Goal: Task Accomplishment & Management: Complete application form

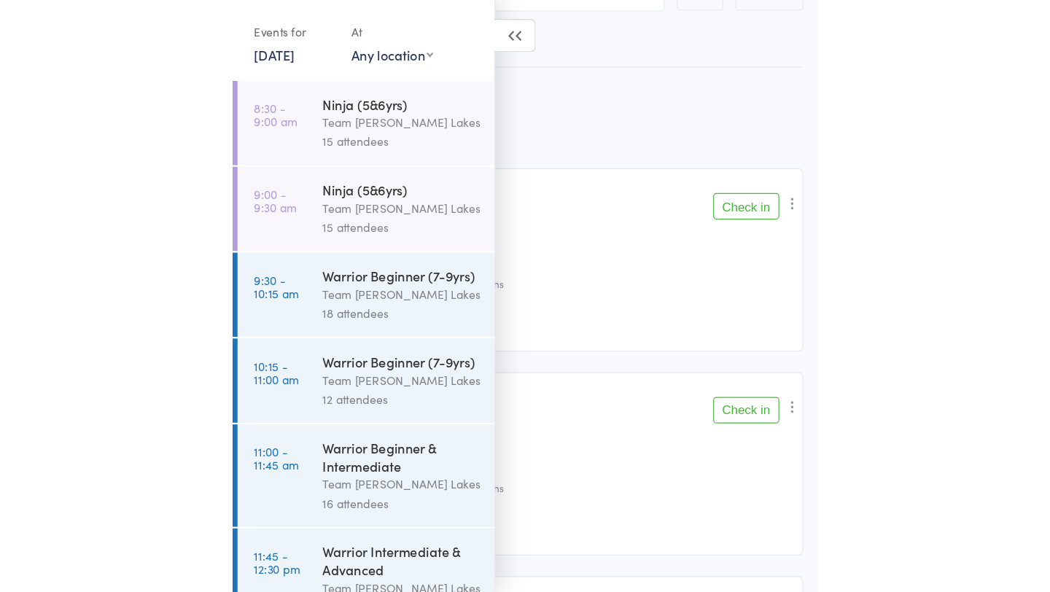
scroll to position [84, 0]
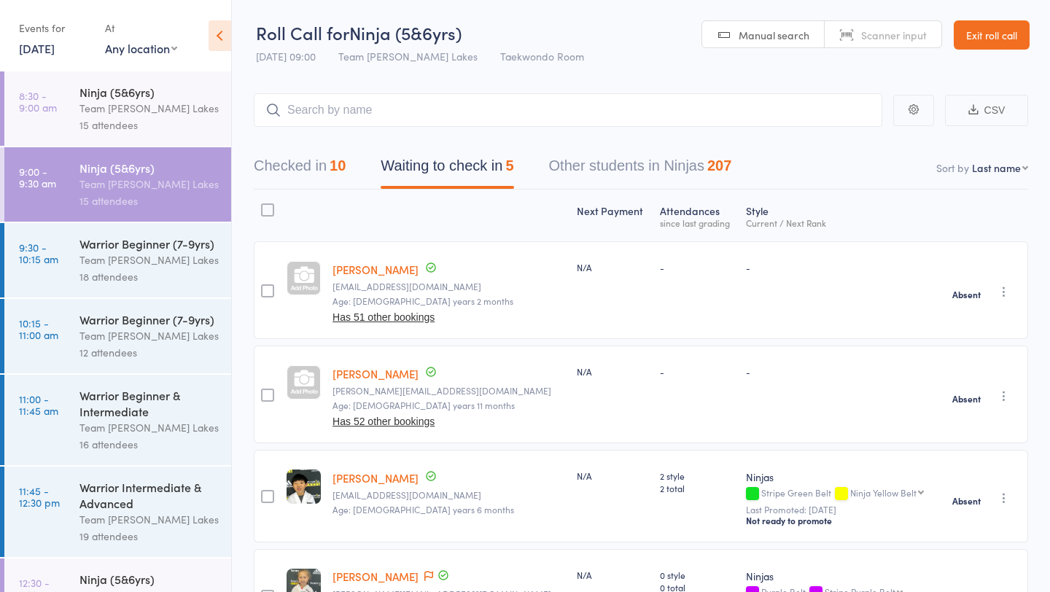
click at [1000, 42] on link "Exit roll call" at bounding box center [991, 34] width 76 height 29
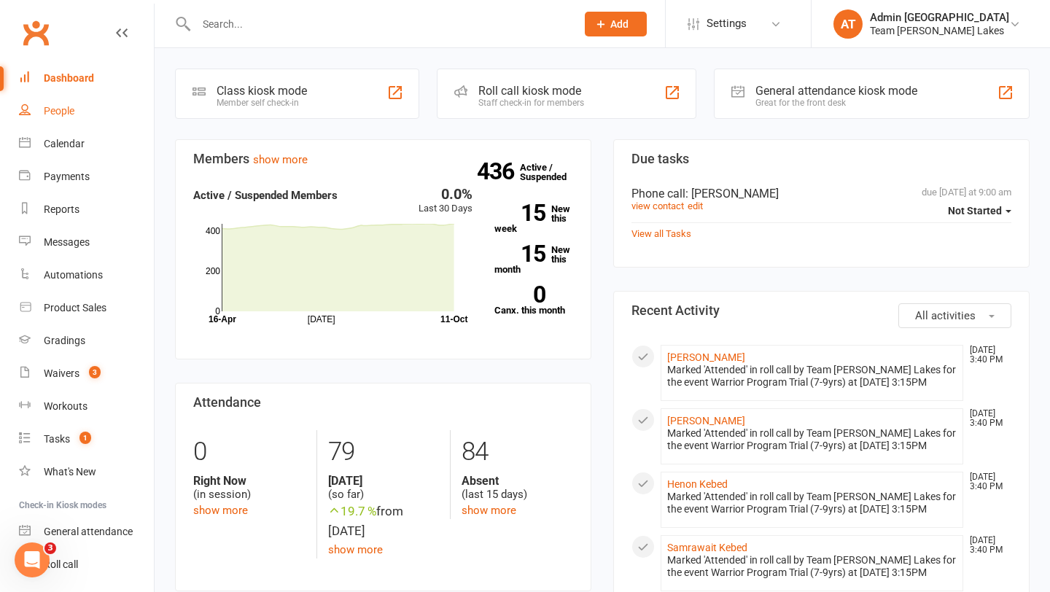
click at [67, 108] on div "People" at bounding box center [59, 111] width 31 height 12
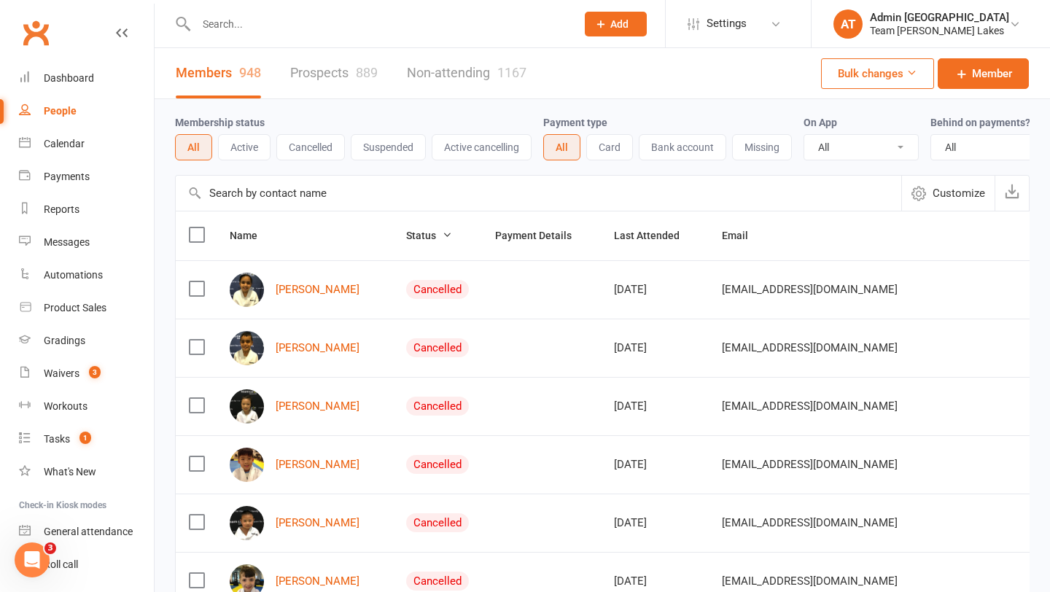
click at [323, 77] on link "Prospects 889" at bounding box center [333, 73] width 87 height 50
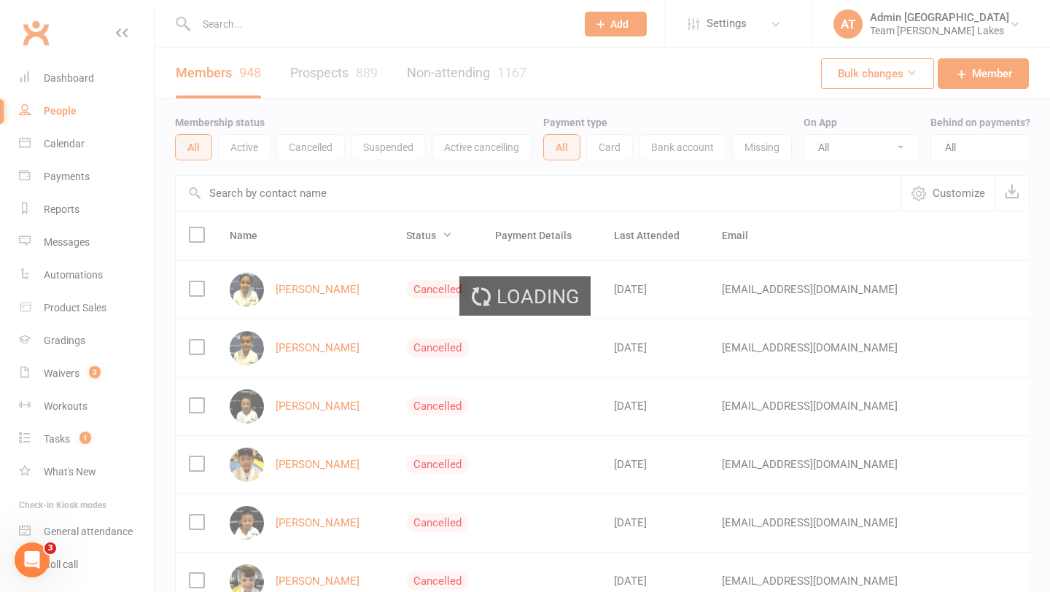
select select "25"
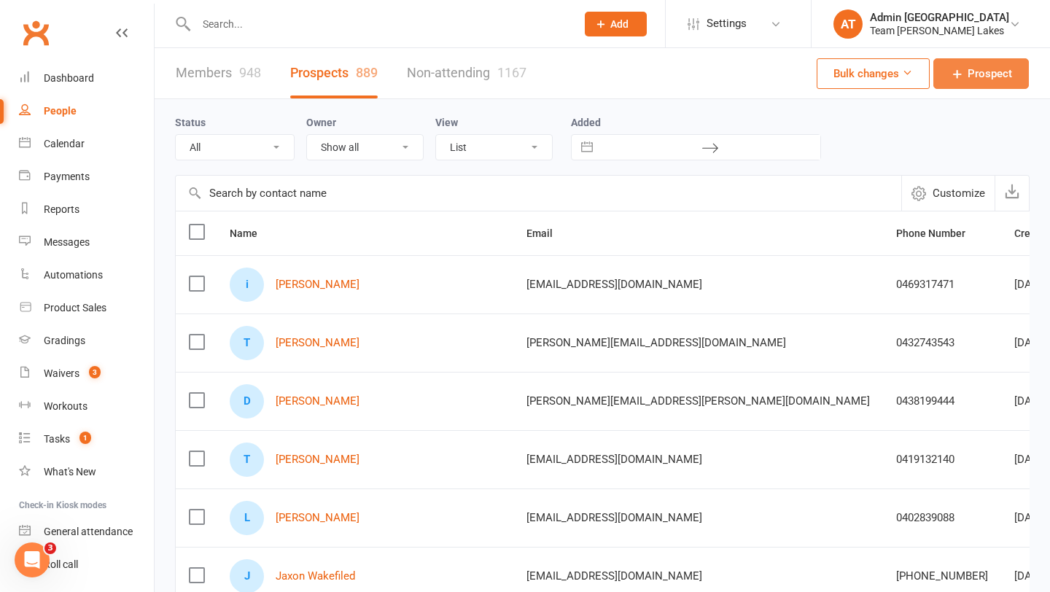
click at [979, 77] on span "Prospect" at bounding box center [989, 73] width 44 height 17
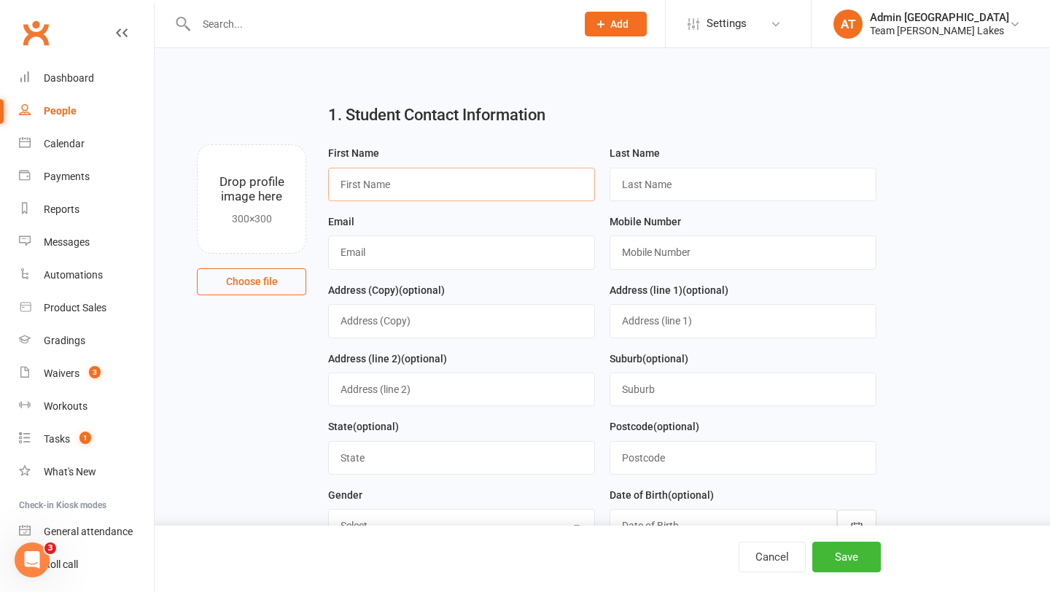
click at [378, 191] on input "text" at bounding box center [461, 185] width 267 height 34
type input "Ainca"
type input "[PERSON_NAME]"
type input "[EMAIL_ADDRESS][DOMAIN_NAME]"
click at [667, 255] on input "text" at bounding box center [742, 252] width 267 height 34
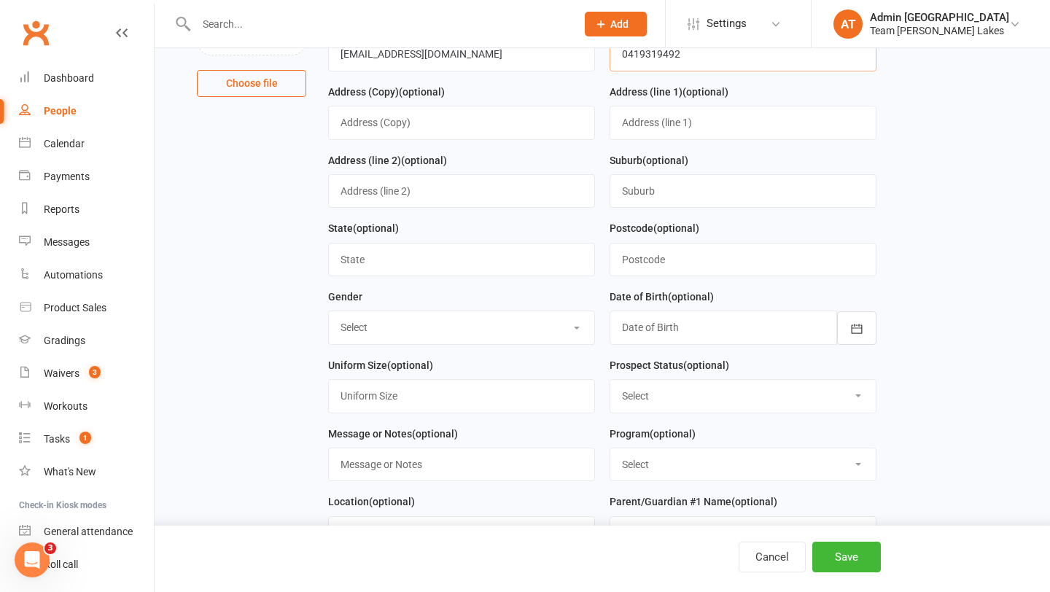
scroll to position [203, 0]
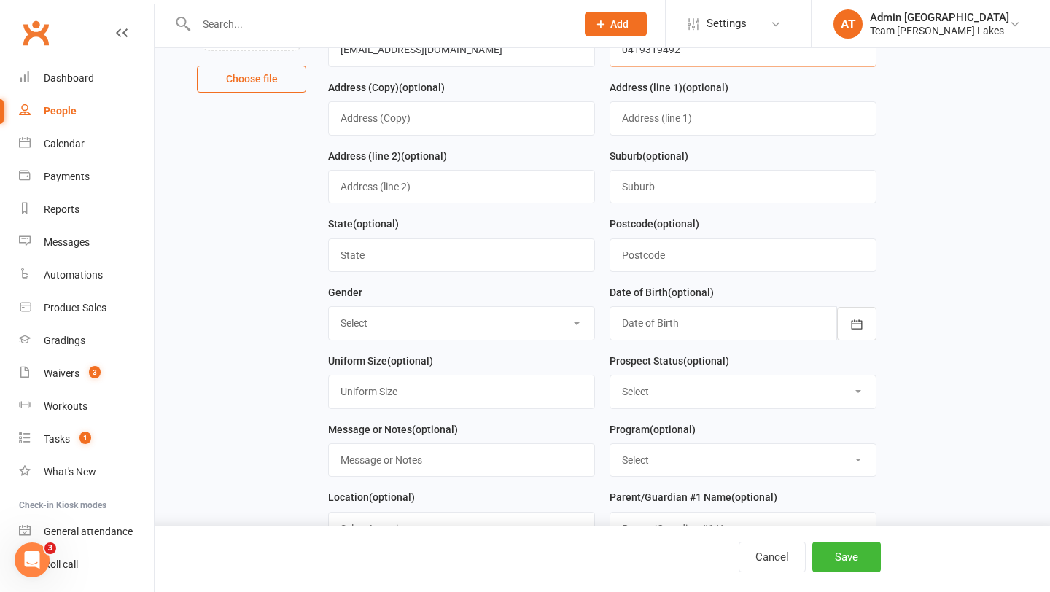
type input "0419319492"
click at [666, 324] on div at bounding box center [742, 323] width 267 height 34
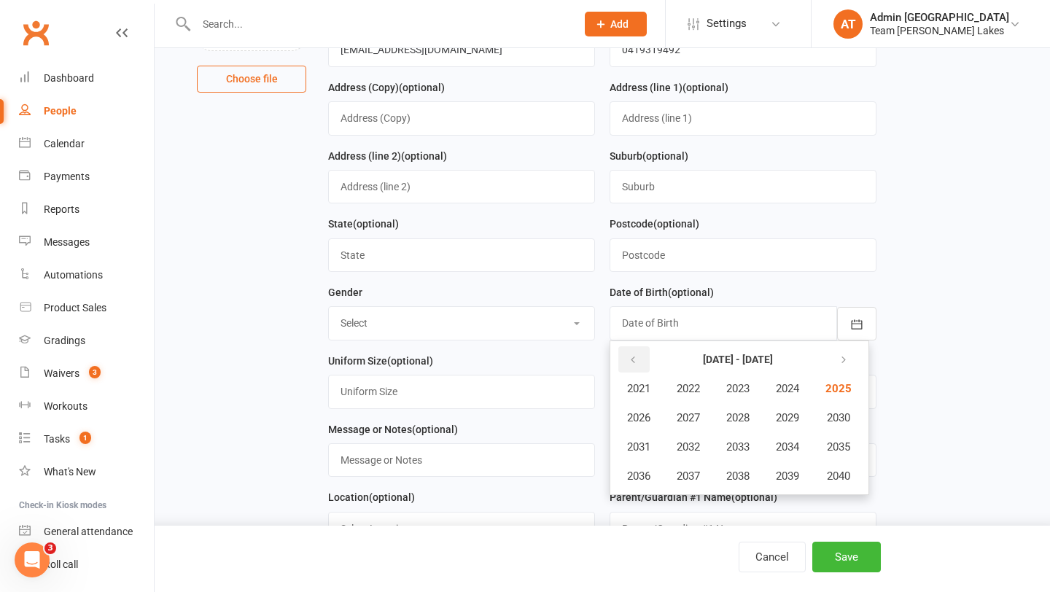
click at [628, 358] on icon "button" at bounding box center [633, 360] width 10 height 12
click at [787, 449] on span "2014" at bounding box center [787, 446] width 23 height 13
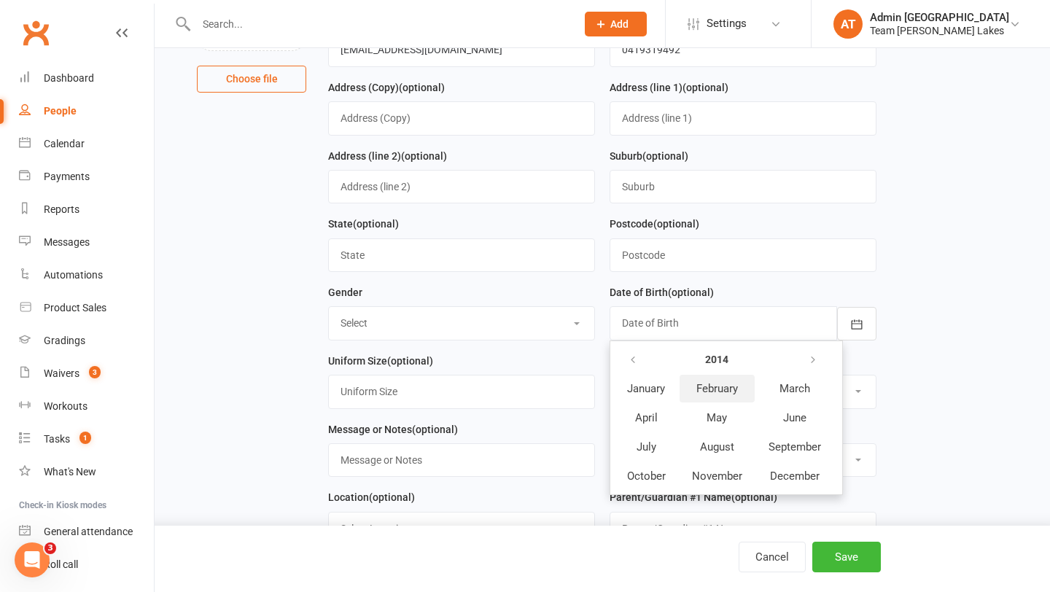
click at [735, 392] on span "February" at bounding box center [717, 388] width 42 height 13
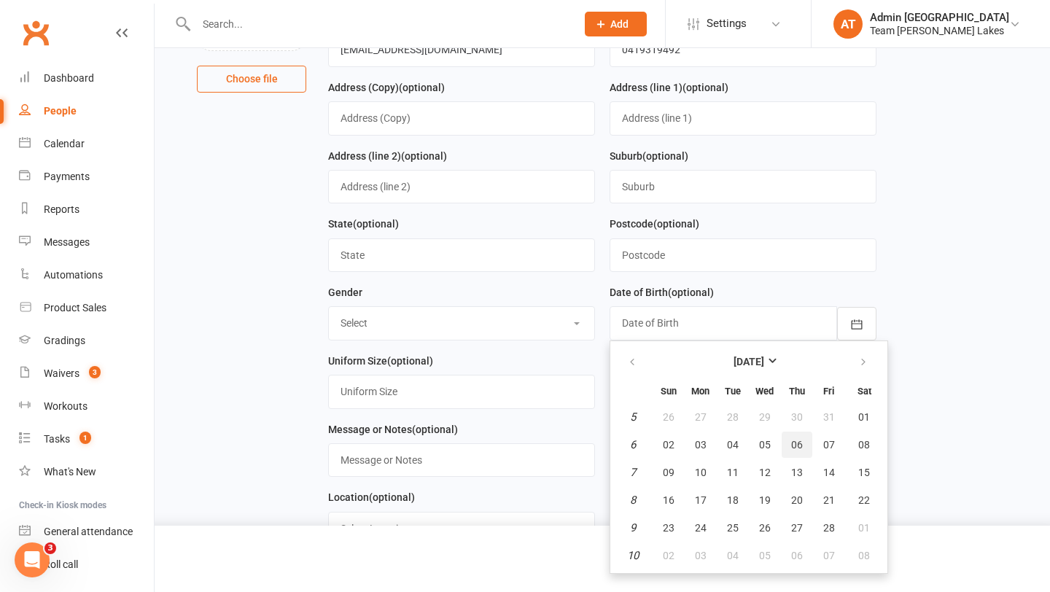
click at [800, 445] on span "06" at bounding box center [797, 445] width 12 height 12
type input "[DATE]"
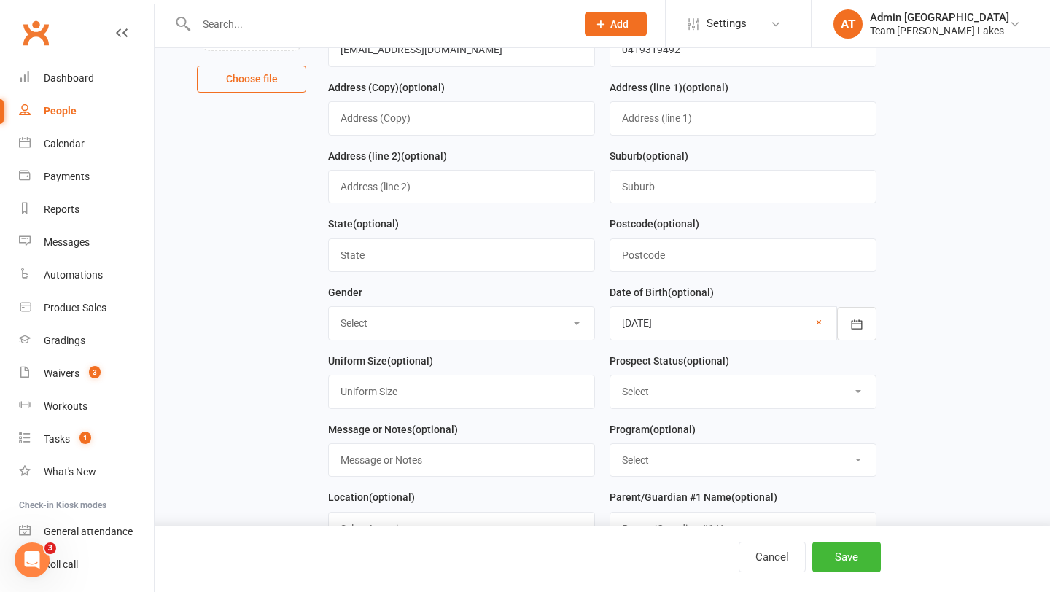
click at [541, 372] on div "Uniform Size (optional)" at bounding box center [461, 380] width 267 height 57
click at [656, 402] on select "Select Open Closed Website Lead Term Follow Up Waiting List Re-Target Funnel 1s…" at bounding box center [742, 391] width 265 height 32
select select "Open"
click at [610, 378] on select "Select Open Closed Website Lead Term Follow Up Waiting List Re-Target Funnel 1s…" at bounding box center [742, 391] width 265 height 32
click at [627, 464] on select "Select Taekinda Program Ninjas Program Warriors Program Juniors Program Black B…" at bounding box center [742, 460] width 265 height 32
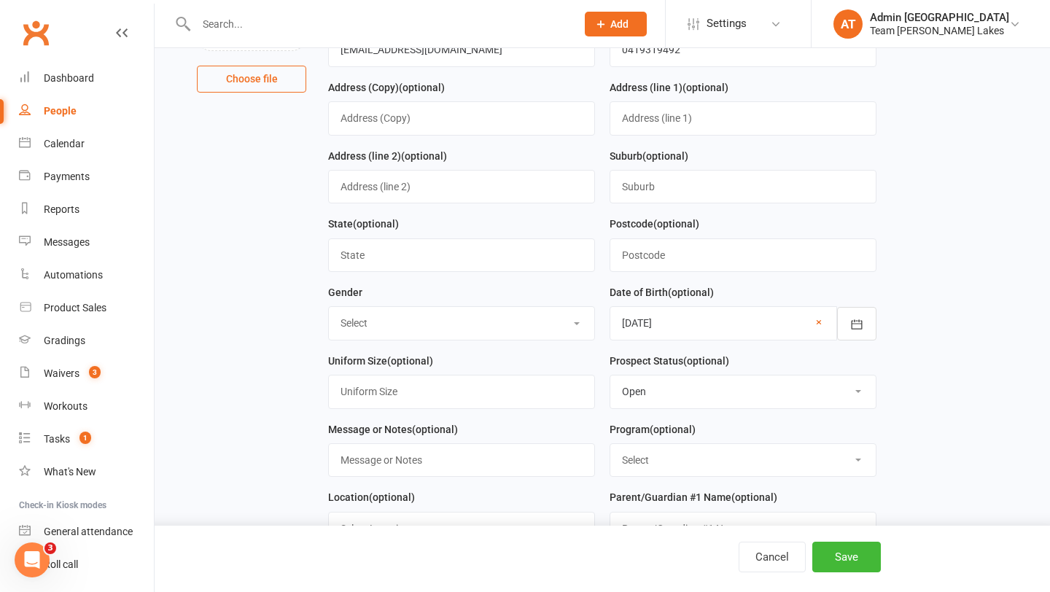
select select "Warriors Program"
click at [610, 447] on select "Select Taekinda Program Ninjas Program Warriors Program Juniors Program Black B…" at bounding box center [742, 460] width 265 height 32
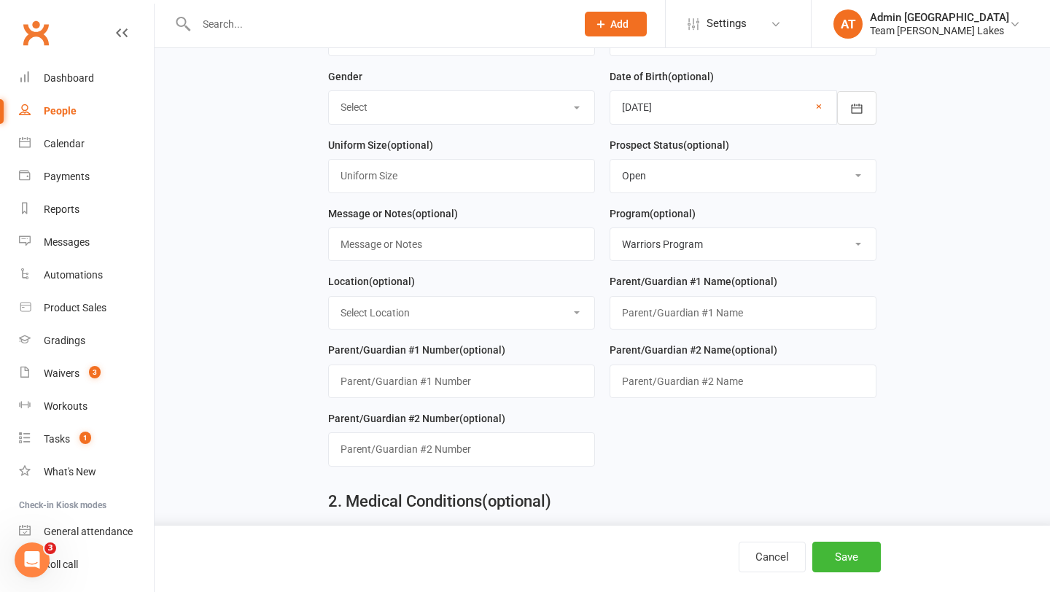
scroll to position [437, 0]
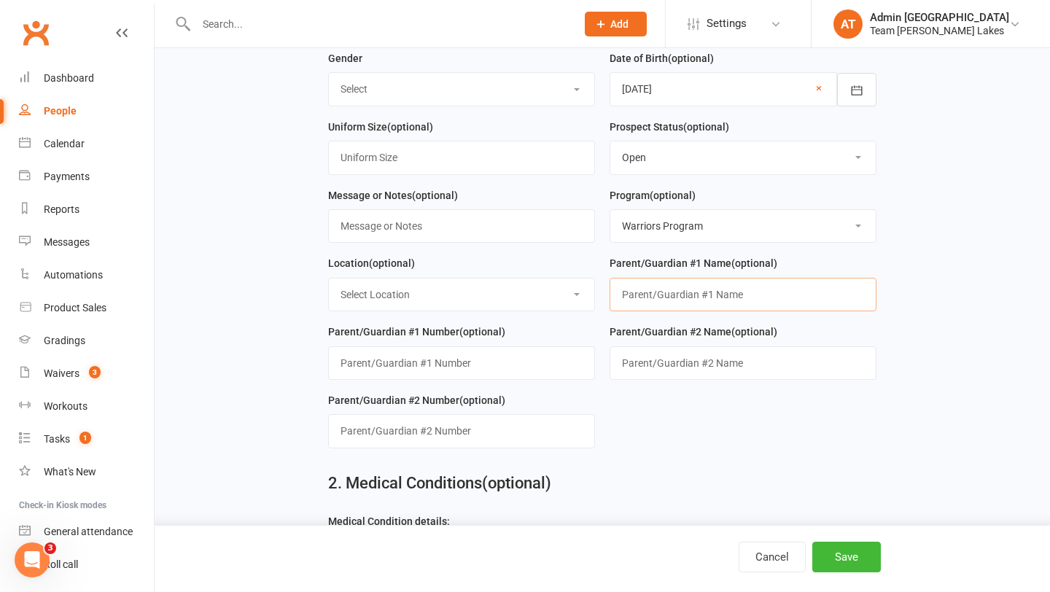
click at [665, 297] on input "text" at bounding box center [742, 295] width 267 height 34
type input "{"
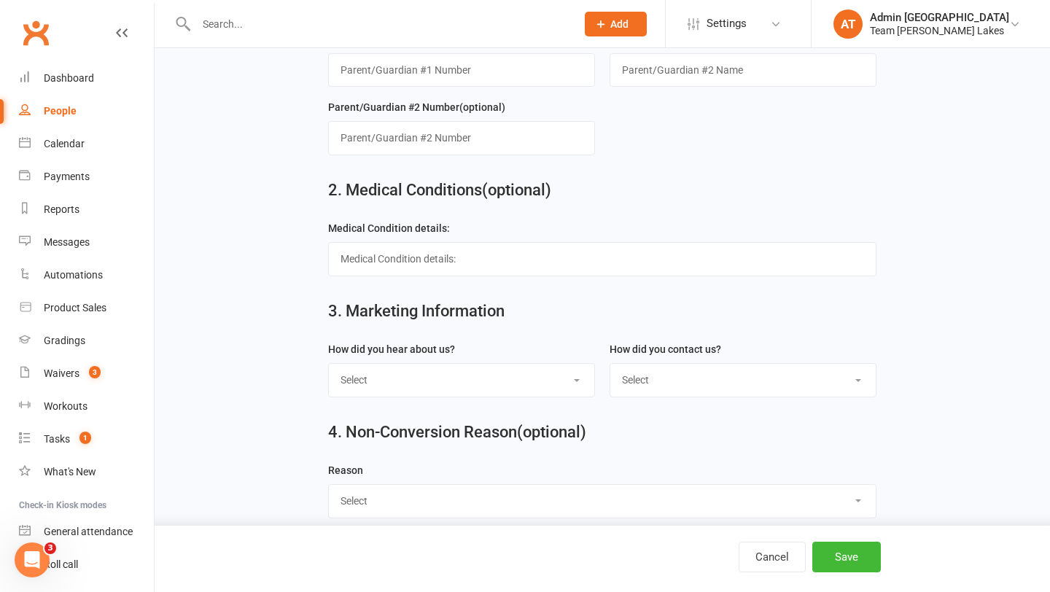
scroll to position [730, 0]
type input "[PERSON_NAME]"
click at [528, 390] on select "Select Google Website Facebook Marketing Instagram Word of mouth Location Signa…" at bounding box center [461, 379] width 265 height 32
click at [458, 259] on input "text" at bounding box center [601, 258] width 547 height 34
type input "Anxiety"
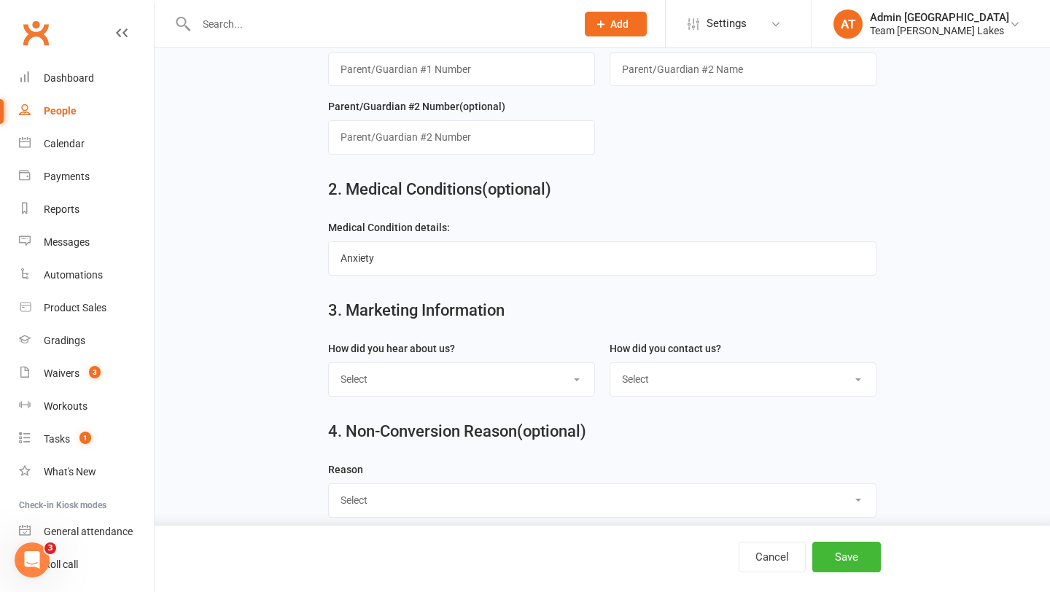
click at [501, 373] on select "Select Google Website Facebook Marketing Instagram Word of mouth Location Signa…" at bounding box center [461, 379] width 265 height 32
click at [329, 368] on select "Select Google Website Facebook Marketing Instagram Word of mouth Location Signa…" at bounding box center [461, 379] width 265 height 32
click at [538, 379] on select "Select Google Website Facebook Marketing Instagram Word of mouth Location Signa…" at bounding box center [461, 379] width 265 height 32
select select "Google"
click at [329, 368] on select "Select Google Website Facebook Marketing Instagram Word of mouth Location Signa…" at bounding box center [461, 379] width 265 height 32
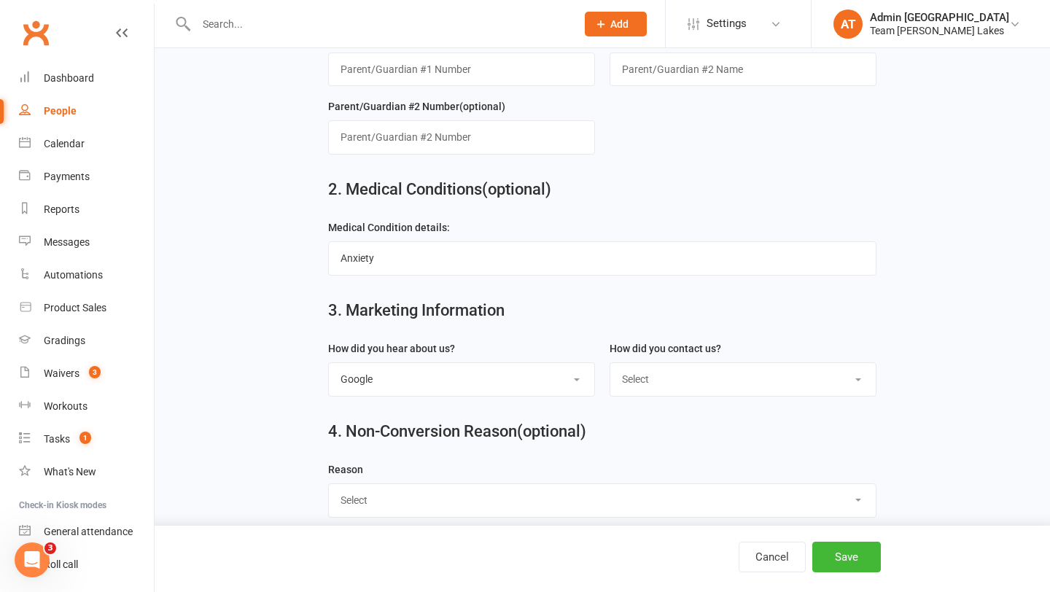
click at [732, 387] on select "Select 1800 Team Carlo Email Website Team Carlo Location Mobile Instagram Faceb…" at bounding box center [742, 379] width 265 height 32
select select "In person - Hall"
click at [610, 368] on select "Select 1800 Team Carlo Email Website Team Carlo Location Mobile Instagram Faceb…" at bounding box center [742, 379] width 265 height 32
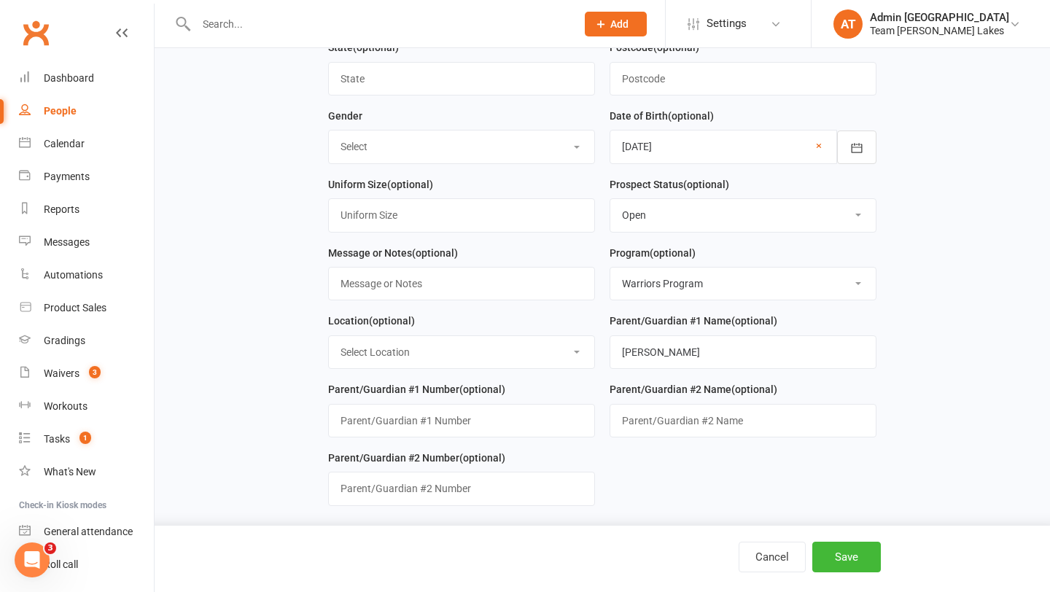
scroll to position [585, 0]
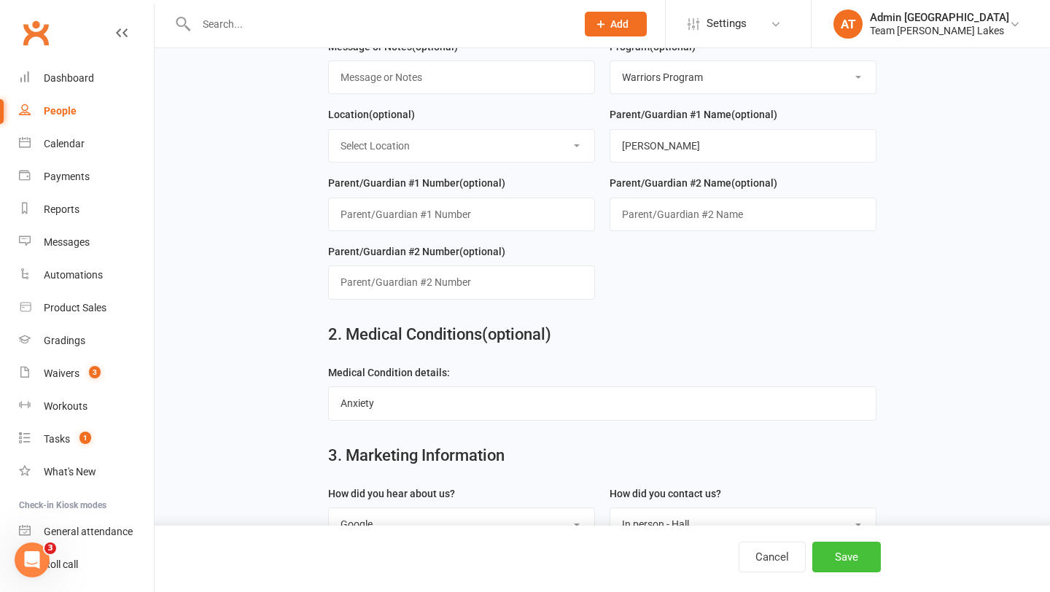
click at [853, 550] on button "Save" at bounding box center [846, 557] width 69 height 31
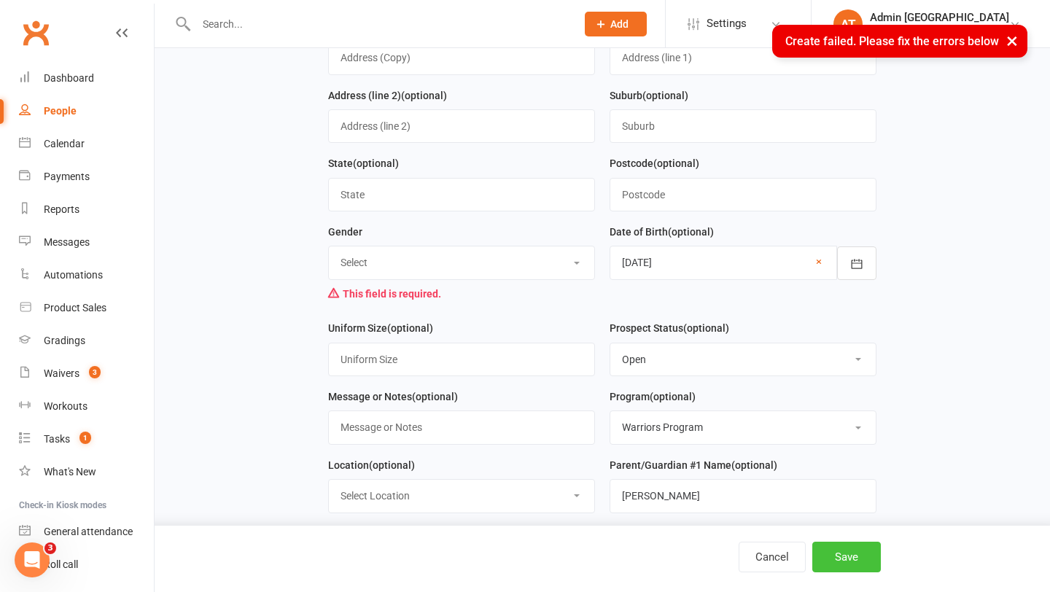
scroll to position [259, 0]
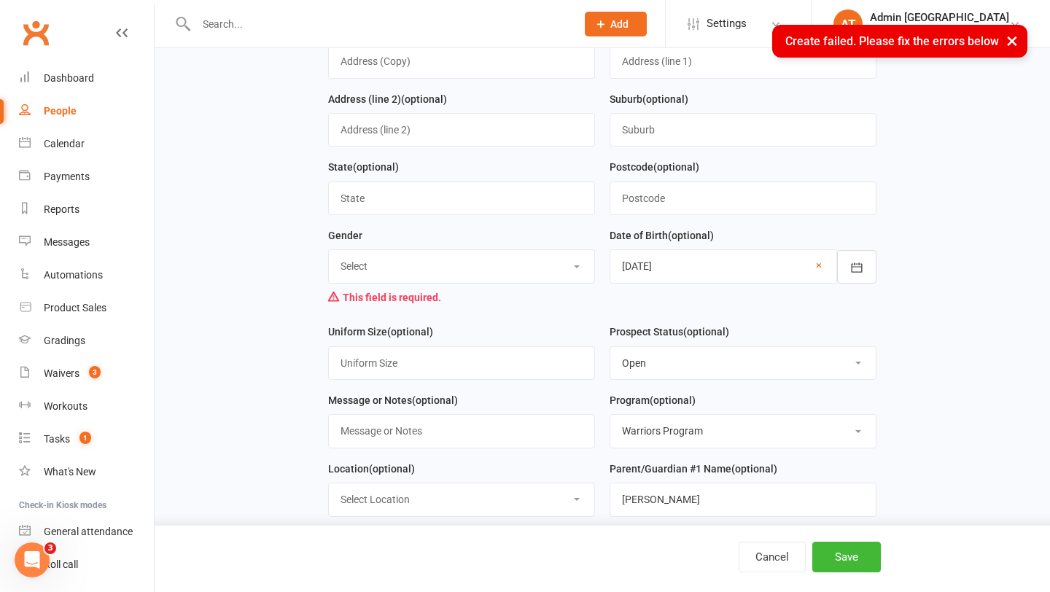
click at [510, 270] on select "Select [DEMOGRAPHIC_DATA] [DEMOGRAPHIC_DATA]" at bounding box center [461, 266] width 265 height 32
select select "[DEMOGRAPHIC_DATA]"
click at [329, 252] on select "Select [DEMOGRAPHIC_DATA] [DEMOGRAPHIC_DATA]" at bounding box center [461, 266] width 265 height 32
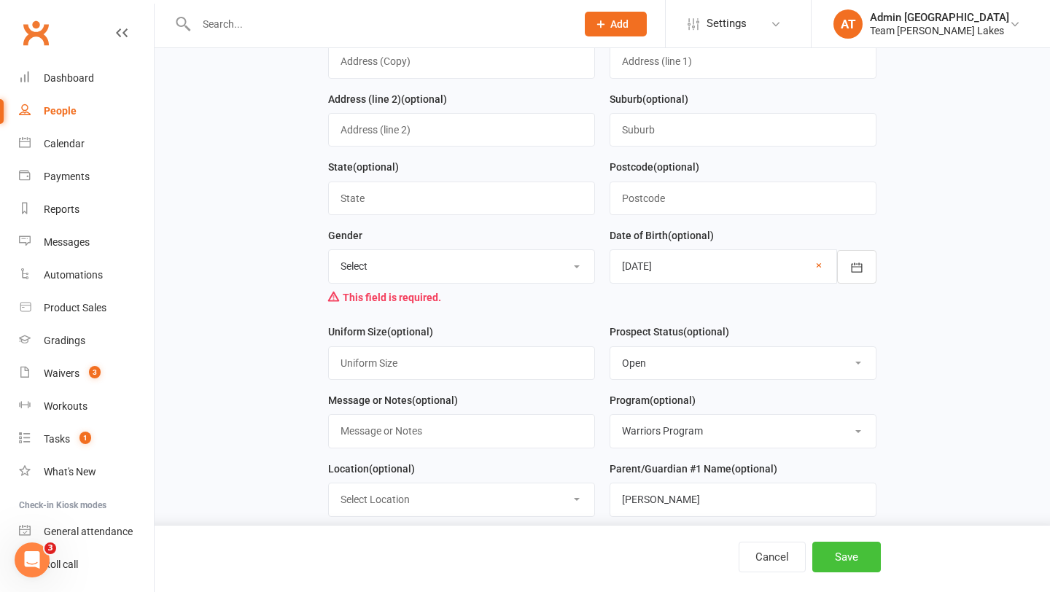
click at [849, 552] on button "Save" at bounding box center [846, 557] width 69 height 31
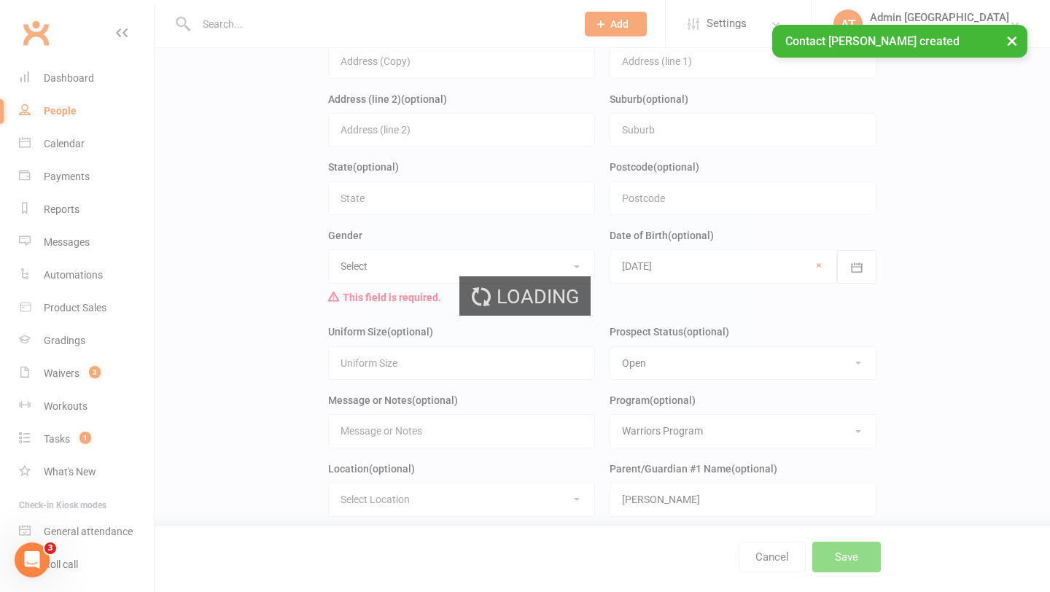
scroll to position [0, 0]
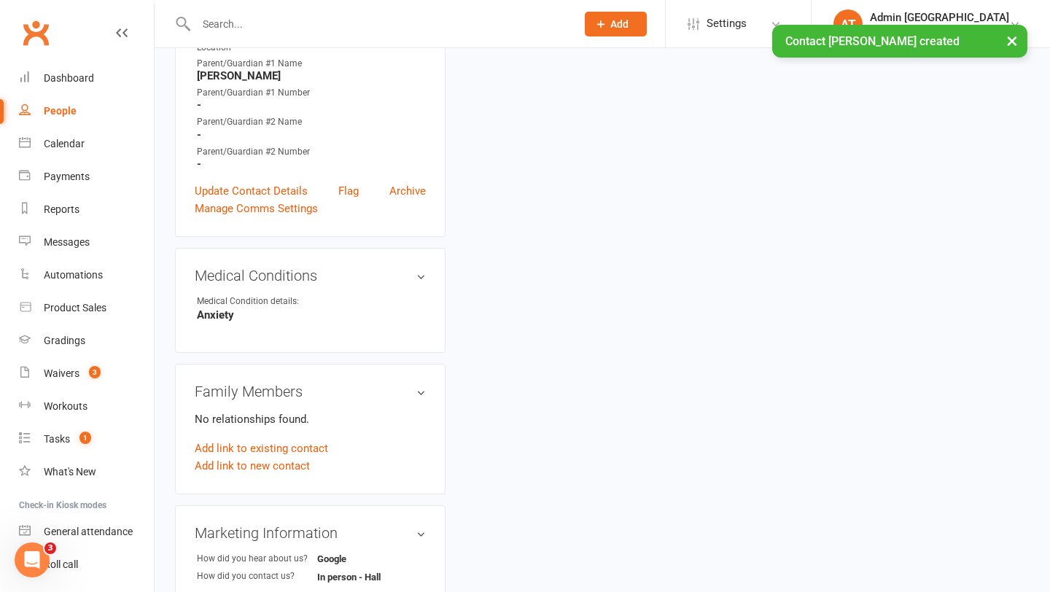
scroll to position [521, 0]
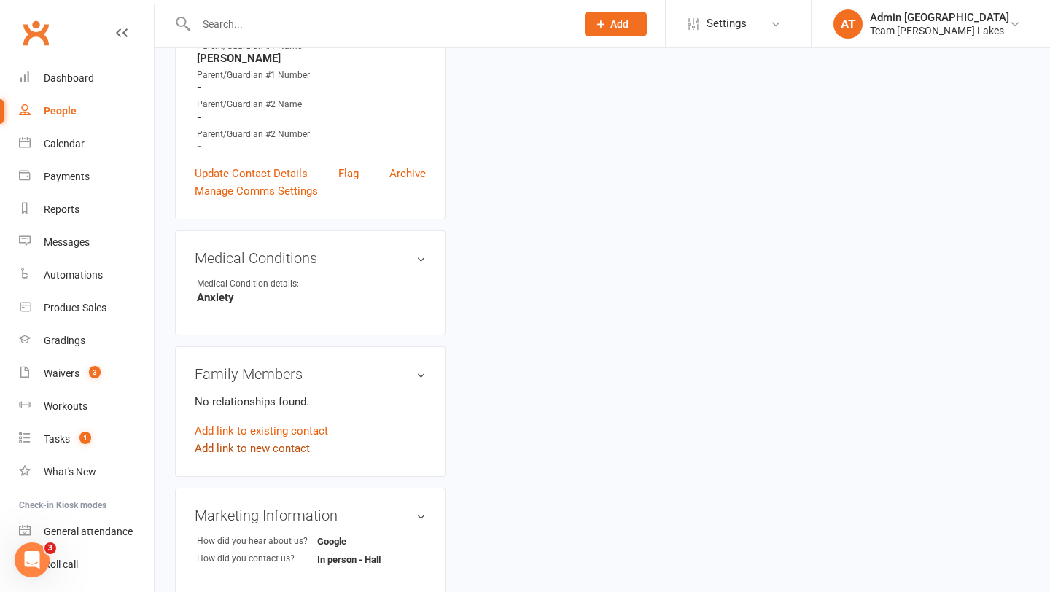
click at [281, 443] on link "Add link to new contact" at bounding box center [252, 448] width 115 height 17
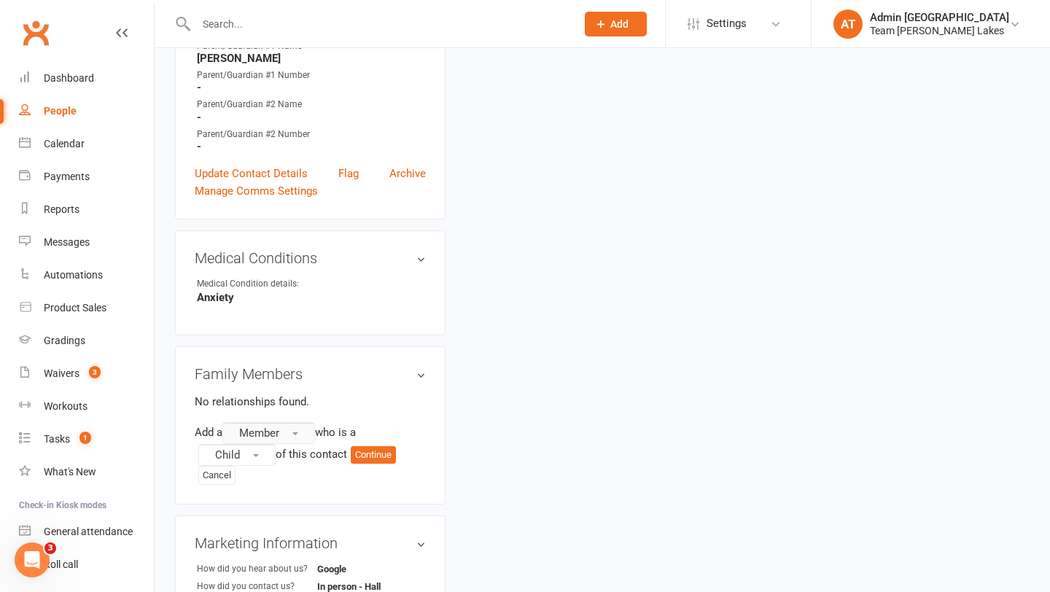
click at [289, 426] on button "Member" at bounding box center [268, 433] width 93 height 22
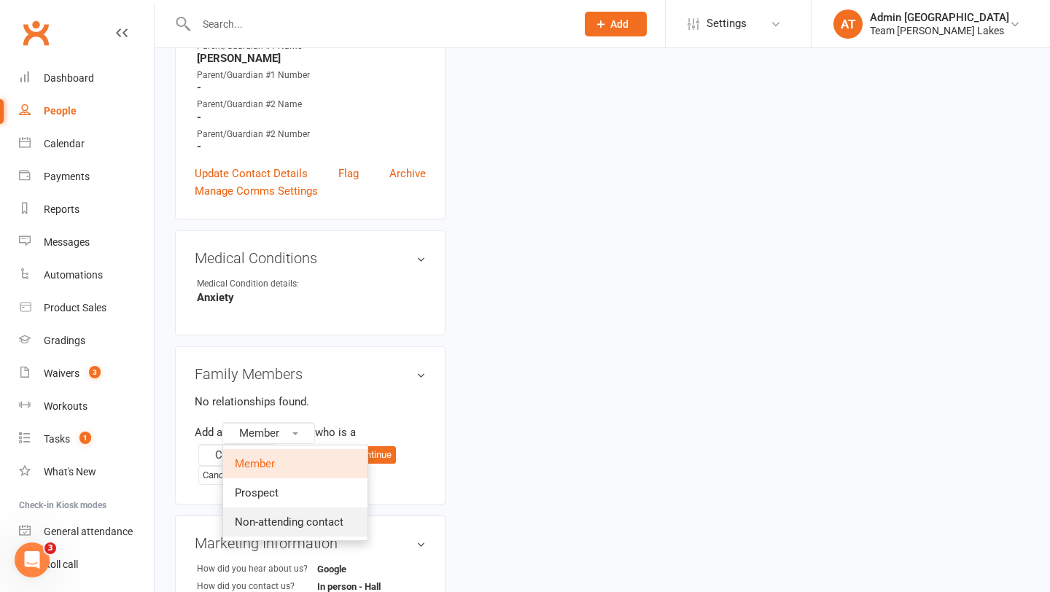
click at [291, 515] on span "Non-attending contact" at bounding box center [289, 521] width 109 height 13
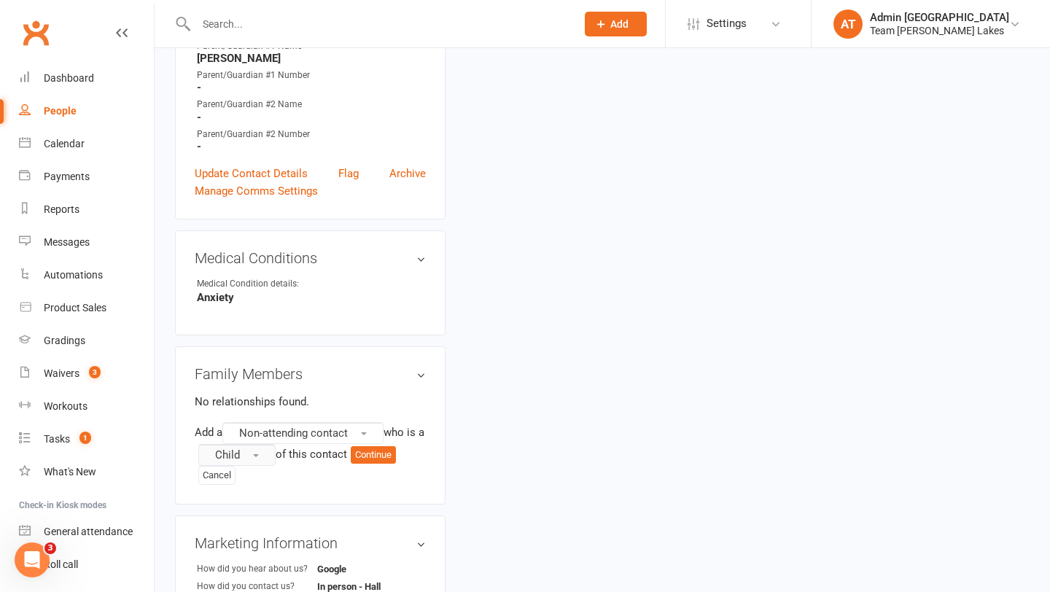
click at [274, 447] on button "Child" at bounding box center [236, 455] width 77 height 22
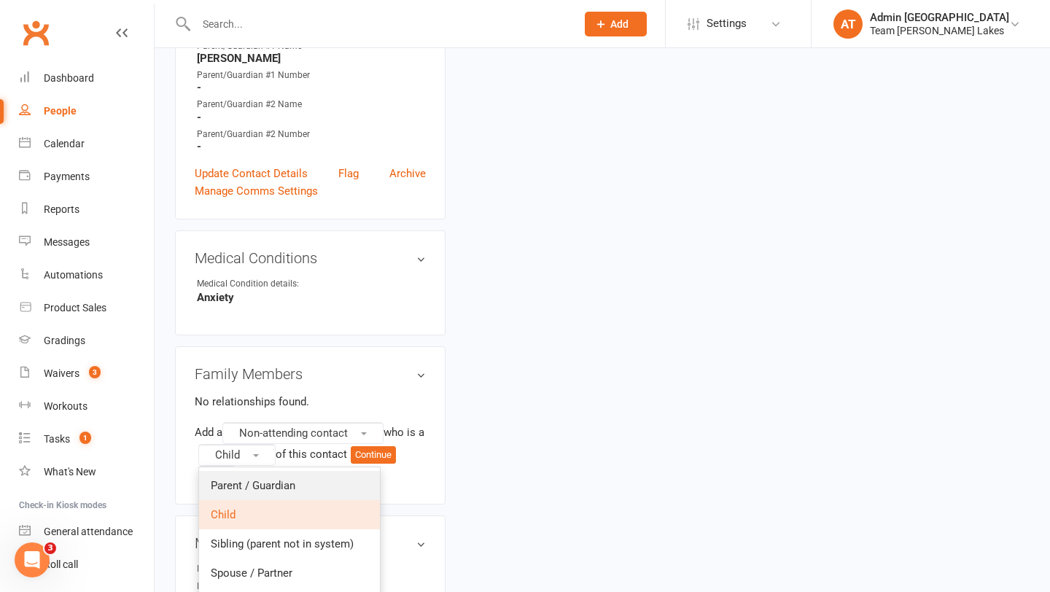
click at [276, 472] on link "Parent / Guardian" at bounding box center [289, 485] width 181 height 29
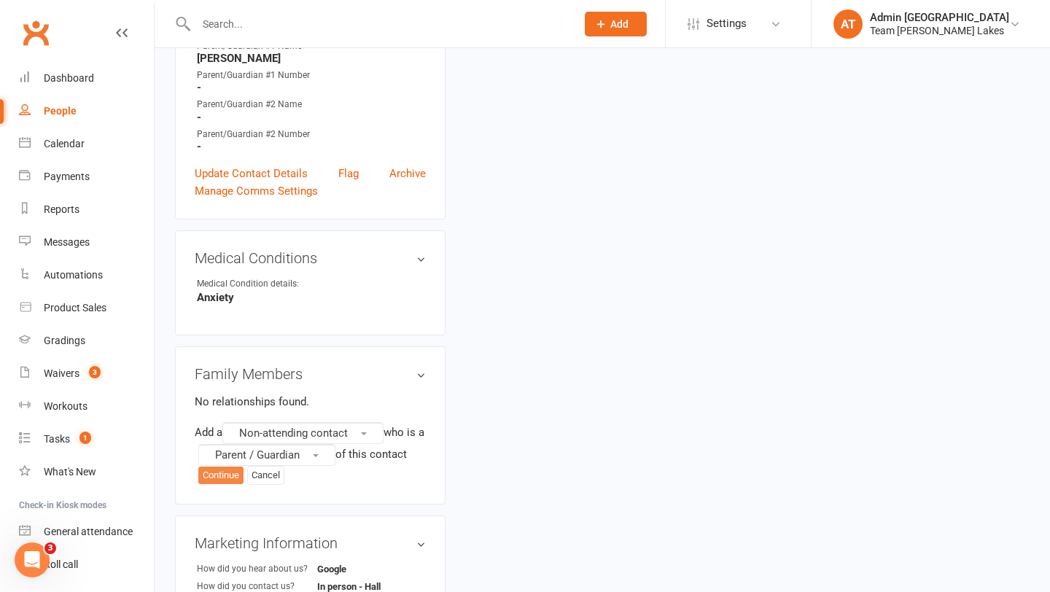
click at [233, 468] on button "Continue" at bounding box center [220, 475] width 45 height 17
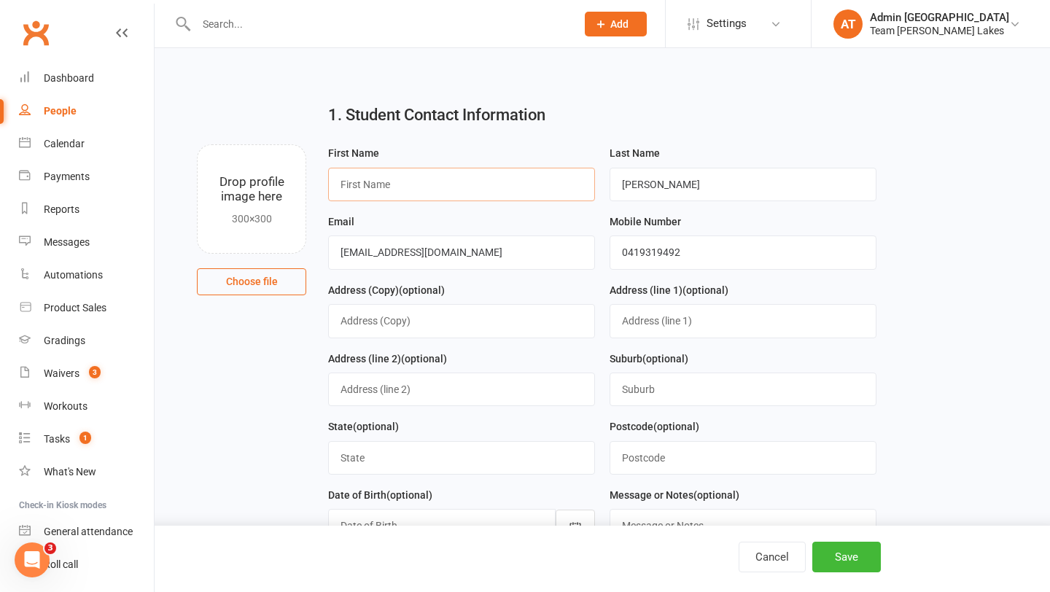
click at [458, 188] on input "text" at bounding box center [461, 185] width 267 height 34
type input "[PERSON_NAME]"
click at [862, 561] on button "Save" at bounding box center [846, 557] width 69 height 31
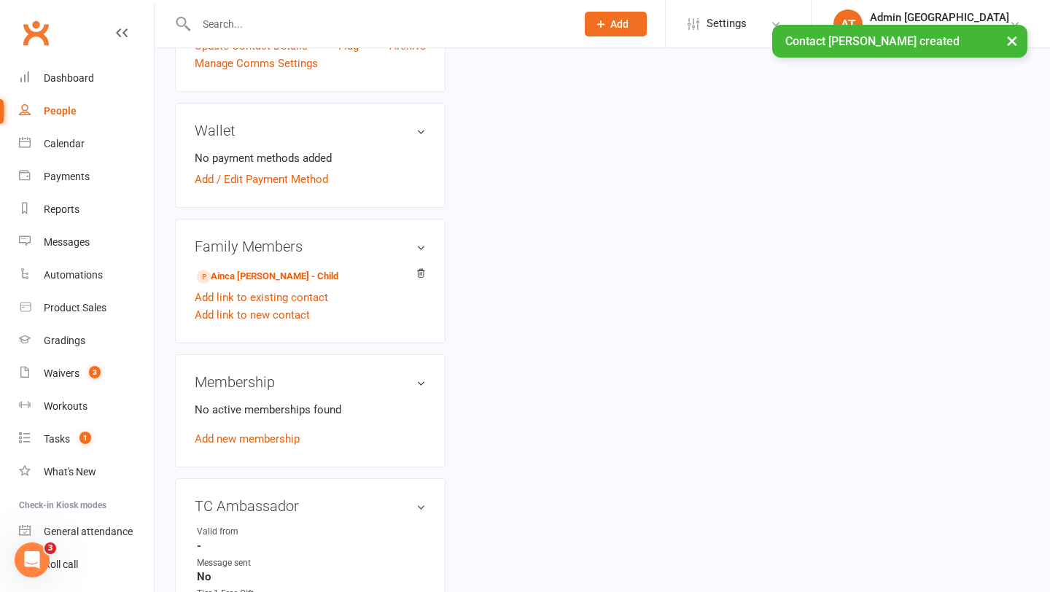
scroll to position [496, 0]
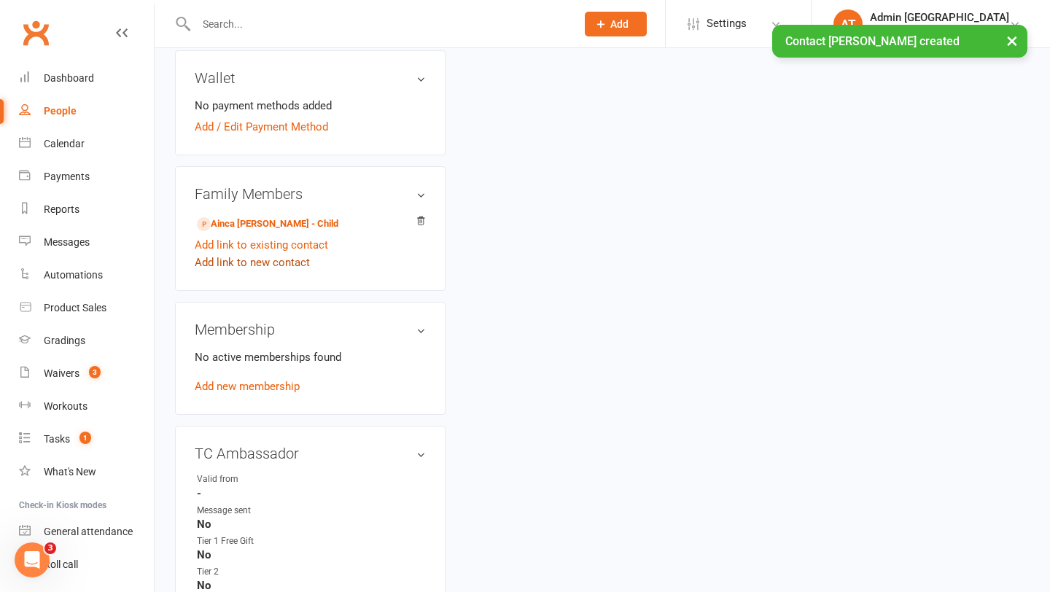
click at [254, 262] on link "Add link to new contact" at bounding box center [252, 262] width 115 height 17
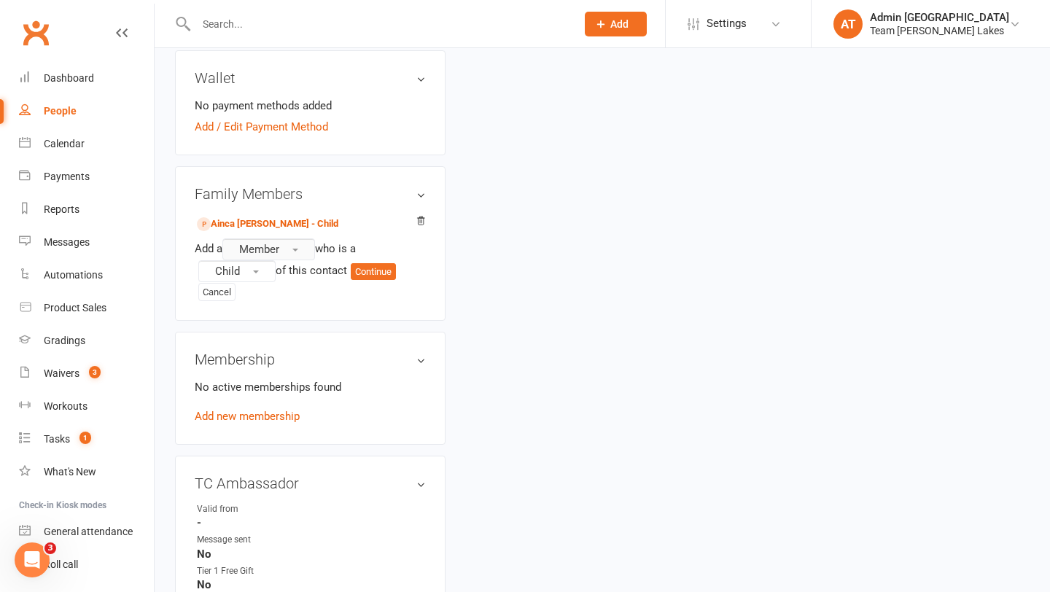
click at [277, 244] on span "Member" at bounding box center [259, 249] width 40 height 13
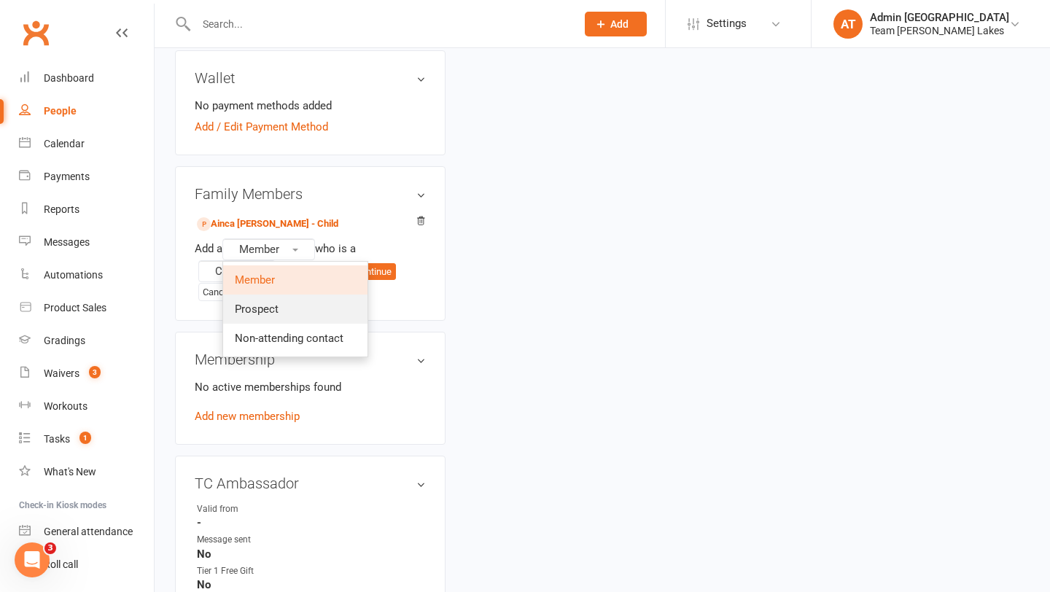
click at [278, 313] on link "Prospect" at bounding box center [295, 308] width 144 height 29
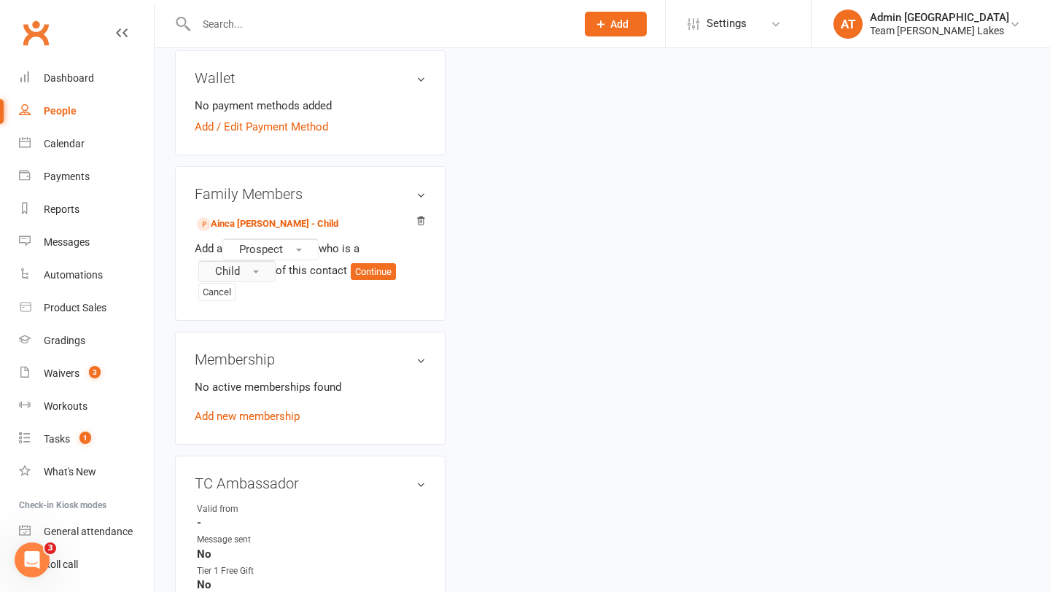
click at [258, 269] on button "Child" at bounding box center [236, 271] width 77 height 22
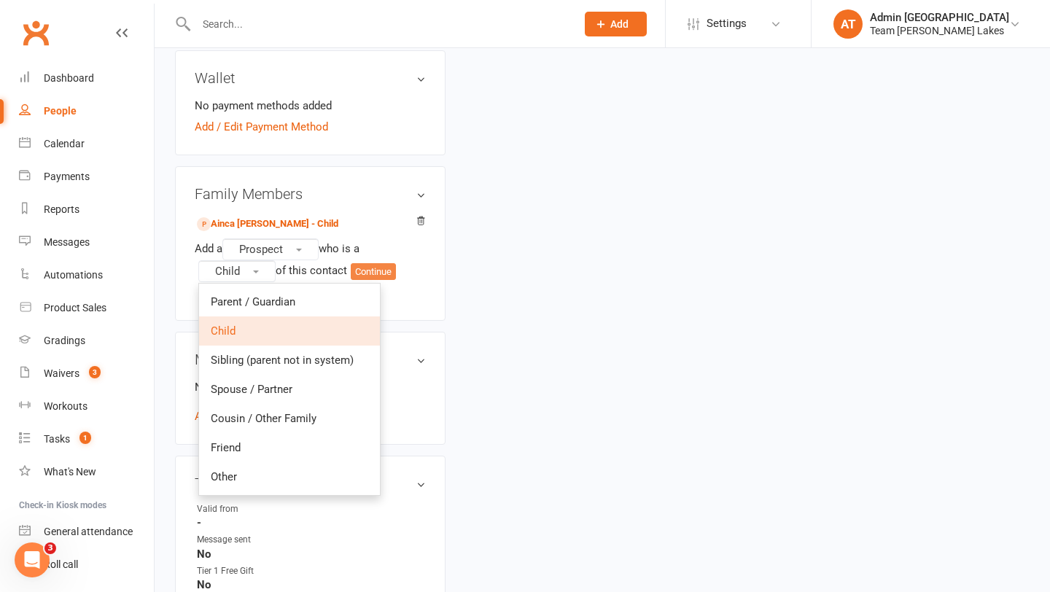
click at [374, 266] on button "Continue" at bounding box center [373, 271] width 45 height 17
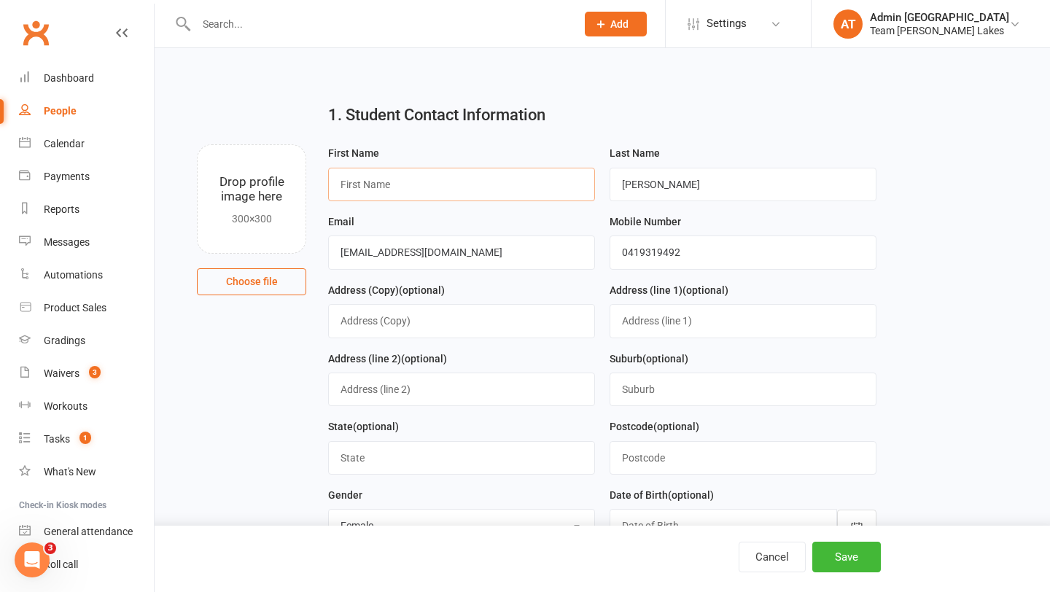
click at [415, 182] on input "text" at bounding box center [461, 185] width 267 height 34
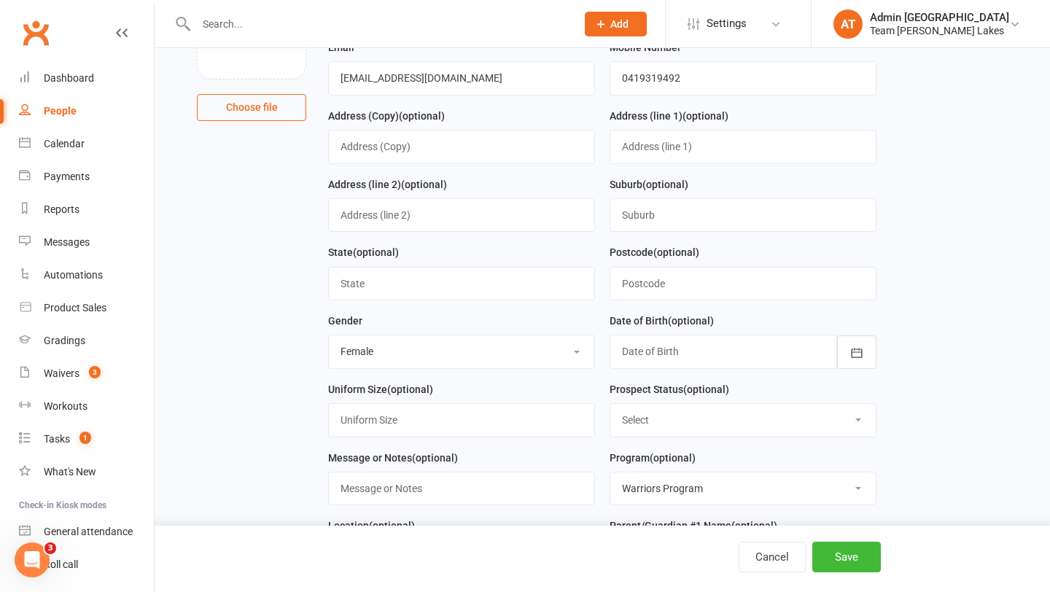
scroll to position [180, 0]
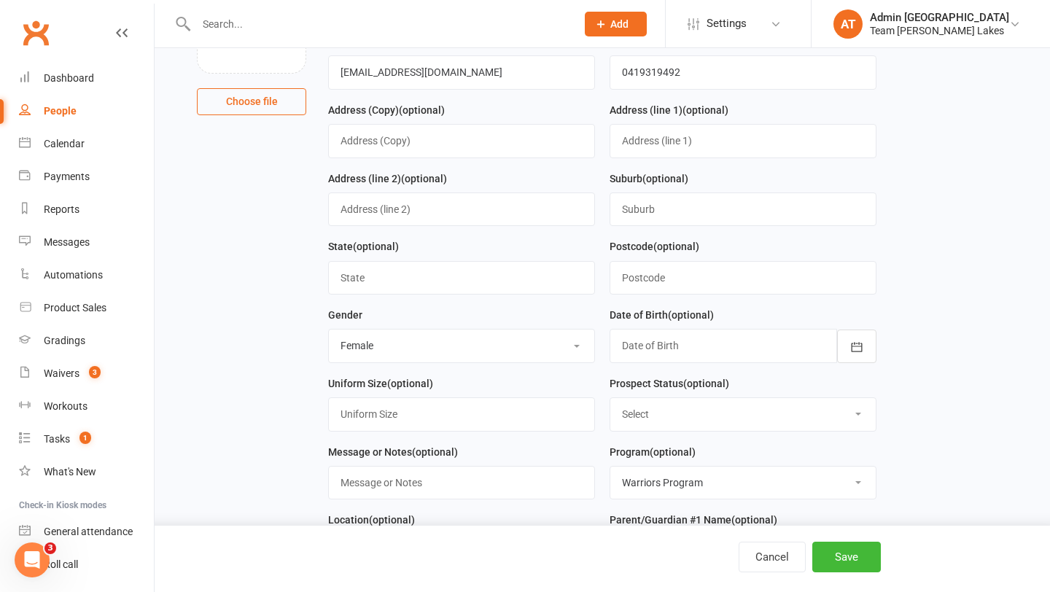
type input "Iva"
click at [644, 349] on div at bounding box center [742, 346] width 267 height 34
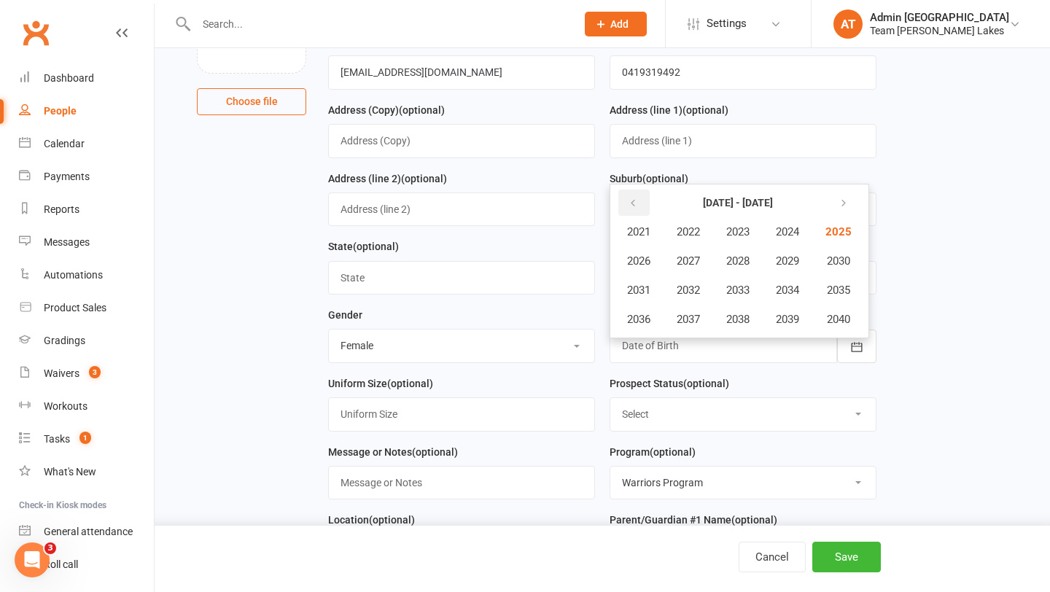
click at [635, 207] on icon "button" at bounding box center [633, 204] width 10 height 12
click at [638, 324] on span "2016" at bounding box center [638, 319] width 23 height 13
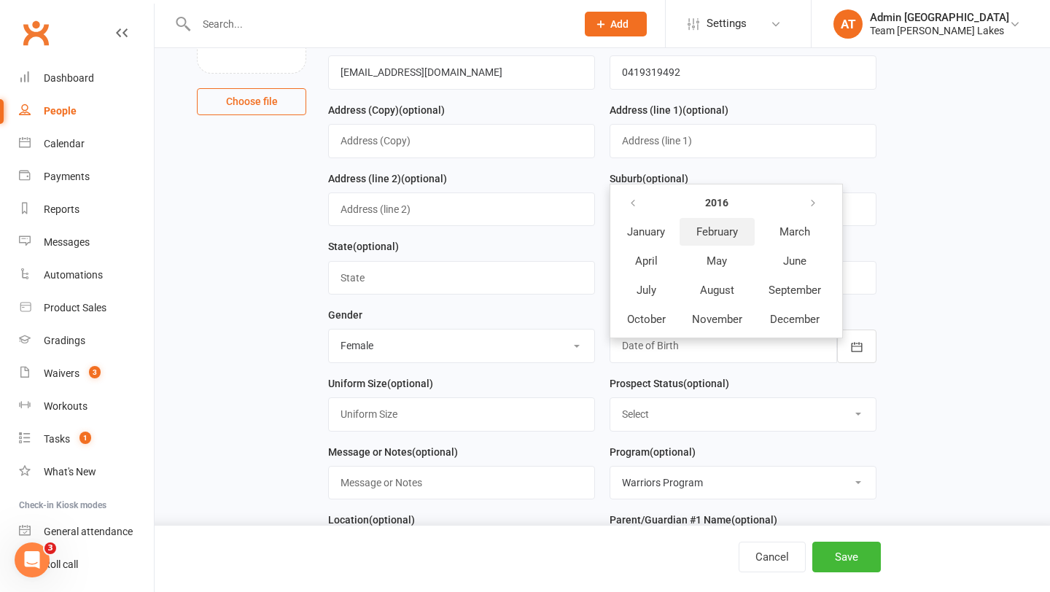
click at [727, 238] on span "February" at bounding box center [717, 231] width 42 height 13
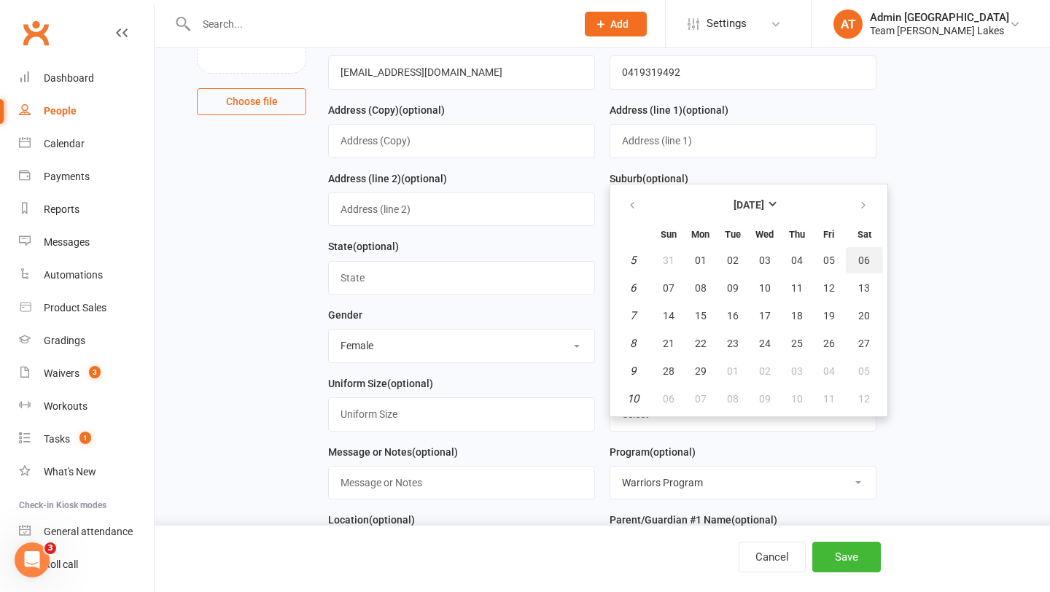
click at [862, 264] on span "06" at bounding box center [864, 260] width 12 height 12
type input "[DATE]"
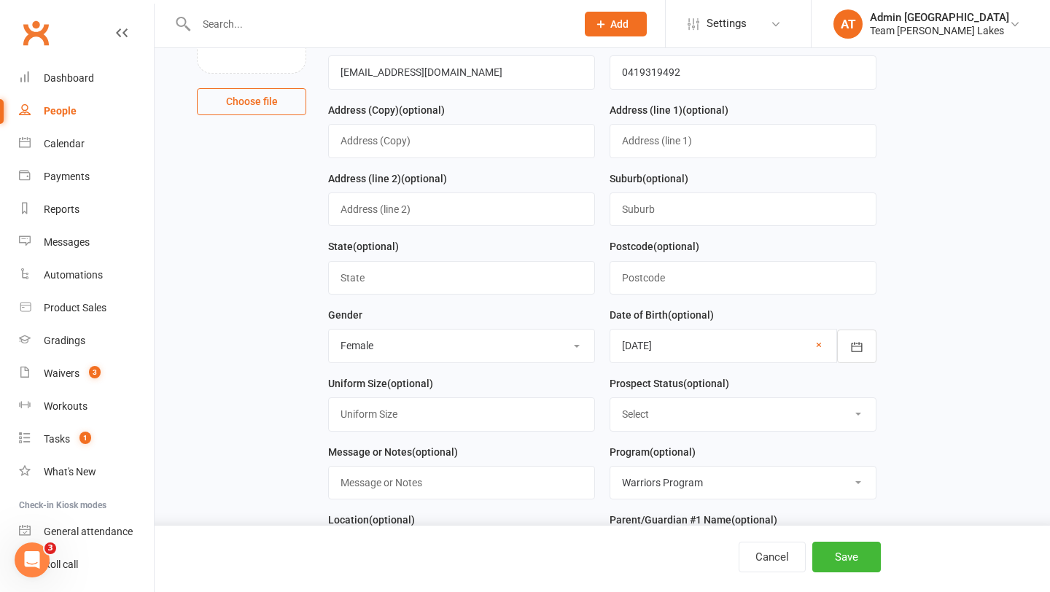
click at [551, 372] on div "Gender Select [DEMOGRAPHIC_DATA] [DEMOGRAPHIC_DATA]" at bounding box center [461, 340] width 281 height 69
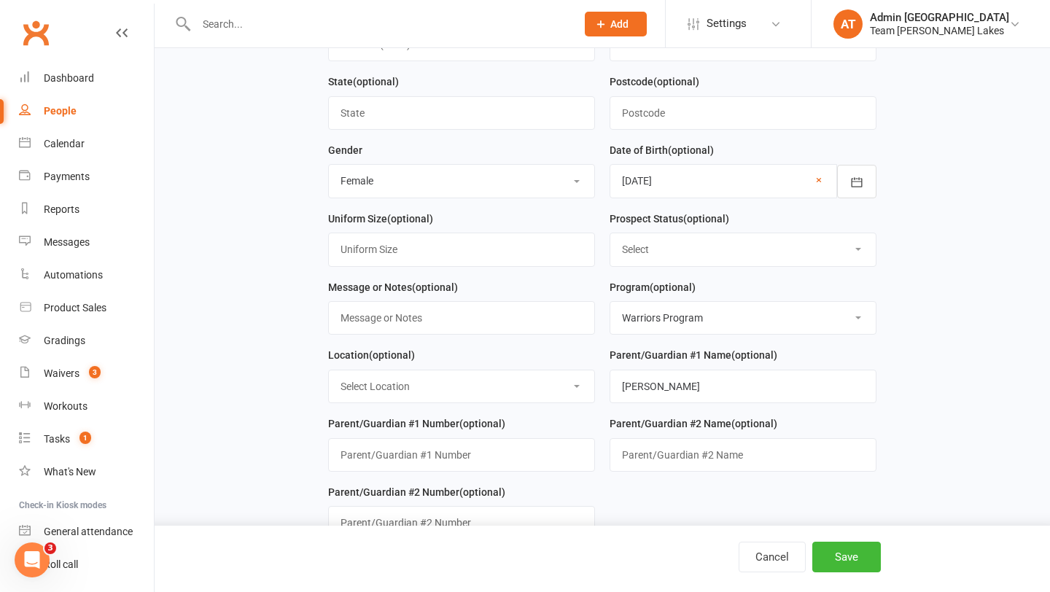
scroll to position [349, 0]
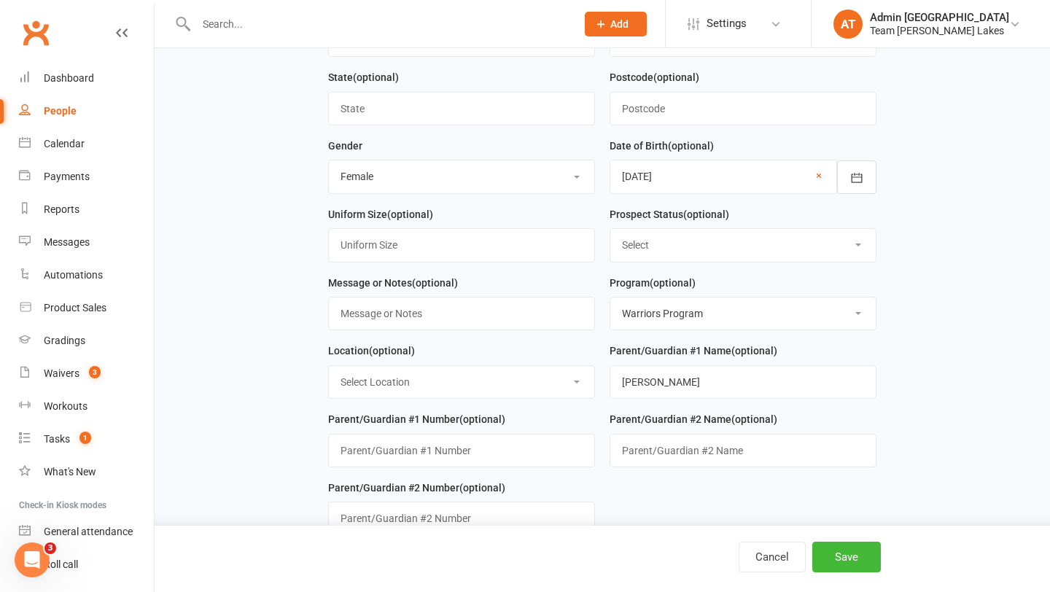
click at [668, 249] on select "Select Open Closed Website Lead Term Follow Up Waiting List Re-Target Funnel 1s…" at bounding box center [742, 245] width 265 height 32
select select "Open"
click at [610, 231] on select "Select Open Closed Website Lead Term Follow Up Waiting List Re-Target Funnel 1s…" at bounding box center [742, 245] width 265 height 32
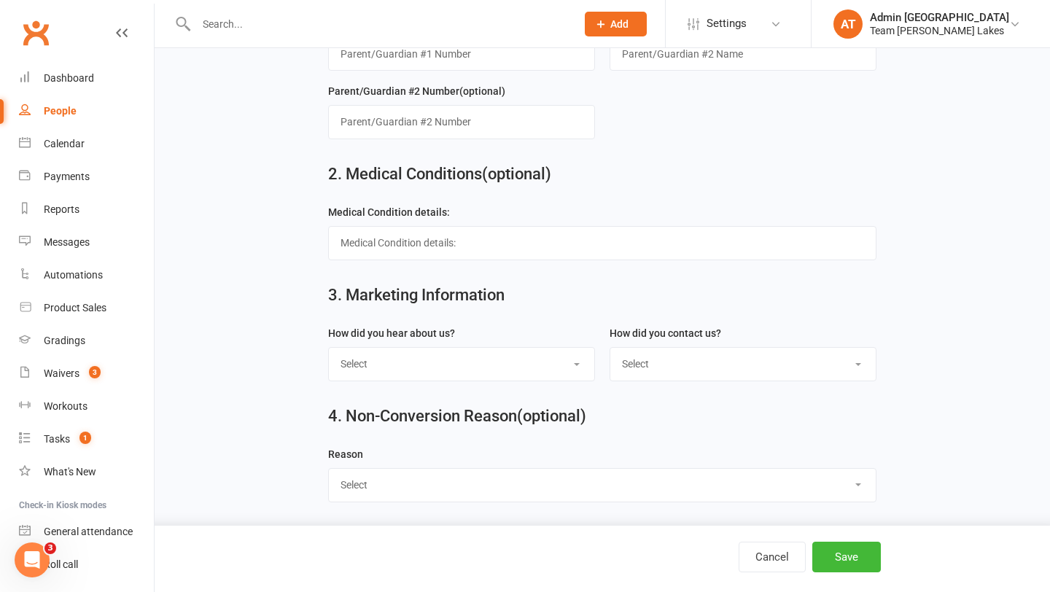
scroll to position [754, 0]
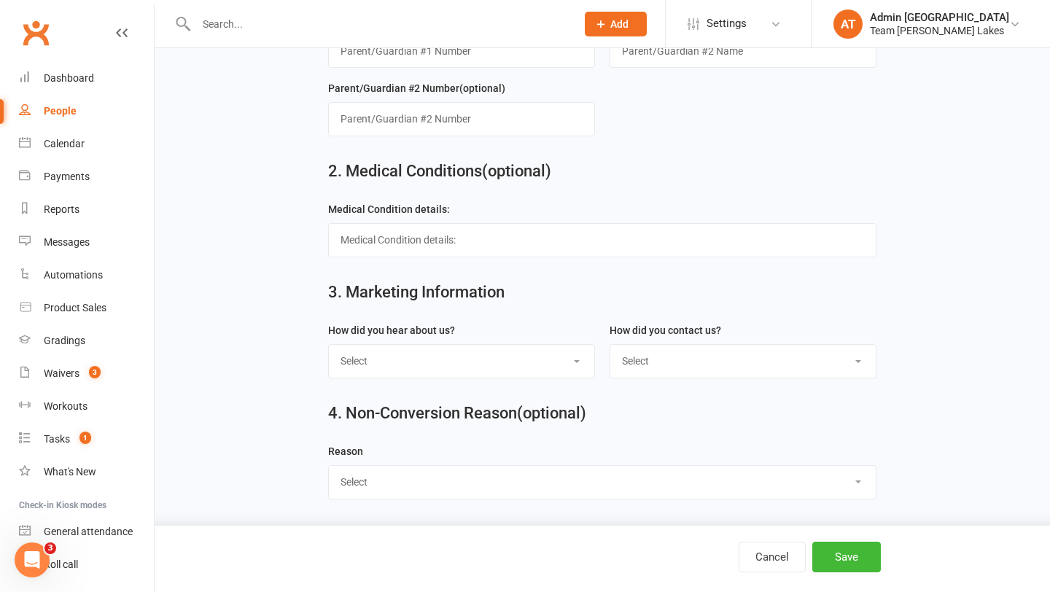
click at [542, 359] on select "Select Google Website Facebook Marketing Instagram Word of mouth Location Signa…" at bounding box center [461, 361] width 265 height 32
select select "Google"
click at [329, 345] on select "Select Google Website Facebook Marketing Instagram Word of mouth Location Signa…" at bounding box center [461, 361] width 265 height 32
click at [700, 356] on select "Select 1800 Team Carlo Email Website Team Carlo Location Mobile Instagram Faceb…" at bounding box center [742, 361] width 265 height 32
select select "In person - Hall"
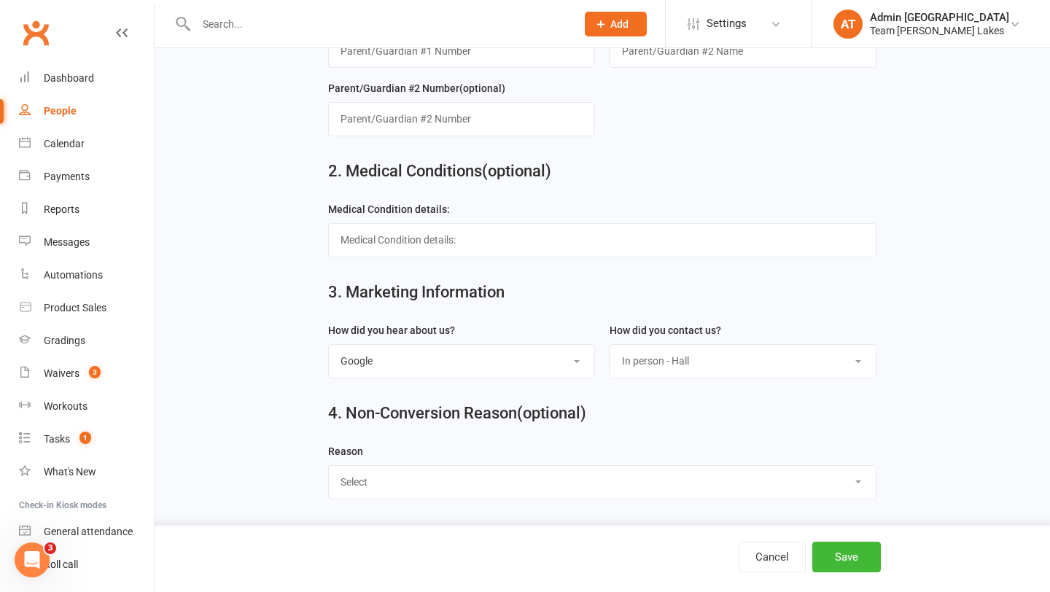
click at [610, 345] on select "Select 1800 Team Carlo Email Website Team Carlo Location Mobile Instagram Faceb…" at bounding box center [742, 361] width 265 height 32
click at [830, 549] on button "Save" at bounding box center [846, 557] width 69 height 31
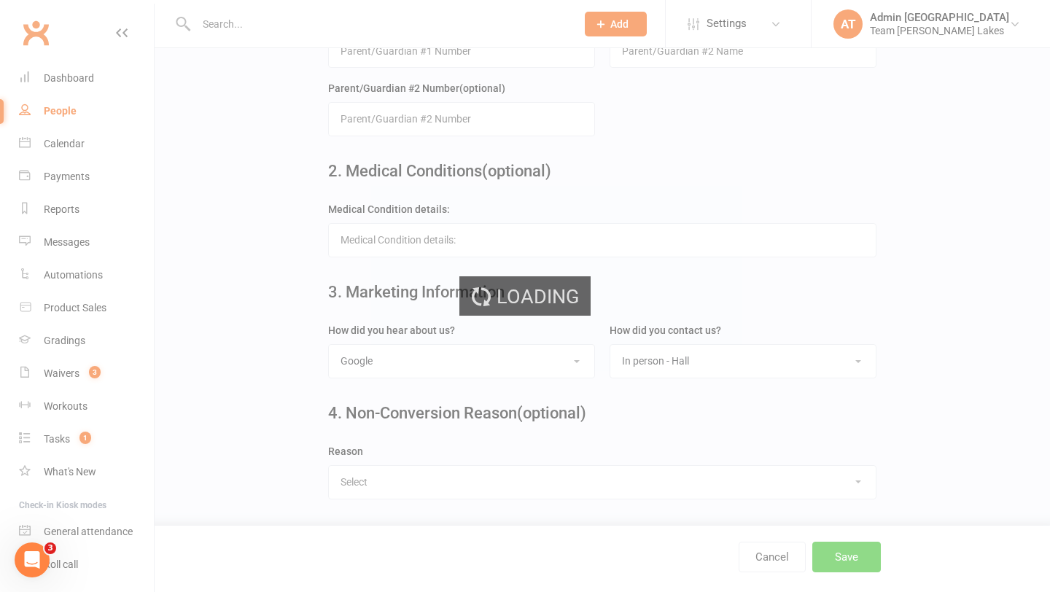
scroll to position [0, 0]
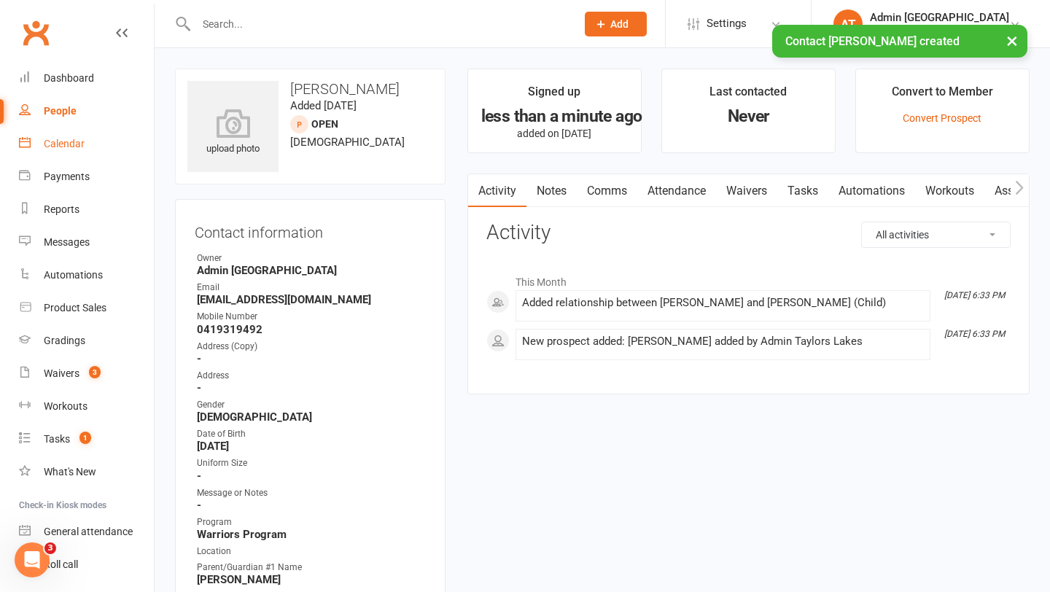
click at [71, 141] on div "Calendar" at bounding box center [64, 144] width 41 height 12
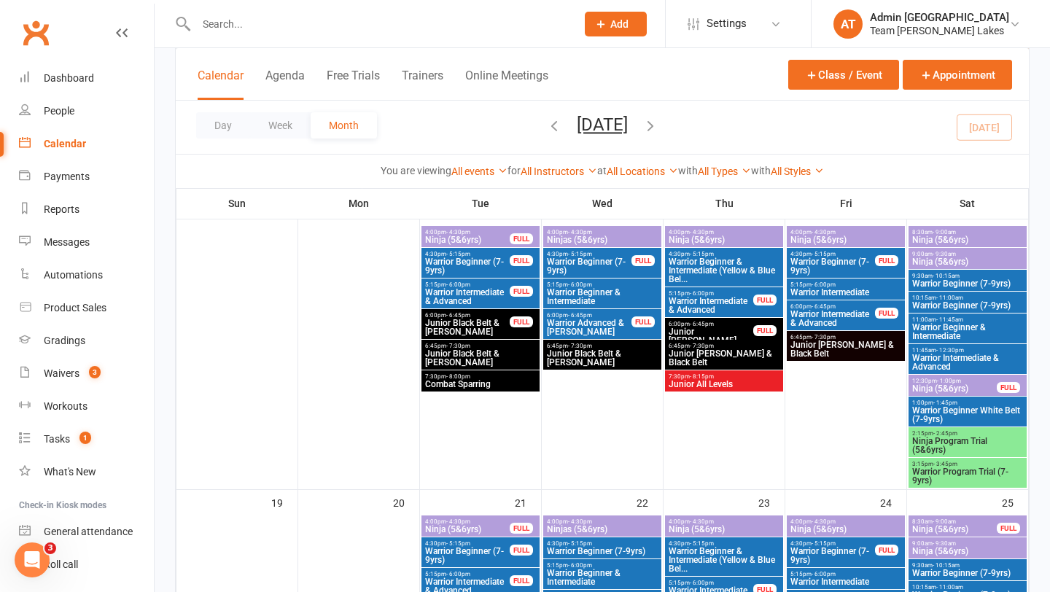
scroll to position [703, 0]
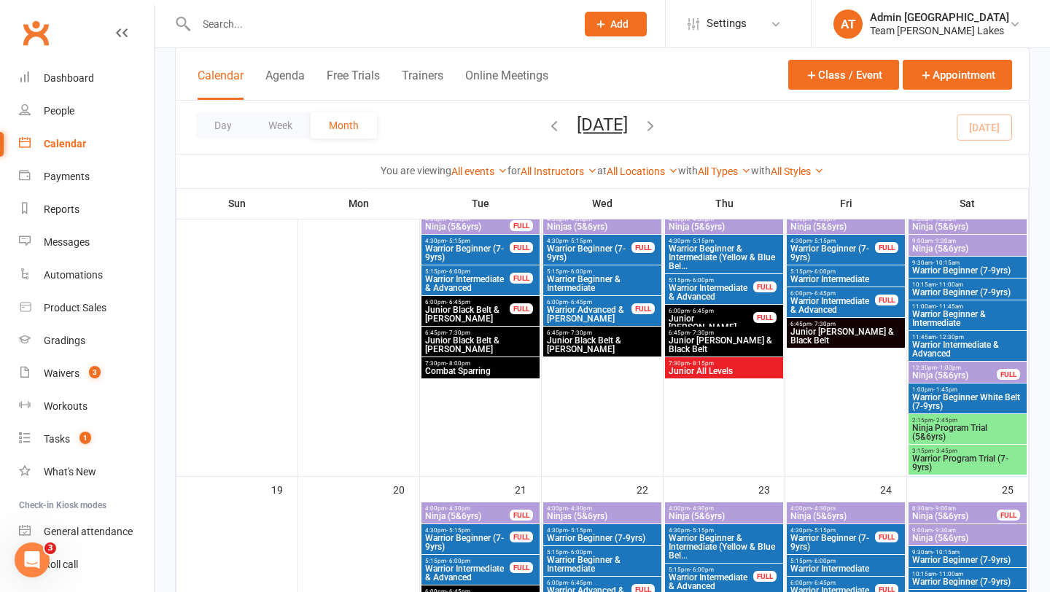
click at [965, 467] on span "Warrior Program Trial (7-9yrs)" at bounding box center [967, 462] width 112 height 17
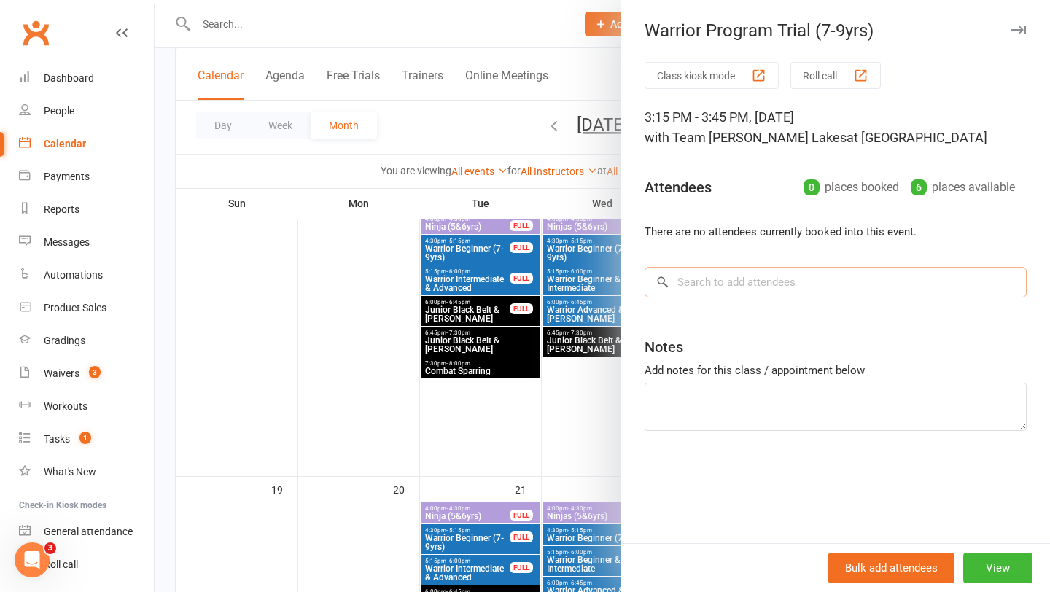
click at [757, 287] on input "search" at bounding box center [835, 282] width 382 height 31
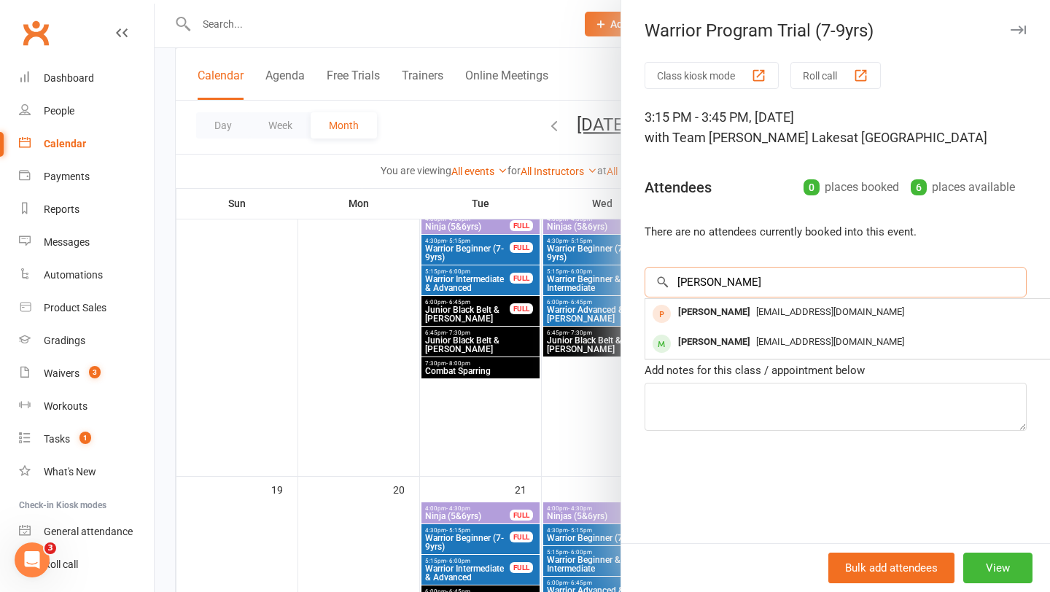
type input "[PERSON_NAME]"
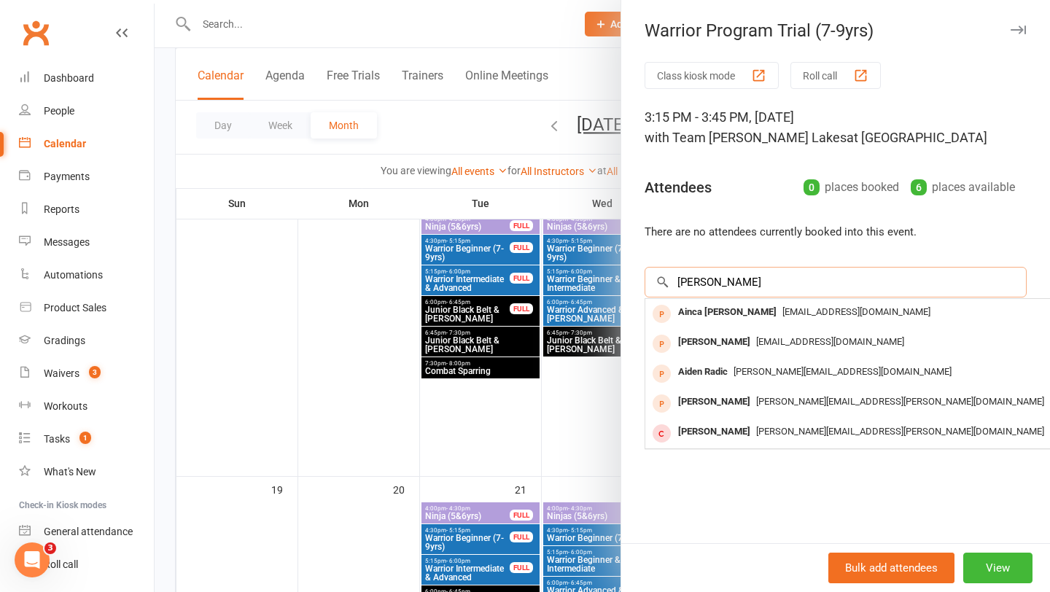
click at [1013, 281] on input "[PERSON_NAME]" at bounding box center [835, 282] width 382 height 31
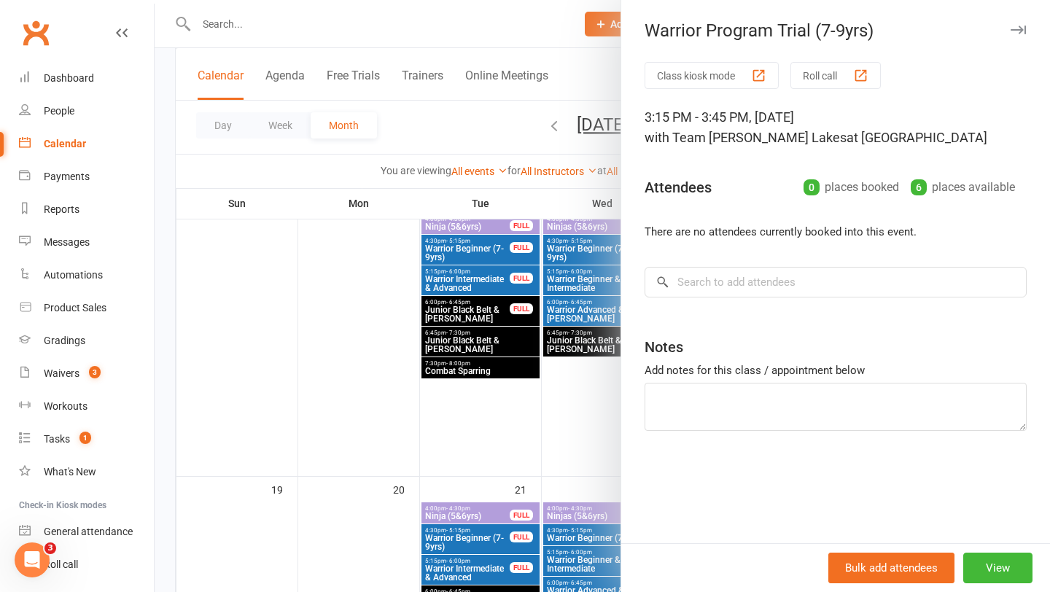
click at [232, 25] on div at bounding box center [602, 296] width 895 height 592
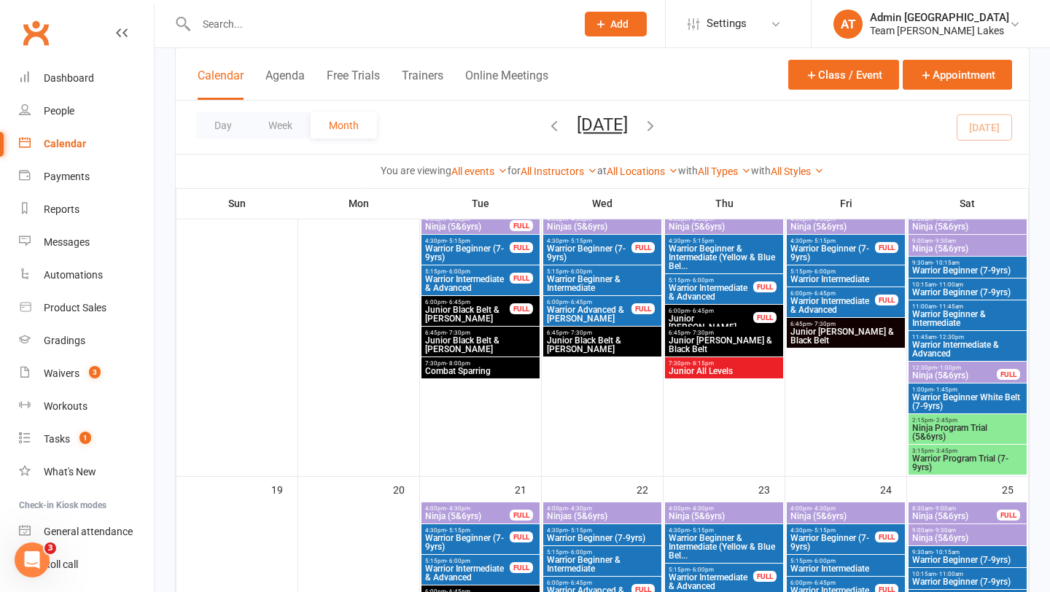
click at [232, 24] on input "text" at bounding box center [379, 24] width 374 height 20
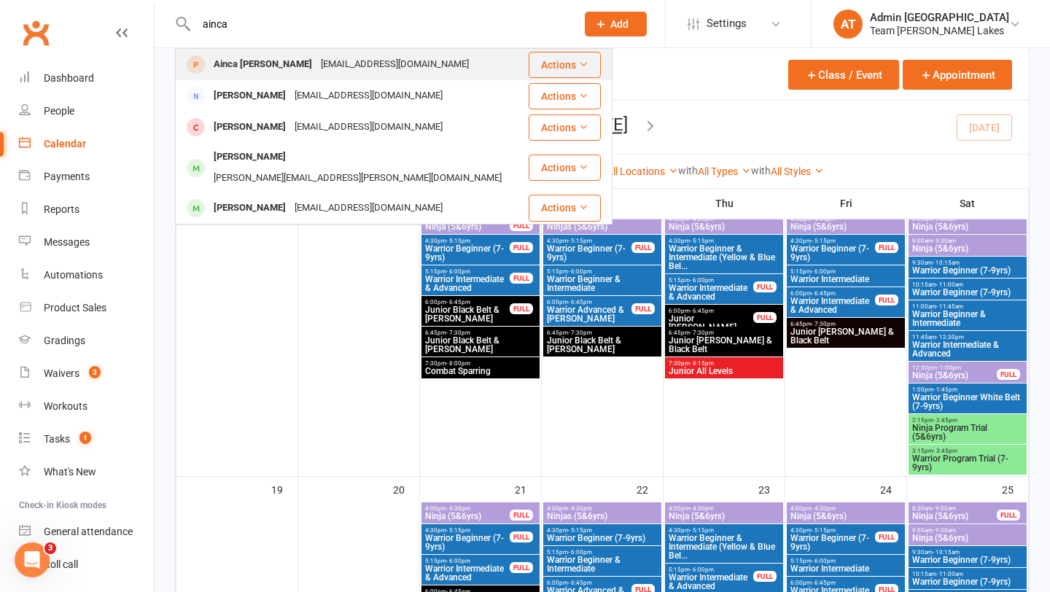
type input "ainca"
click at [230, 69] on div "Ainca [PERSON_NAME]" at bounding box center [262, 64] width 107 height 21
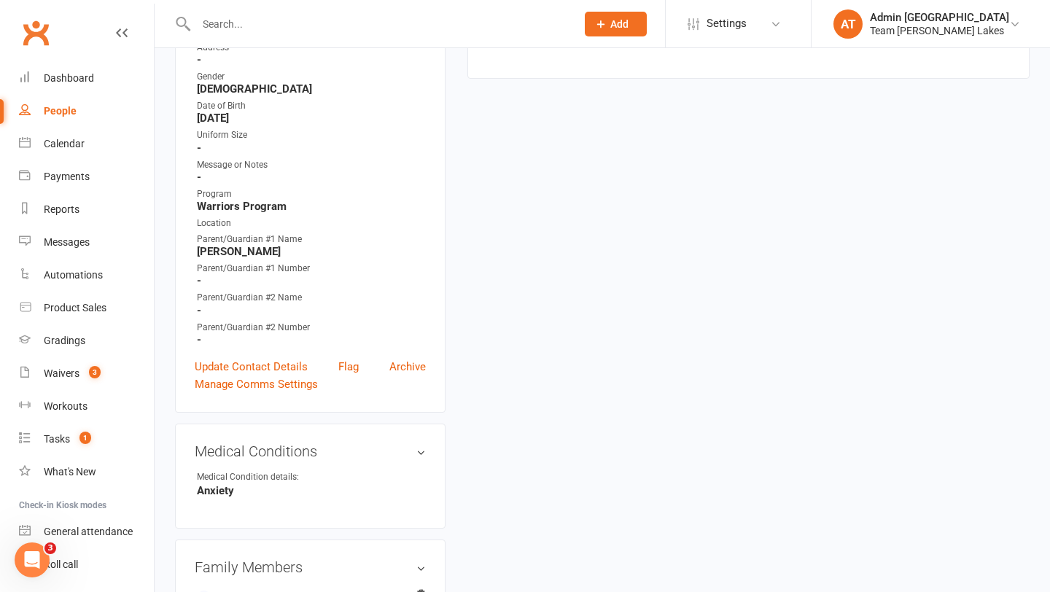
scroll to position [361, 0]
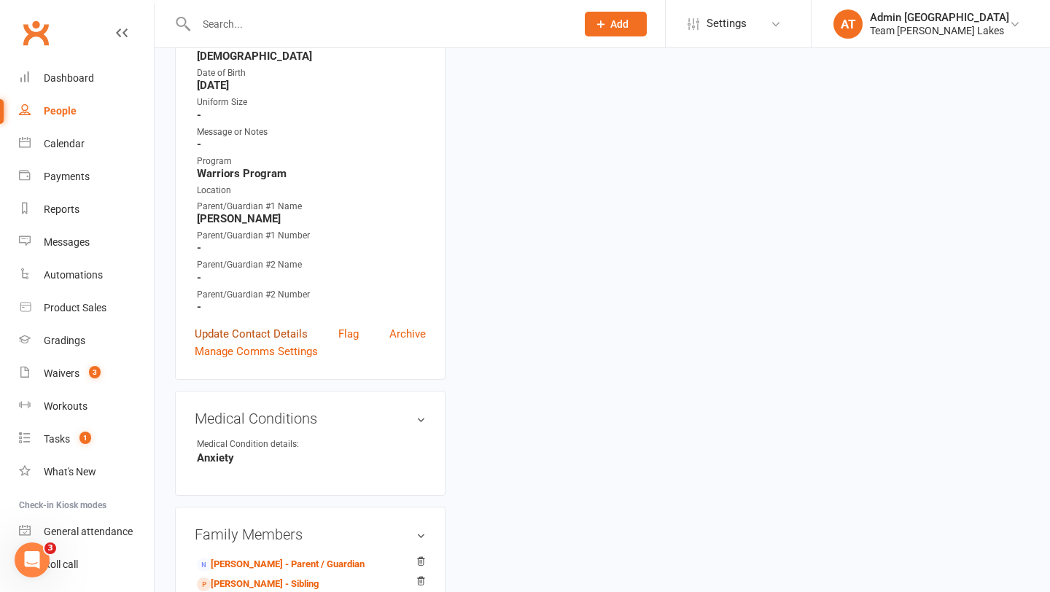
click at [276, 326] on link "Update Contact Details" at bounding box center [251, 333] width 113 height 17
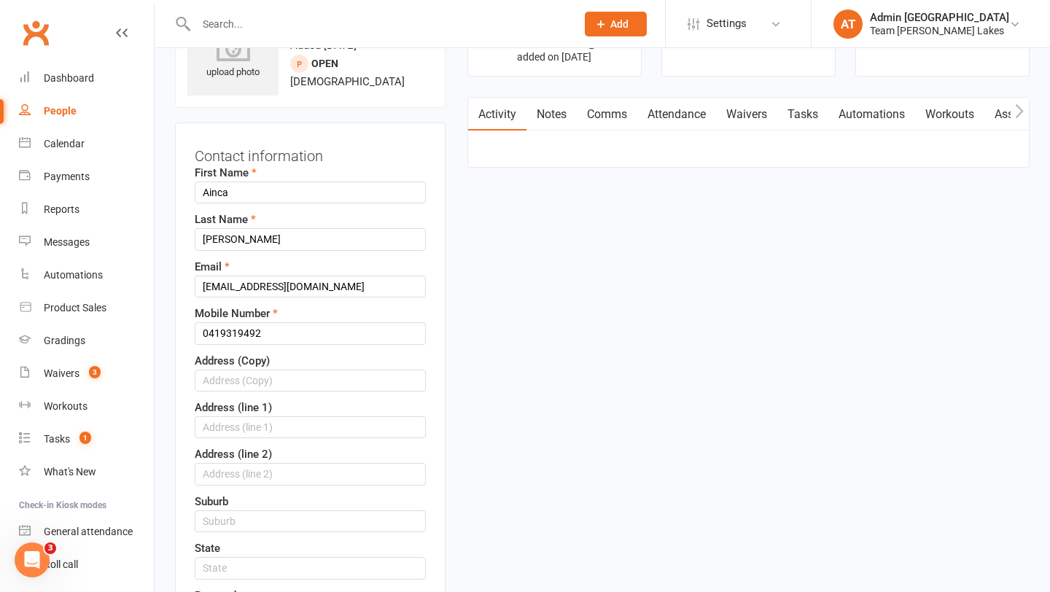
scroll to position [69, 0]
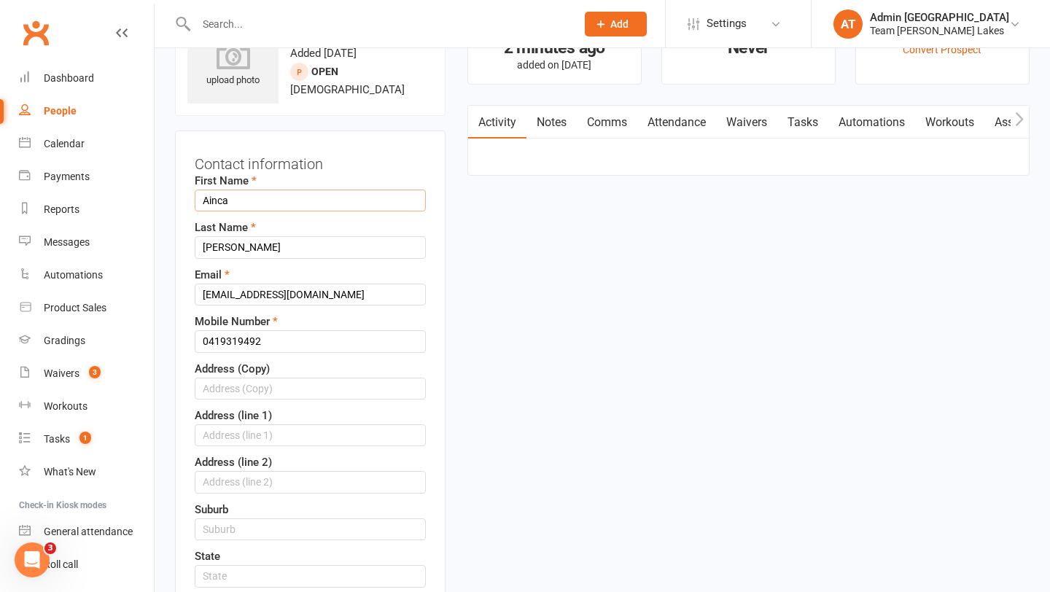
click at [216, 201] on input "Ainca" at bounding box center [310, 201] width 231 height 22
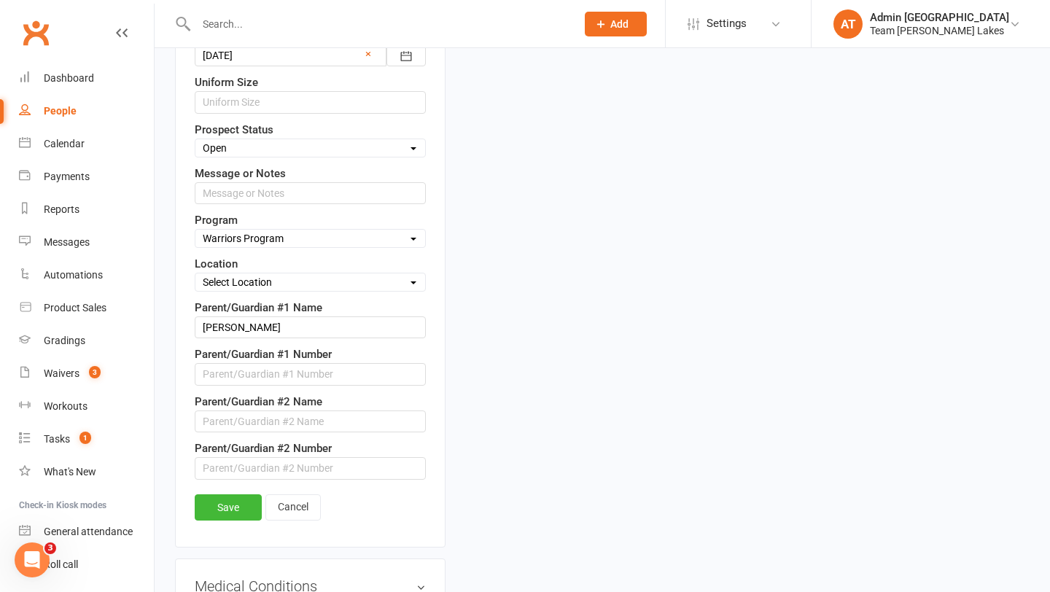
scroll to position [801, 0]
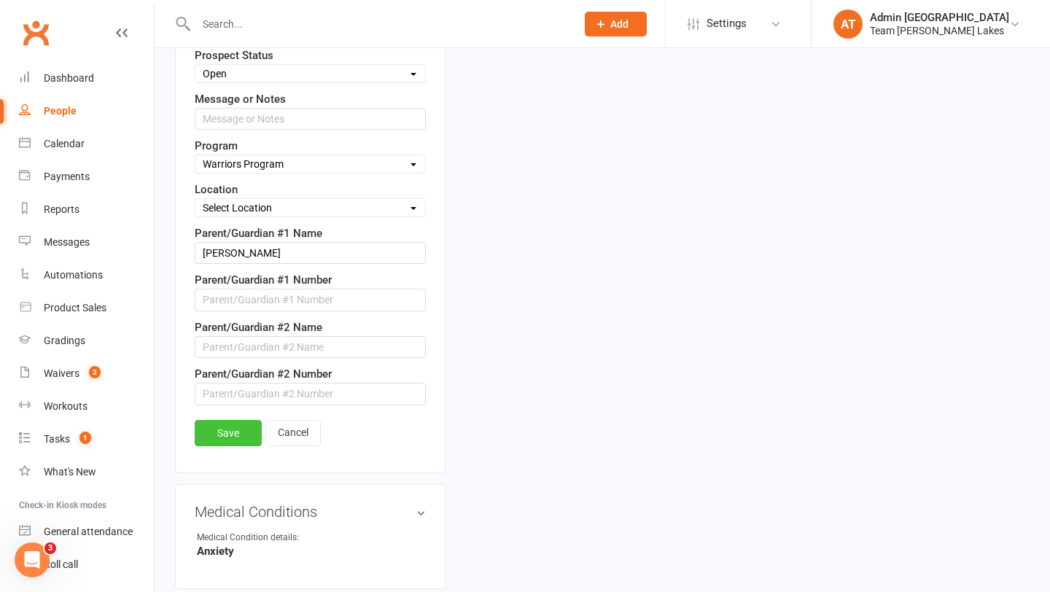
type input "[PERSON_NAME]"
click at [227, 434] on link "Save" at bounding box center [228, 433] width 67 height 26
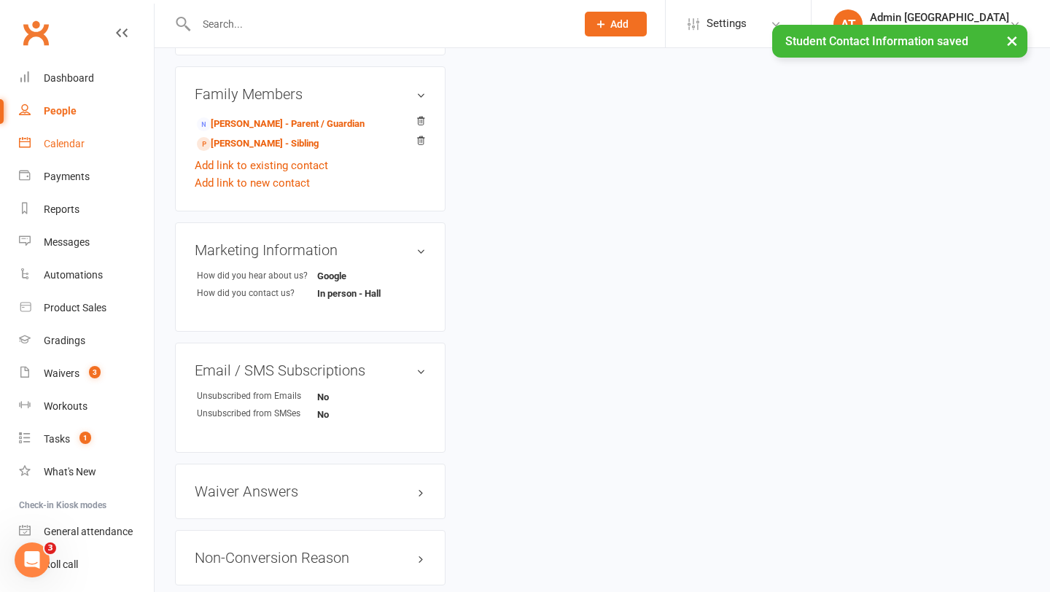
click at [79, 141] on div "Calendar" at bounding box center [64, 144] width 41 height 12
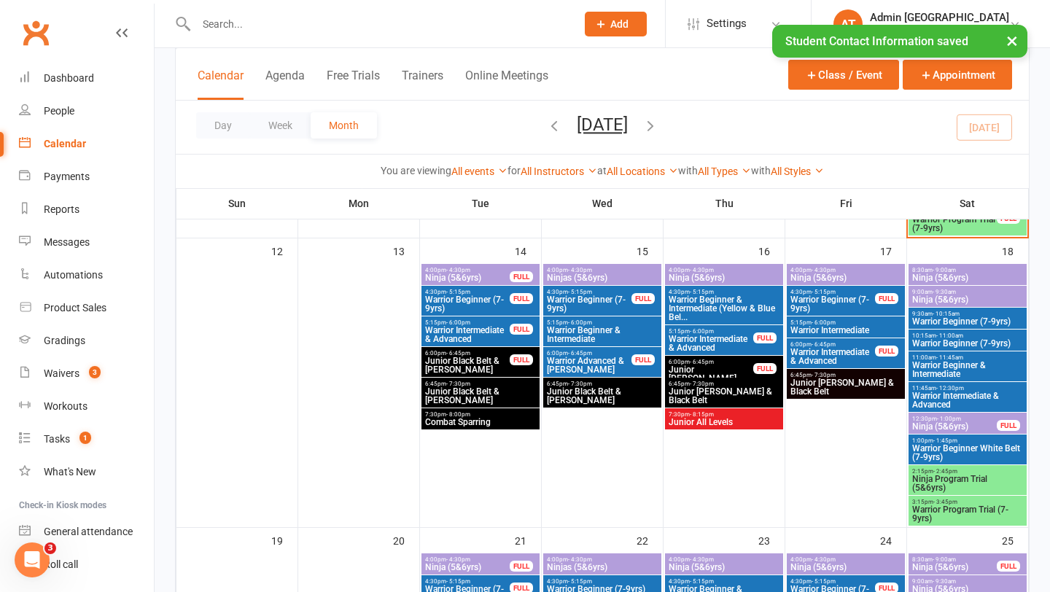
scroll to position [701, 0]
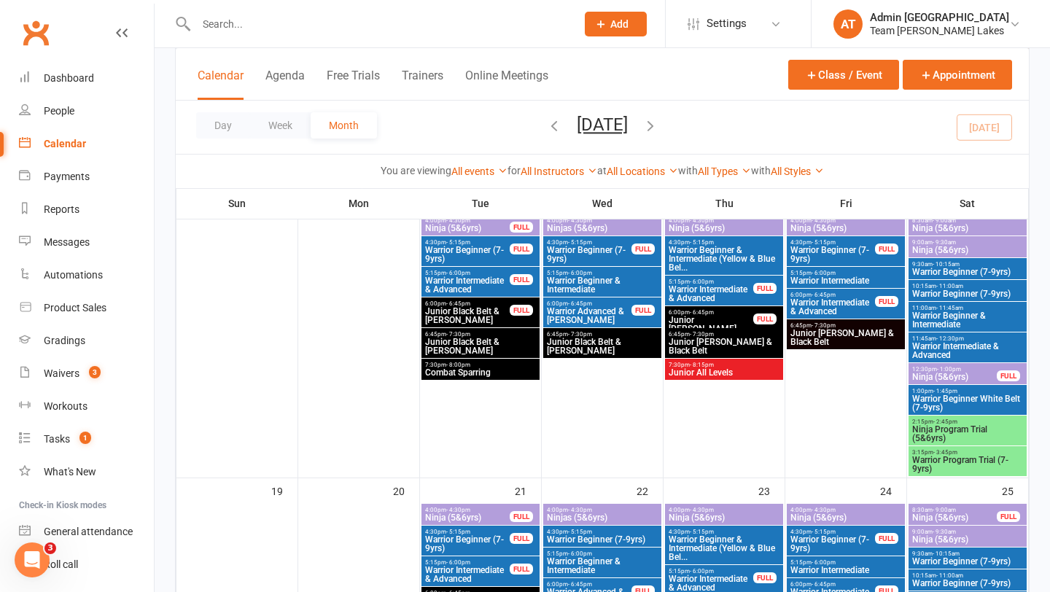
click at [971, 460] on span "Warrior Program Trial (7-9yrs)" at bounding box center [967, 464] width 112 height 17
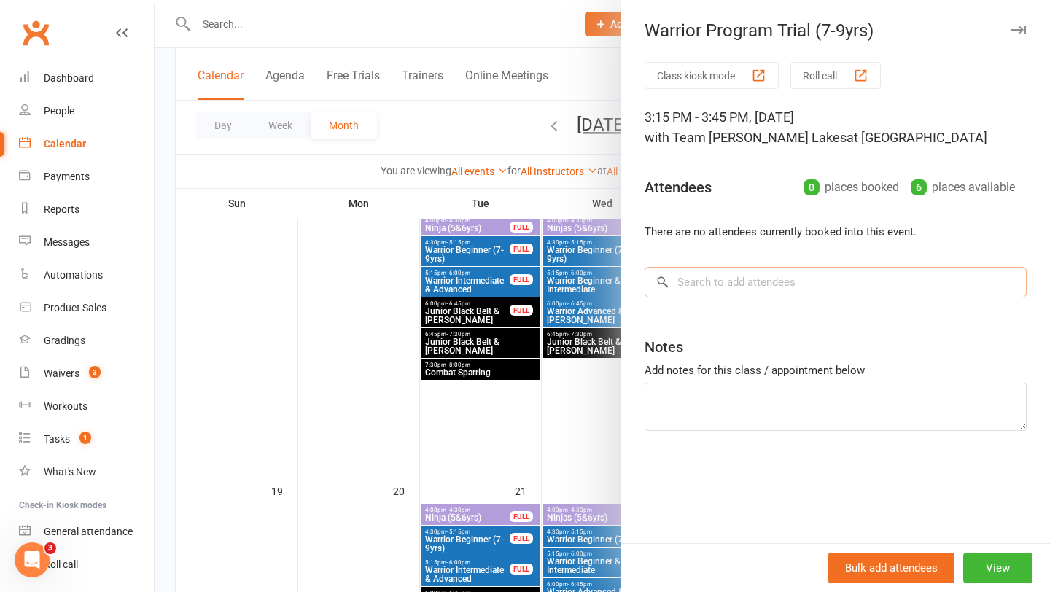
click at [758, 281] on input "search" at bounding box center [835, 282] width 382 height 31
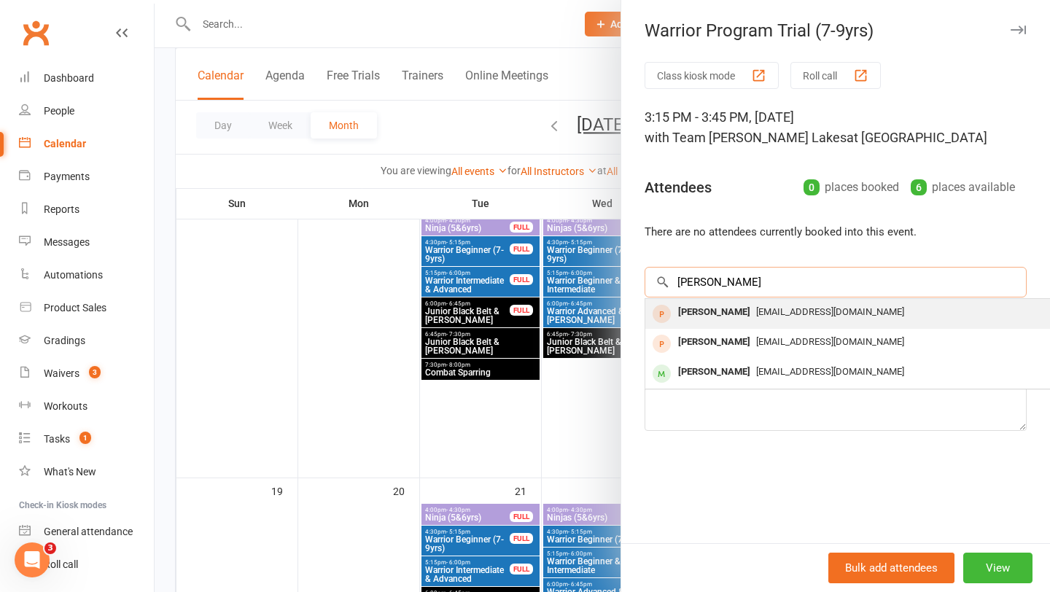
type input "[PERSON_NAME]"
click at [716, 310] on div "[PERSON_NAME]" at bounding box center [714, 312] width 84 height 21
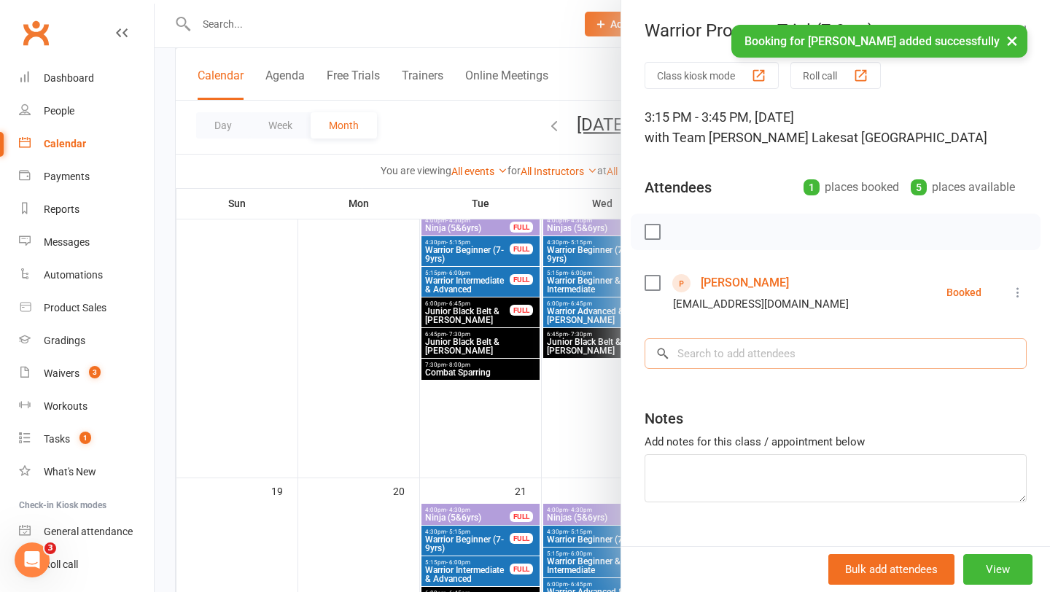
click at [722, 350] on input "search" at bounding box center [835, 353] width 382 height 31
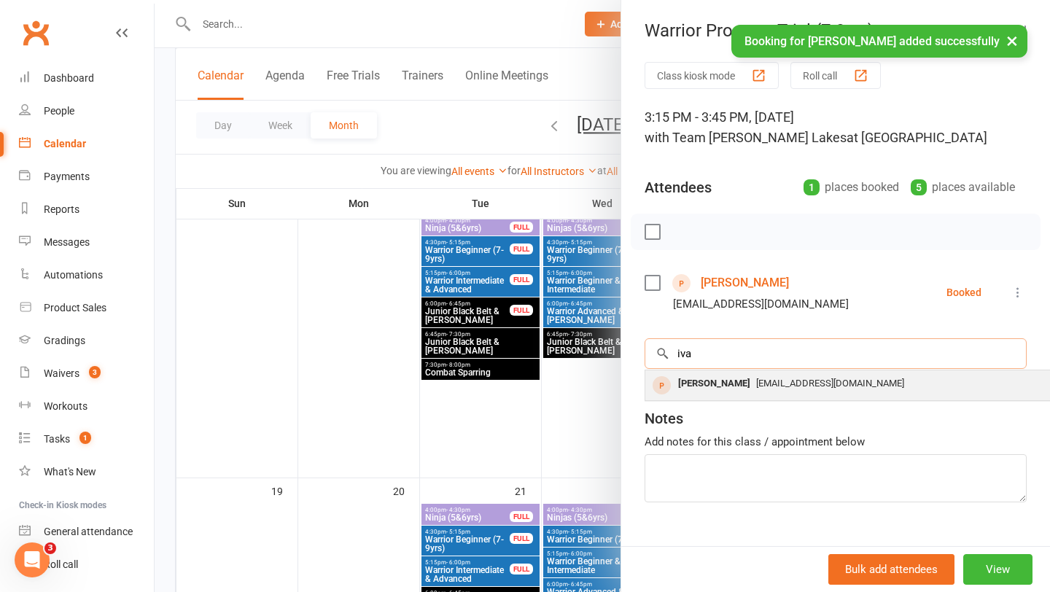
type input "iva"
click at [710, 380] on div "[PERSON_NAME]" at bounding box center [714, 383] width 84 height 21
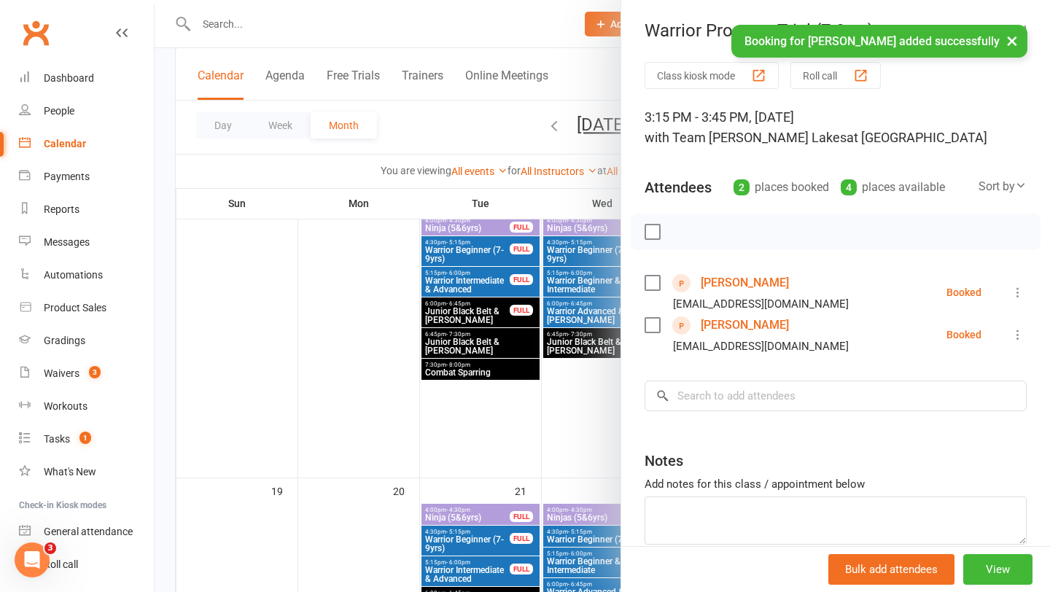
click at [421, 378] on div at bounding box center [602, 296] width 895 height 592
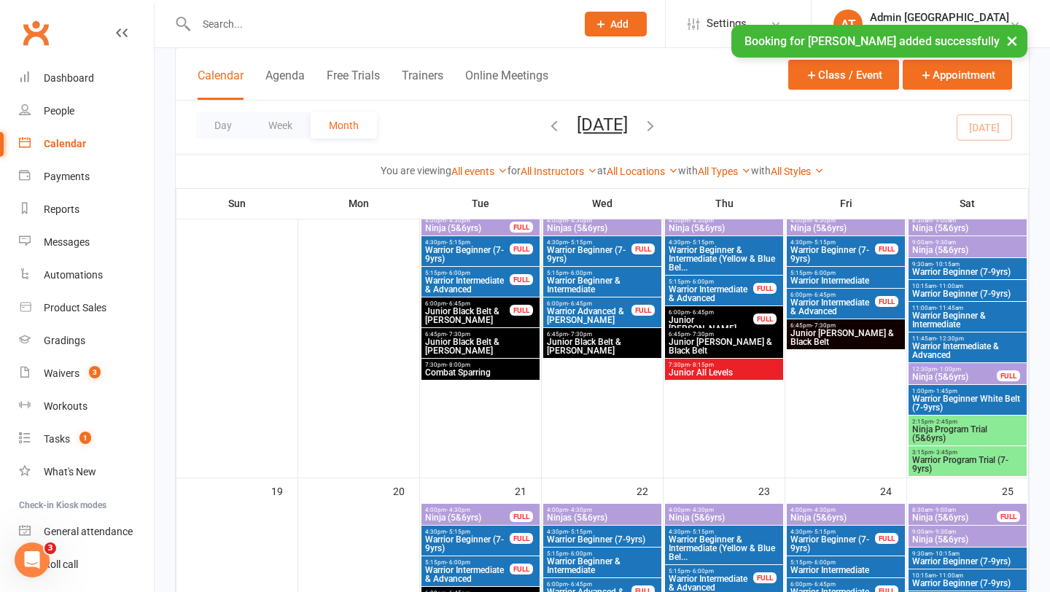
click at [616, 276] on span "Warrior Beginner & Intermediate" at bounding box center [602, 284] width 112 height 17
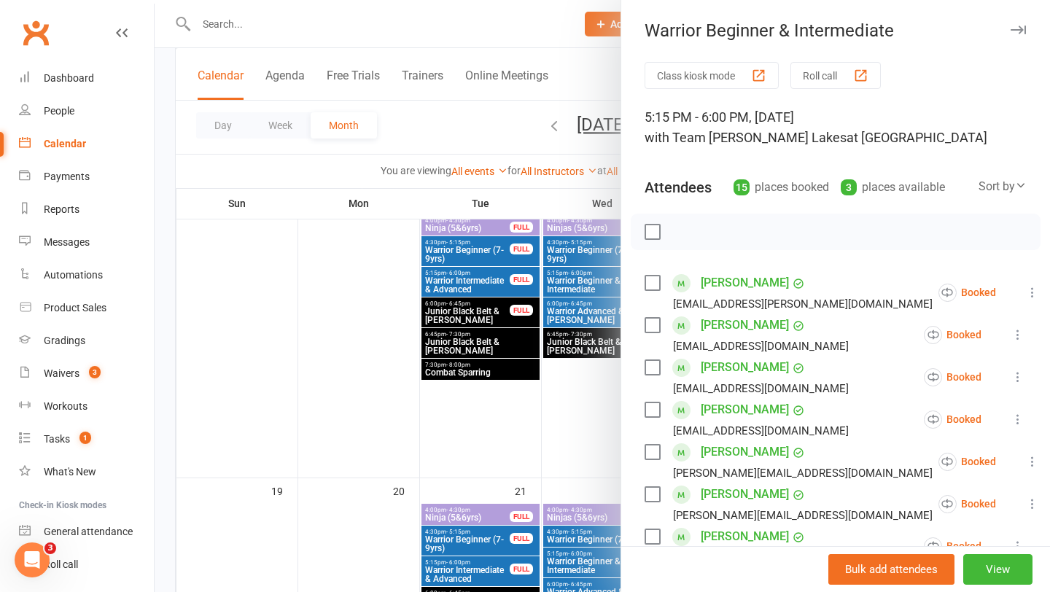
click at [544, 289] on div at bounding box center [602, 296] width 895 height 592
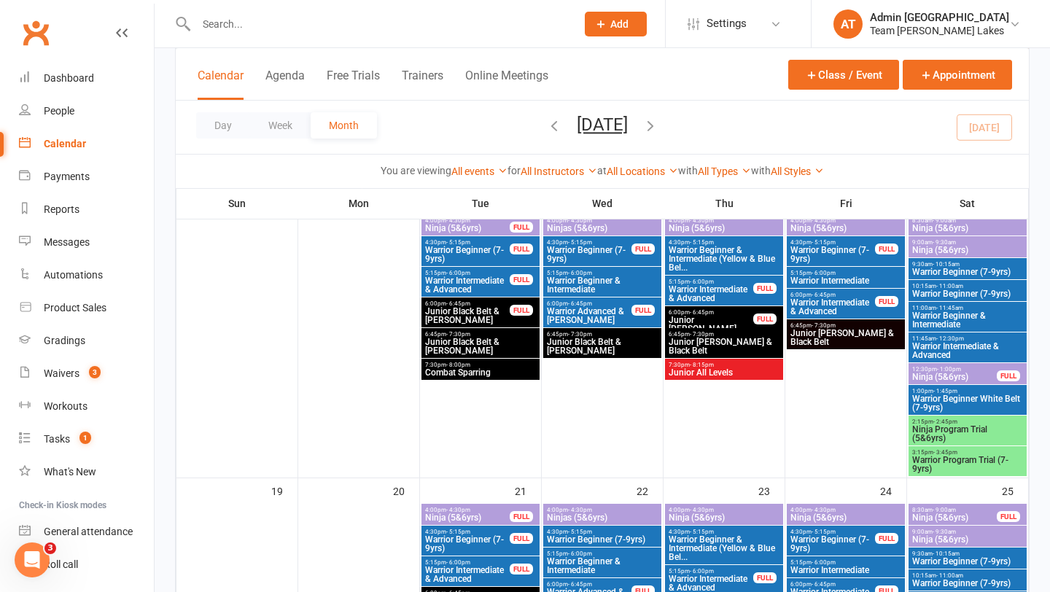
click at [570, 281] on span "Warrior Beginner & Intermediate" at bounding box center [602, 284] width 112 height 17
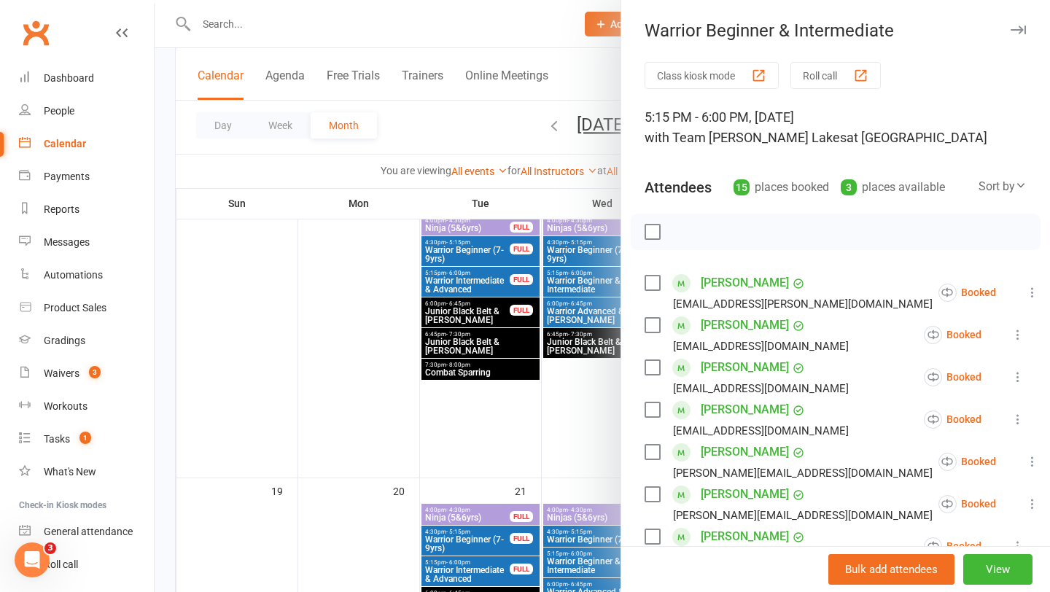
click at [1025, 292] on icon at bounding box center [1032, 292] width 15 height 15
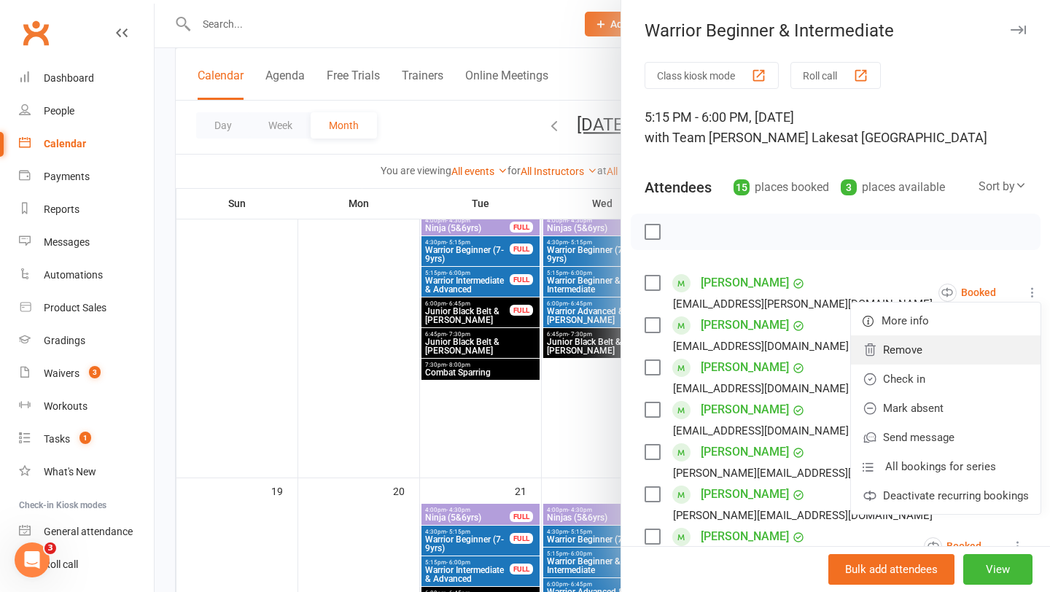
click at [897, 346] on link "Remove" at bounding box center [946, 349] width 190 height 29
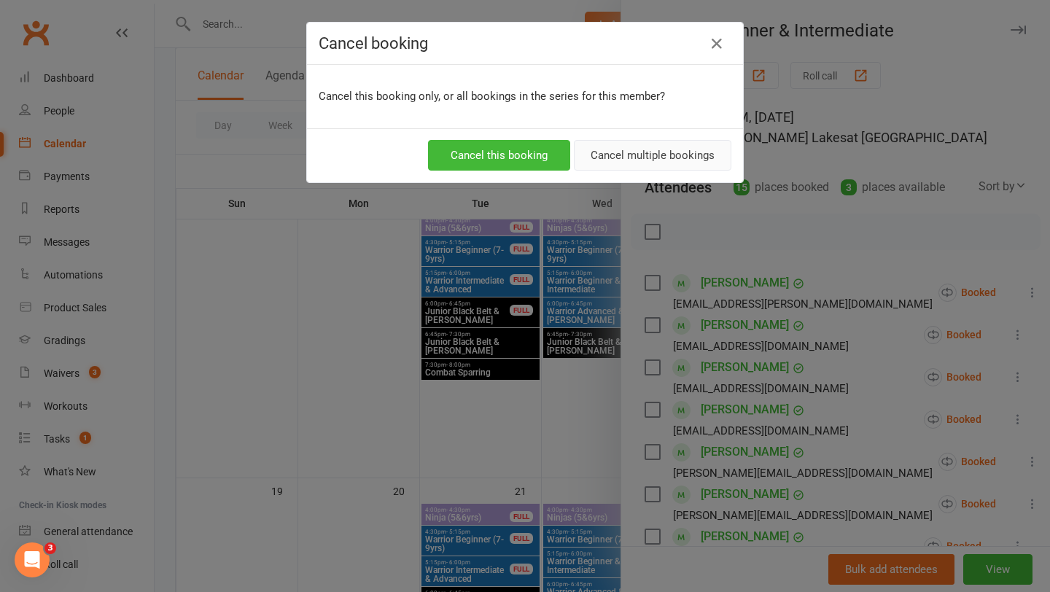
click at [662, 152] on button "Cancel multiple bookings" at bounding box center [652, 155] width 157 height 31
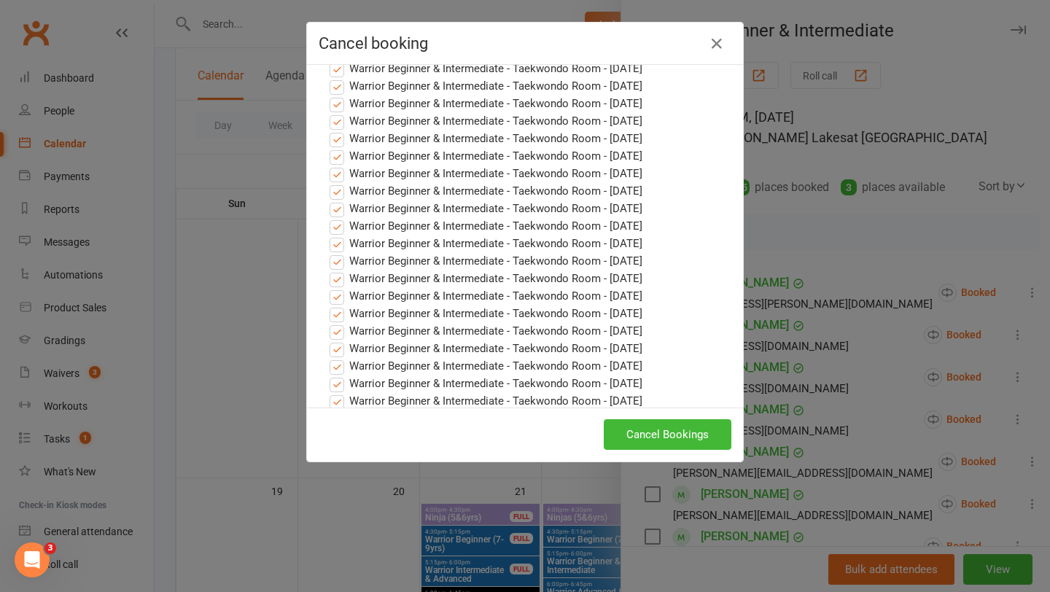
scroll to position [599, 0]
click at [652, 432] on button "Cancel Bookings" at bounding box center [668, 434] width 128 height 31
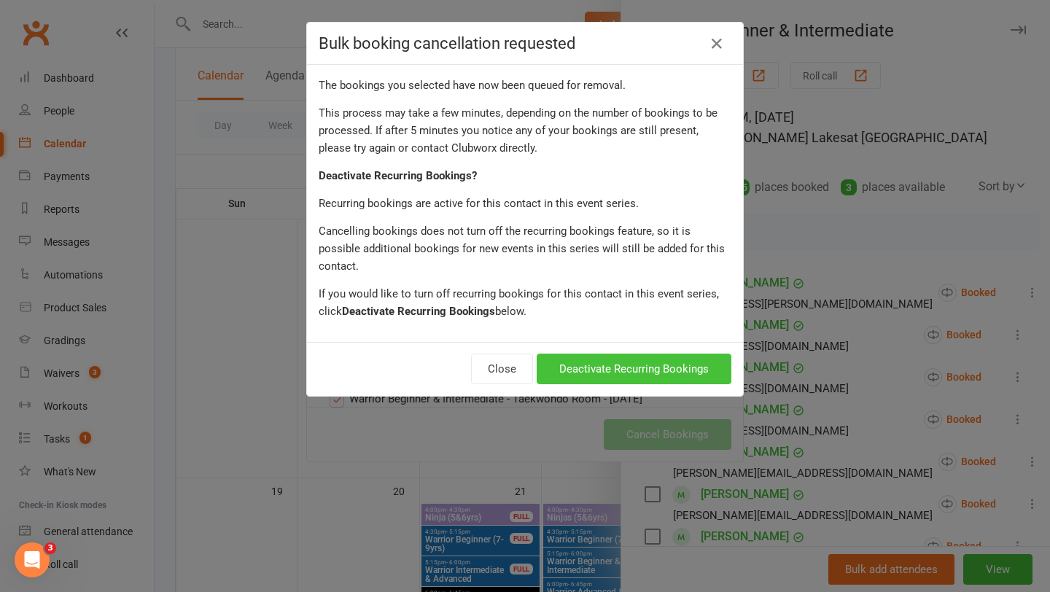
click at [641, 354] on button "Deactivate Recurring Bookings" at bounding box center [633, 369] width 195 height 31
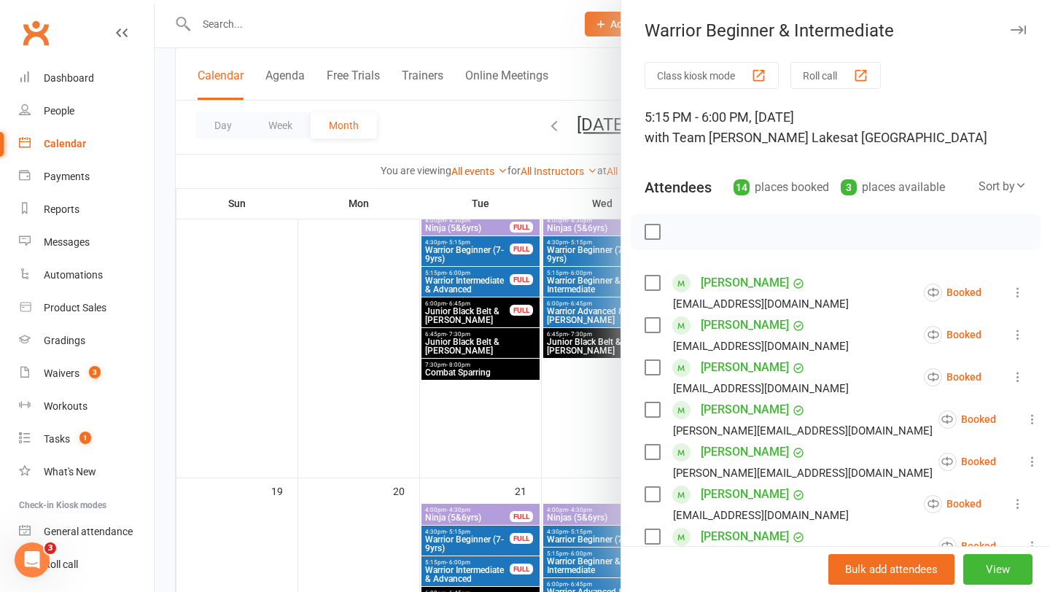
click at [557, 376] on div at bounding box center [602, 296] width 895 height 592
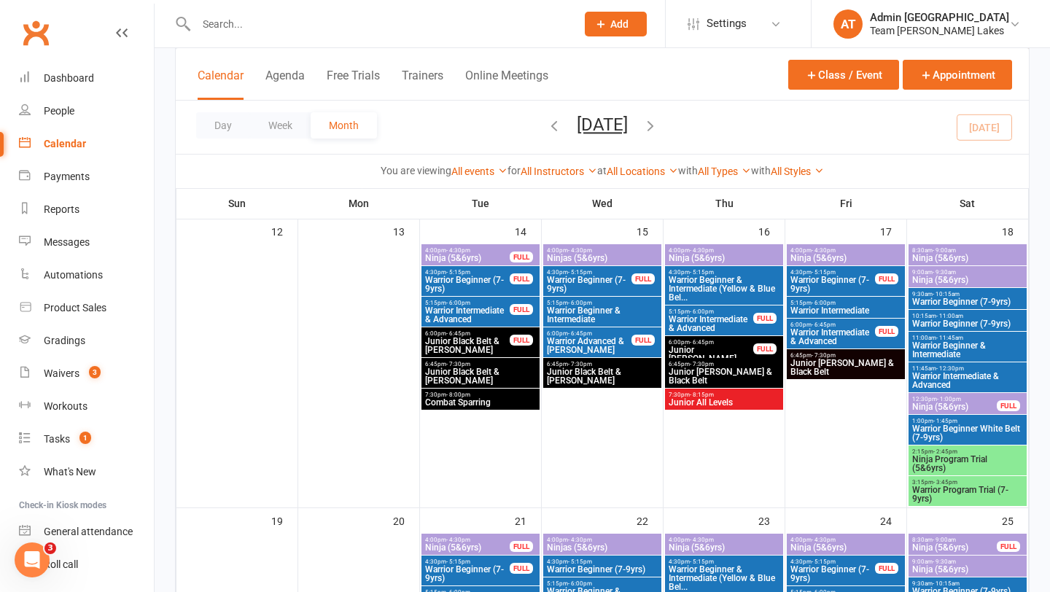
scroll to position [676, 0]
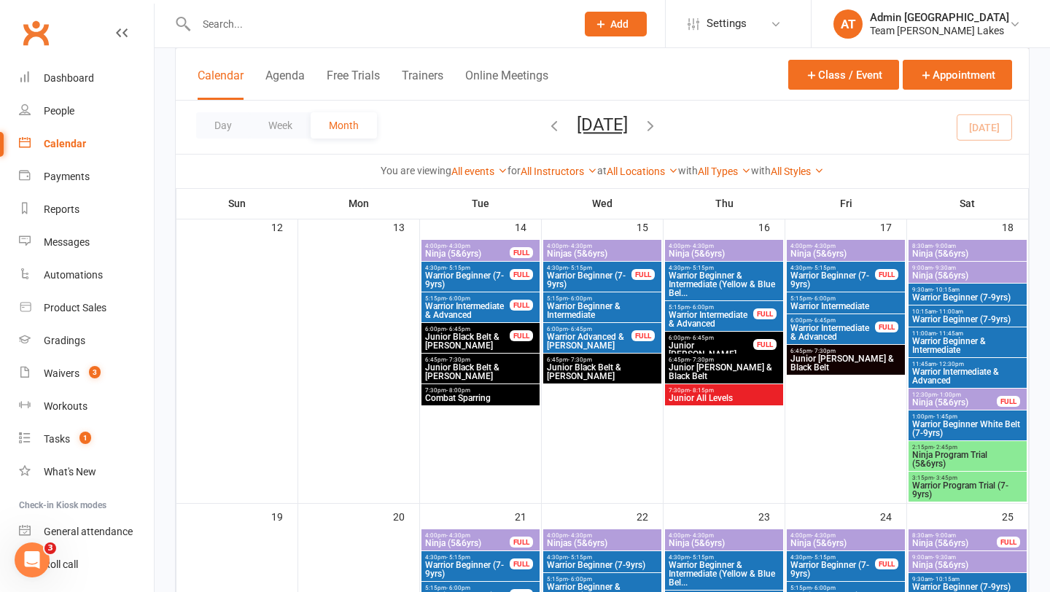
click at [733, 319] on span "Warrior Intermediate & Advanced" at bounding box center [711, 319] width 86 height 17
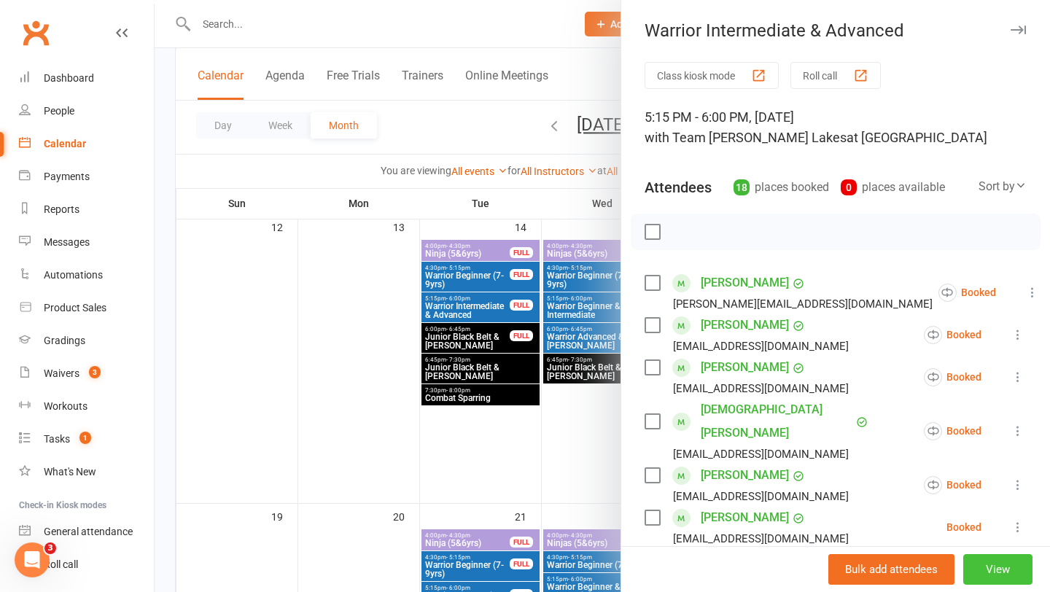
click at [1002, 571] on button "View" at bounding box center [997, 569] width 69 height 31
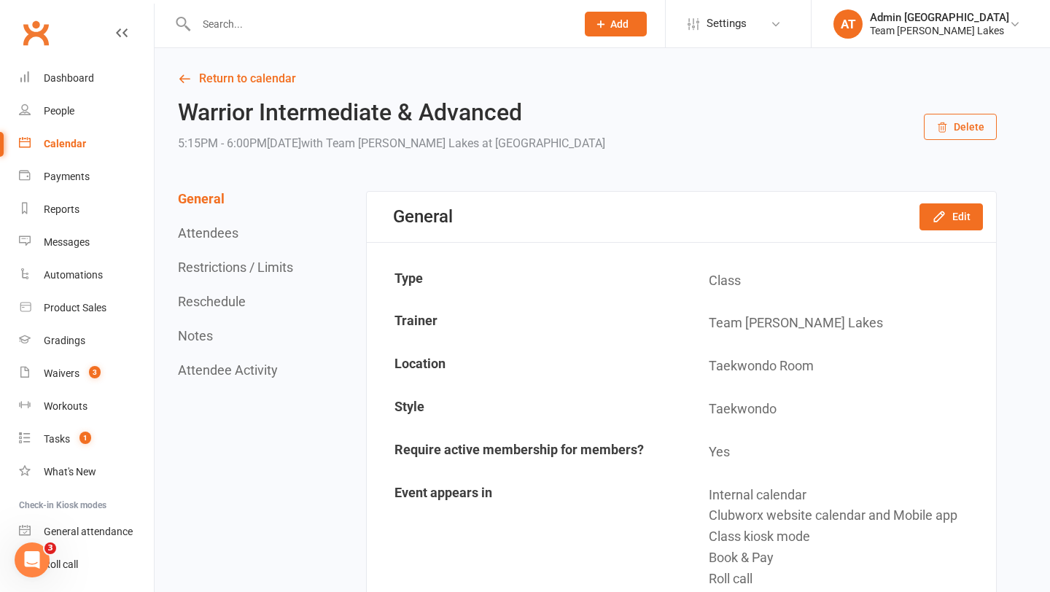
click at [235, 266] on button "Restrictions / Limits" at bounding box center [235, 266] width 115 height 15
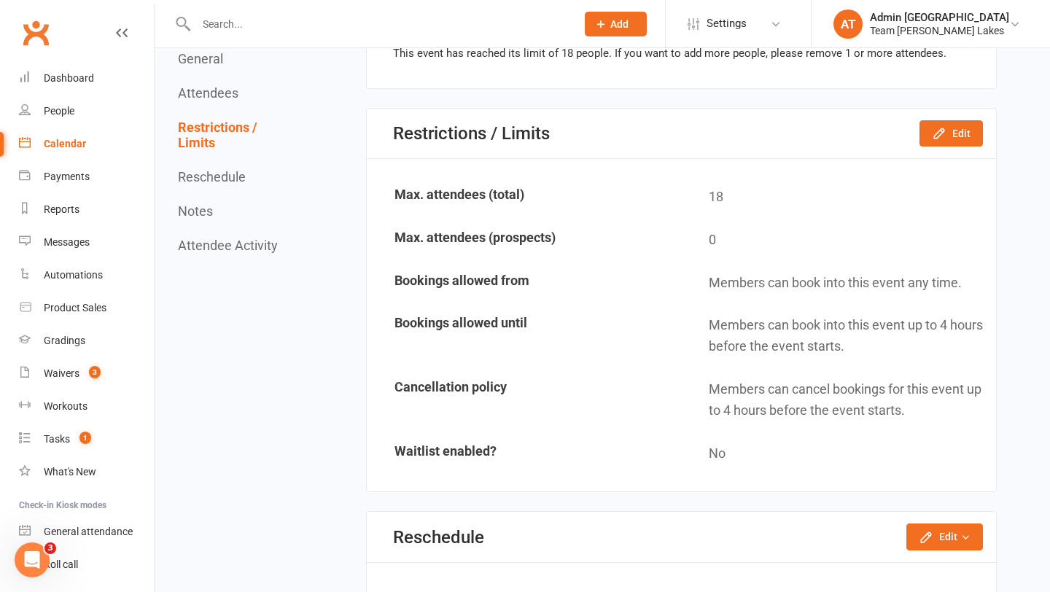
scroll to position [1644, 0]
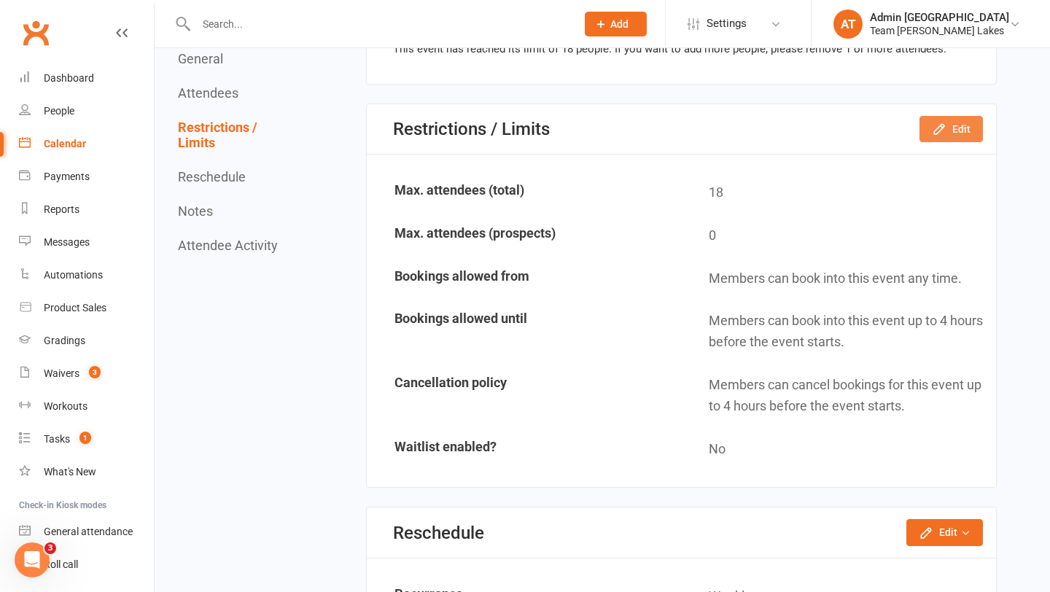
click at [948, 127] on button "Edit" at bounding box center [950, 129] width 63 height 26
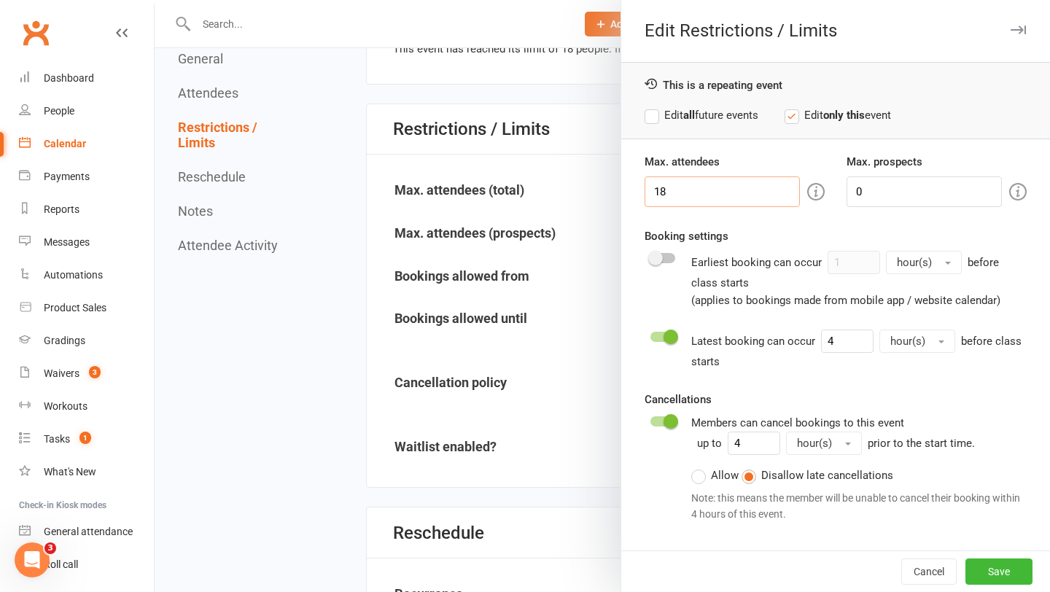
click at [730, 188] on input "18" at bounding box center [721, 191] width 155 height 31
type input "1"
type input "19"
click at [655, 114] on label "Edit all future events" at bounding box center [701, 114] width 114 height 17
click at [999, 574] on button "Save" at bounding box center [998, 571] width 67 height 26
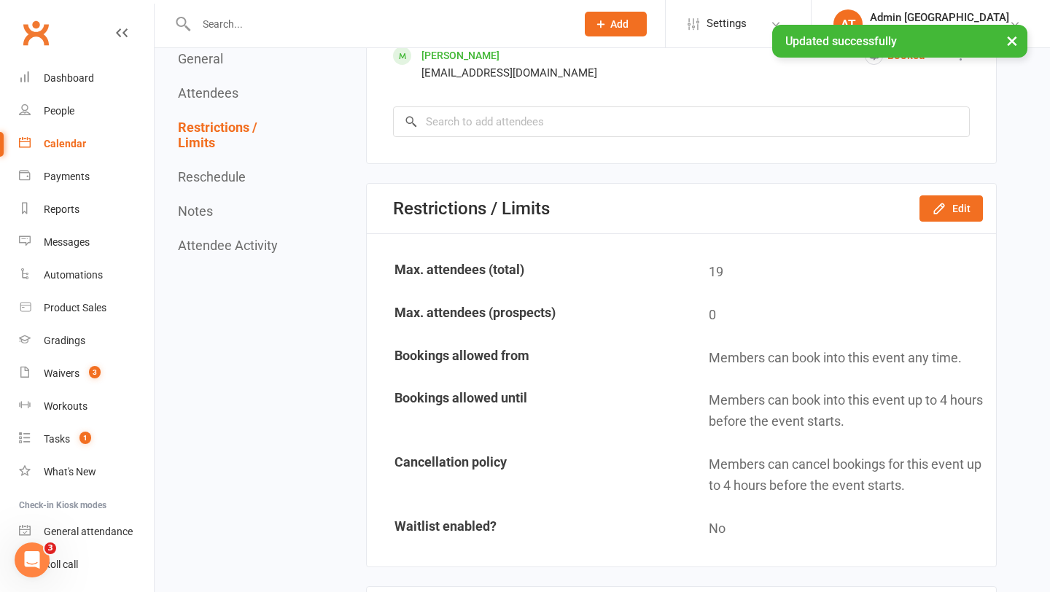
scroll to position [1457, 0]
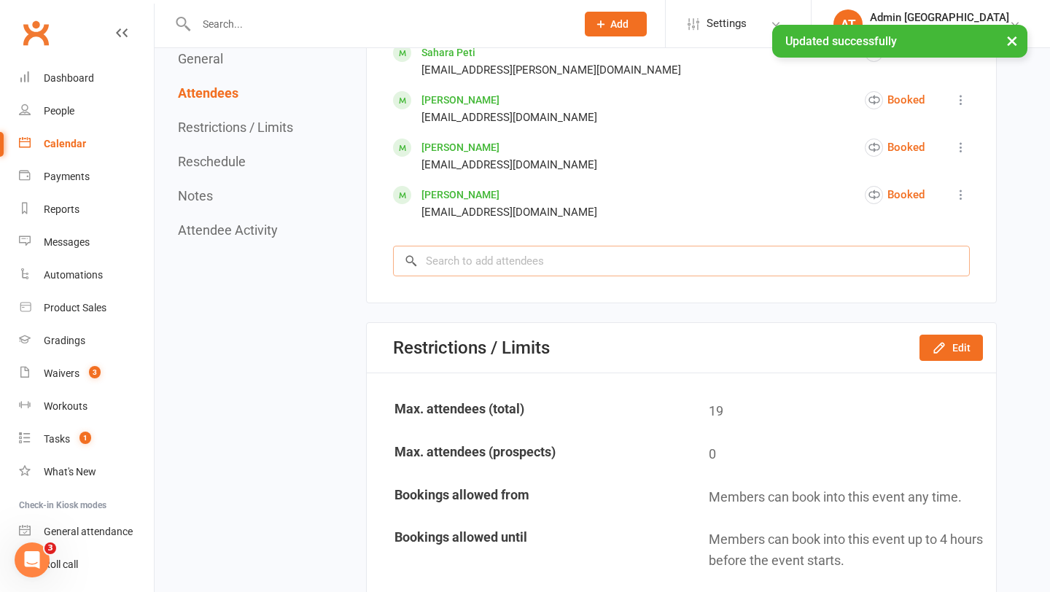
click at [639, 259] on input "search" at bounding box center [681, 261] width 577 height 31
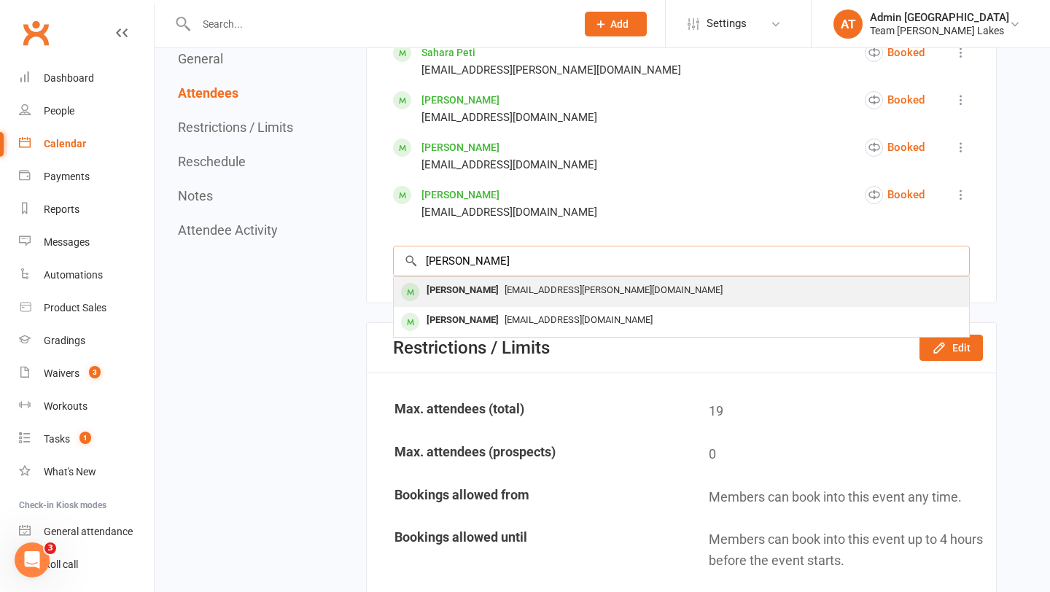
type input "[PERSON_NAME]"
click at [486, 287] on div "[PERSON_NAME]" at bounding box center [463, 290] width 84 height 21
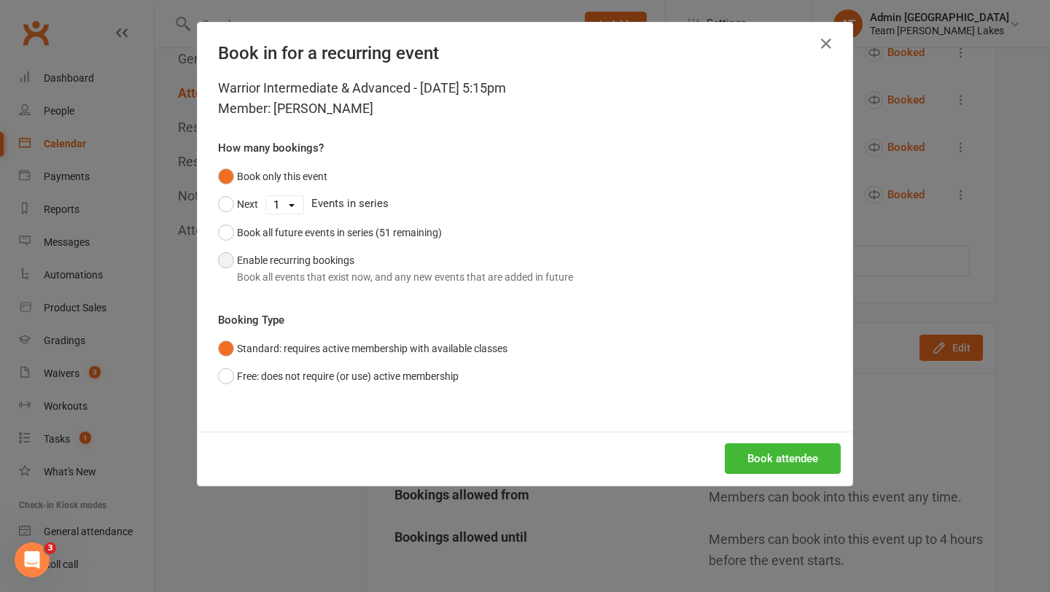
click at [272, 259] on button "Enable recurring bookings Book all events that exist now, and any new events th…" at bounding box center [395, 268] width 355 height 44
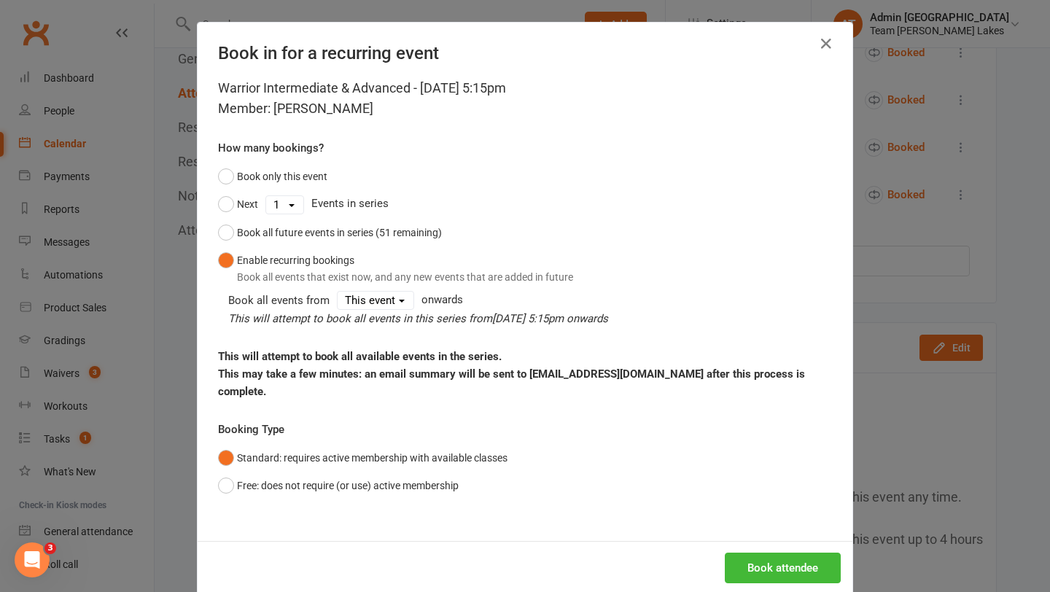
scroll to position [26, 0]
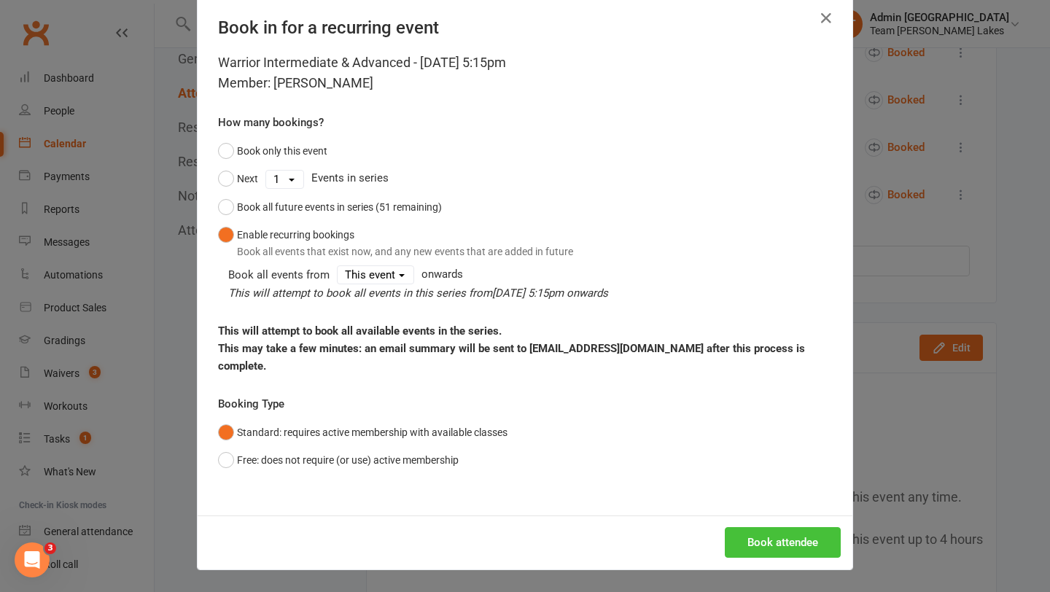
click at [771, 536] on button "Book attendee" at bounding box center [783, 542] width 116 height 31
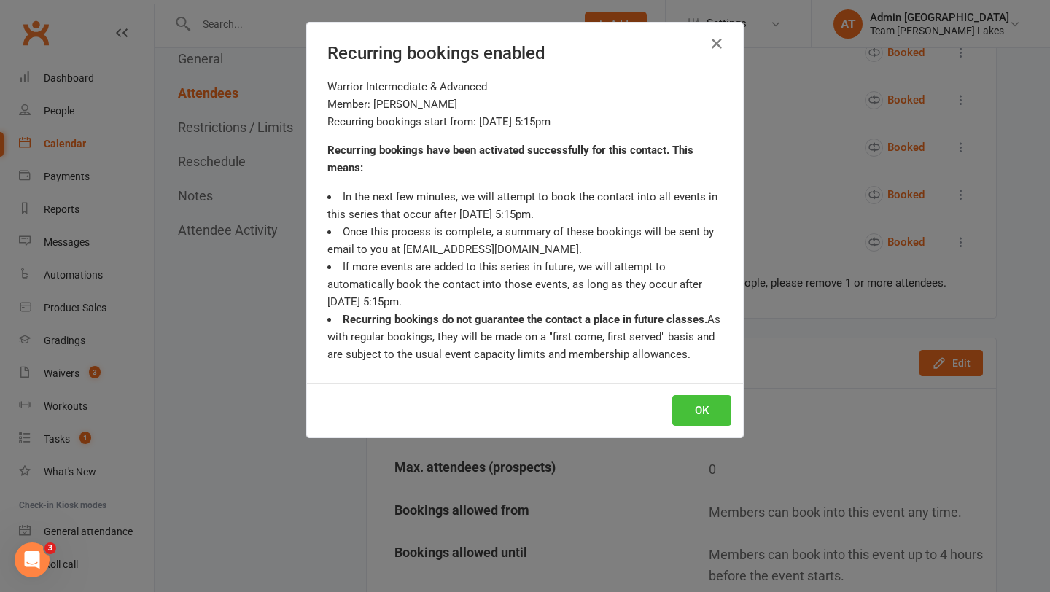
click at [707, 411] on button "OK" at bounding box center [701, 410] width 59 height 31
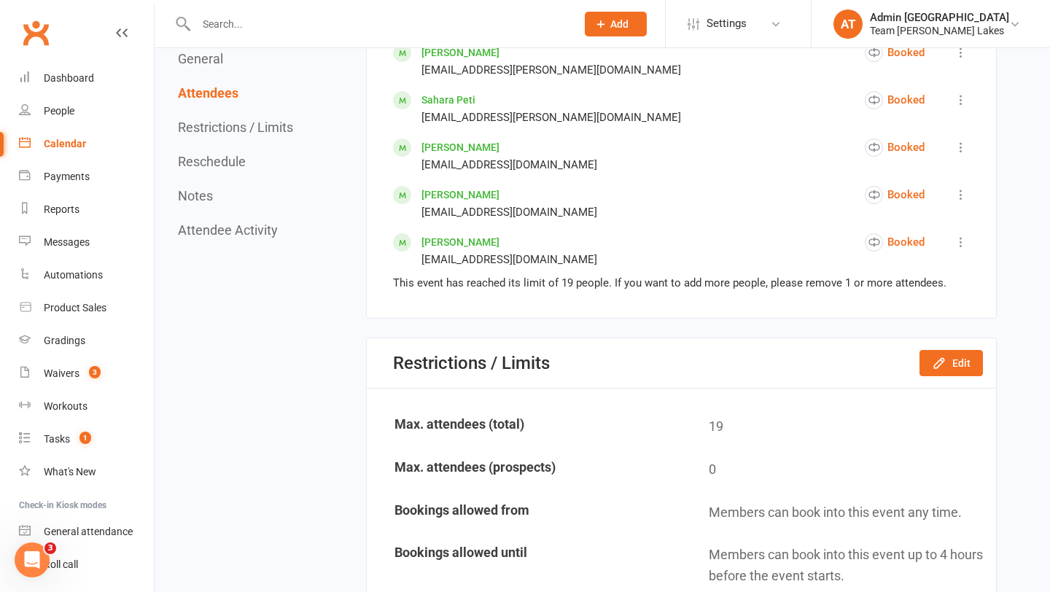
click at [71, 145] on div "Calendar" at bounding box center [65, 144] width 42 height 12
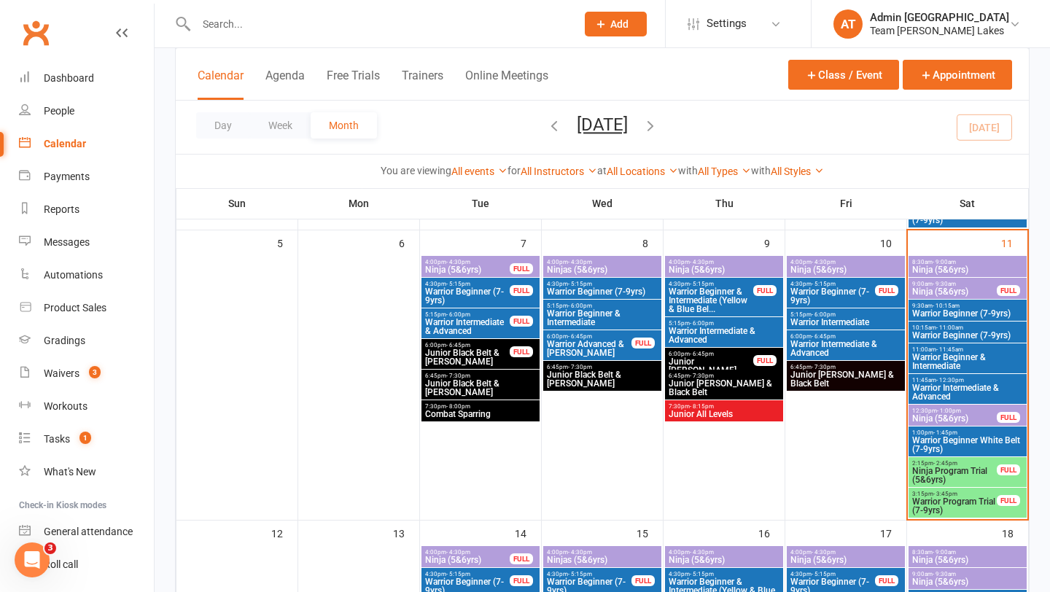
scroll to position [299, 0]
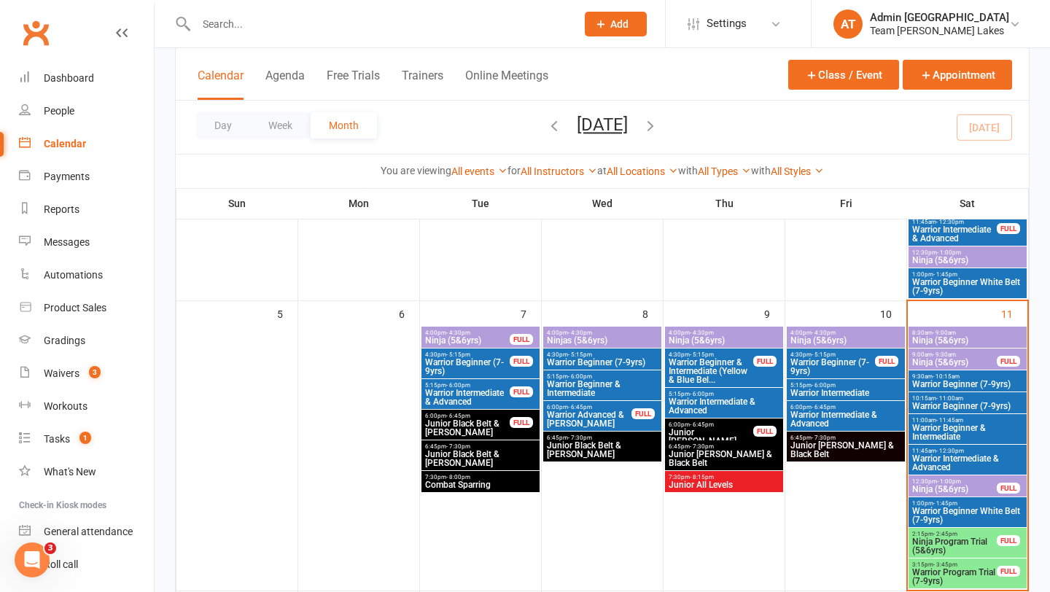
click at [953, 362] on span "Ninja (5&6yrs)" at bounding box center [954, 362] width 86 height 9
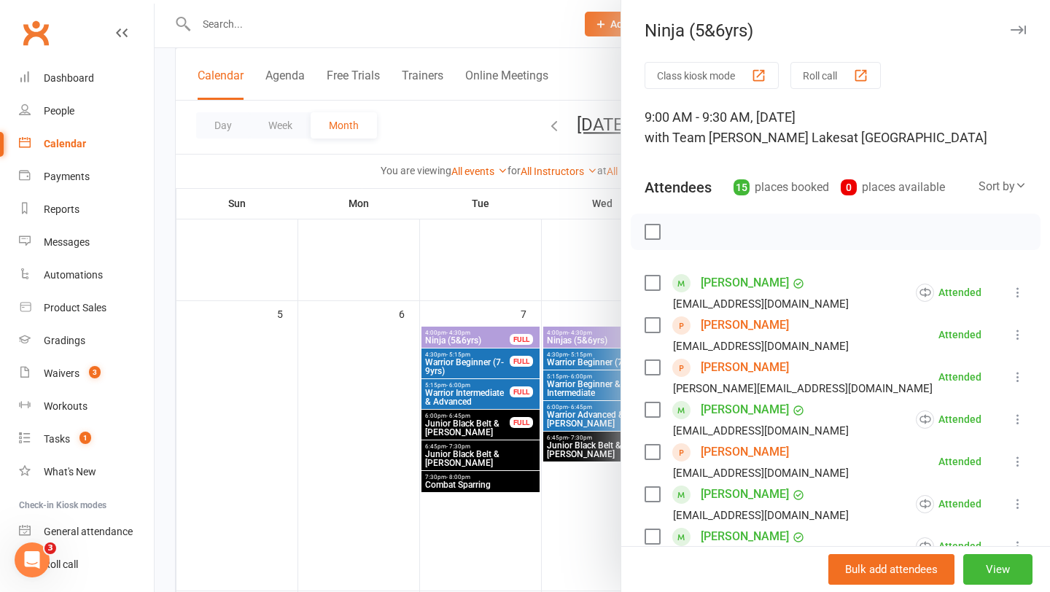
click at [816, 80] on button "Roll call" at bounding box center [835, 75] width 90 height 27
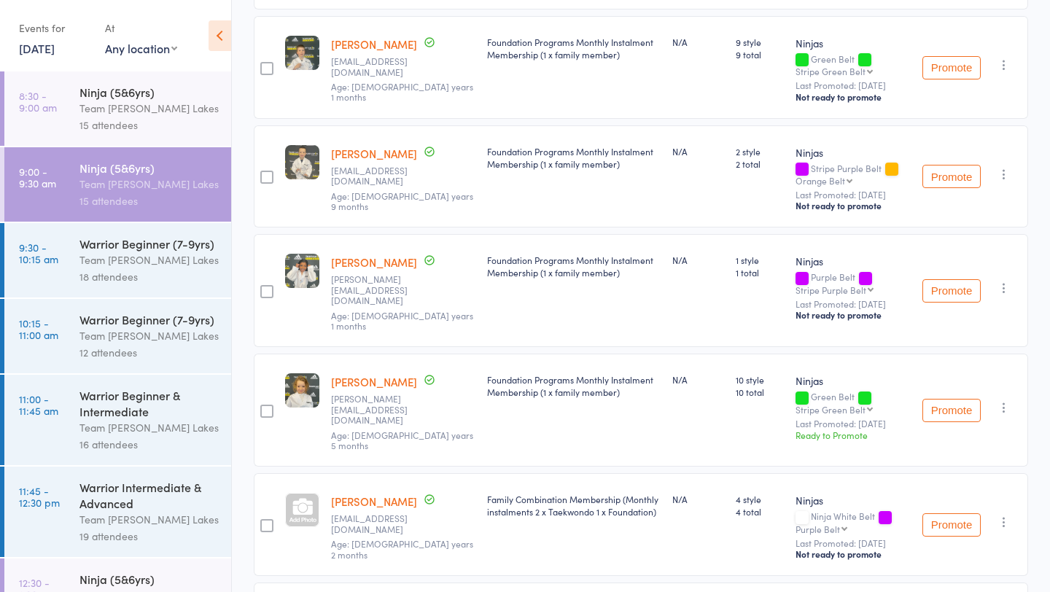
scroll to position [856, 0]
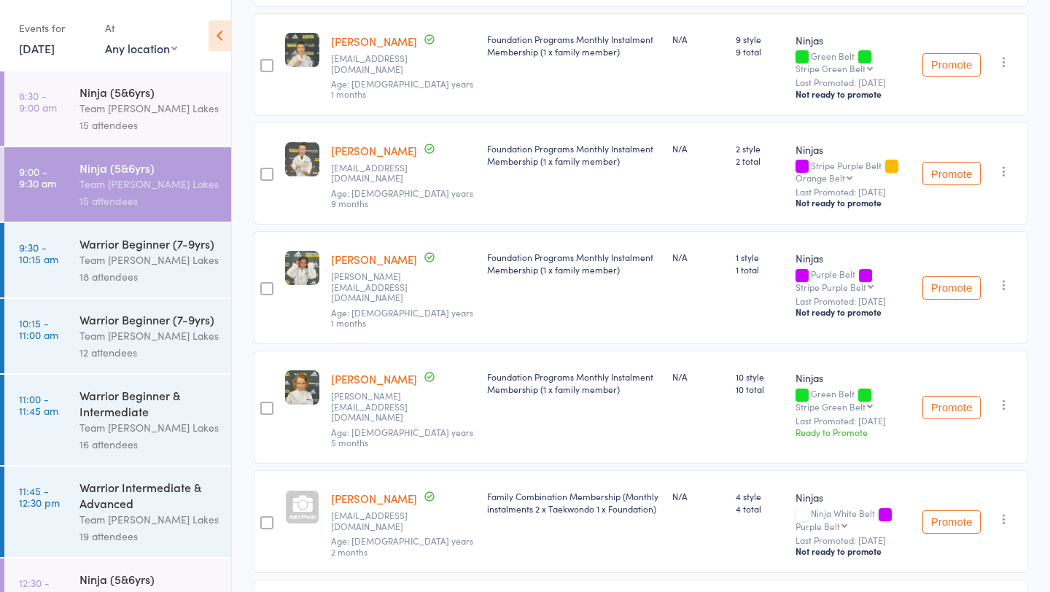
click at [941, 396] on button "Promote" at bounding box center [951, 407] width 58 height 23
click at [78, 99] on link "8:30 - 9:00 am Ninja (5&6yrs) Team Carlo Taylors Lakes 15 attendees" at bounding box center [117, 108] width 227 height 74
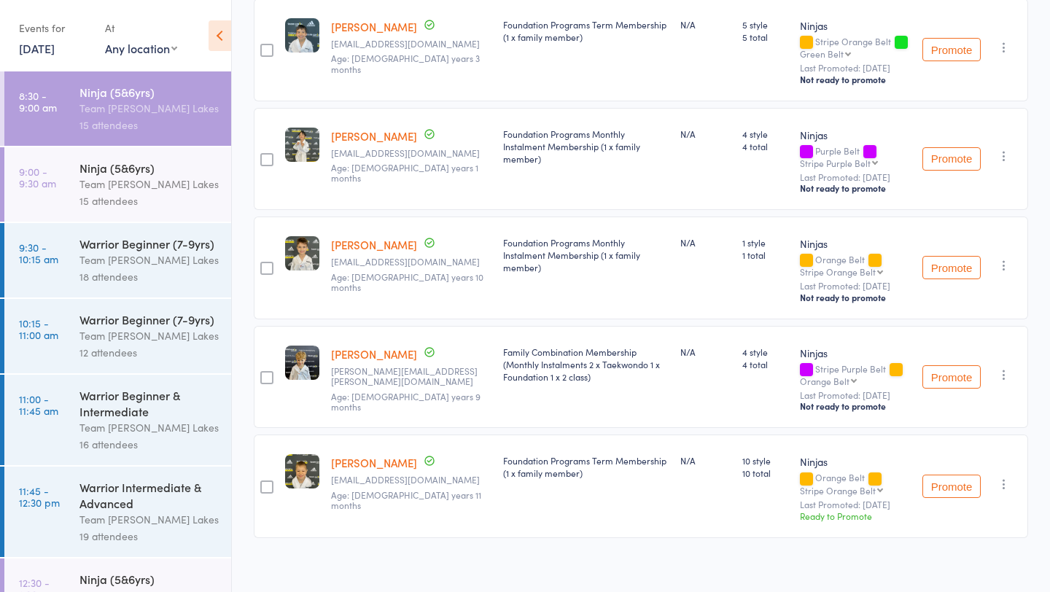
scroll to position [822, 0]
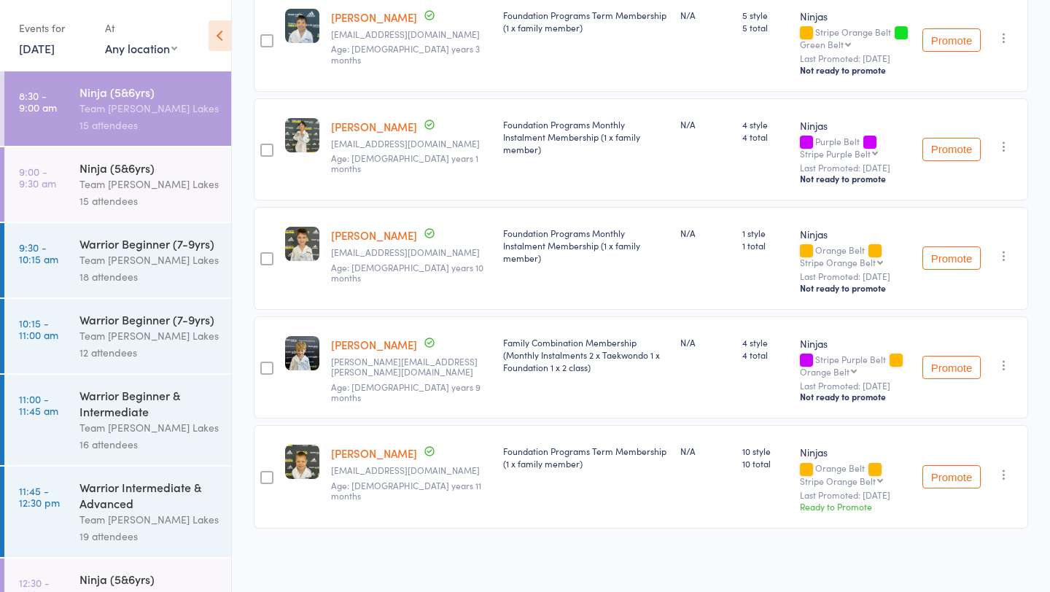
click at [960, 472] on button "Promote" at bounding box center [951, 476] width 58 height 23
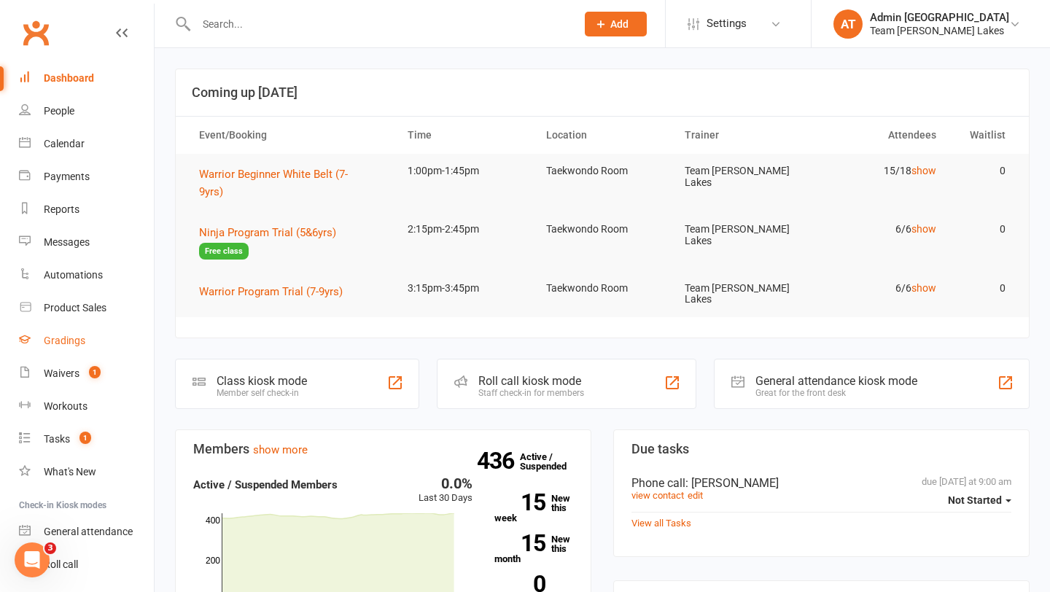
click at [65, 346] on div "Gradings" at bounding box center [65, 341] width 42 height 12
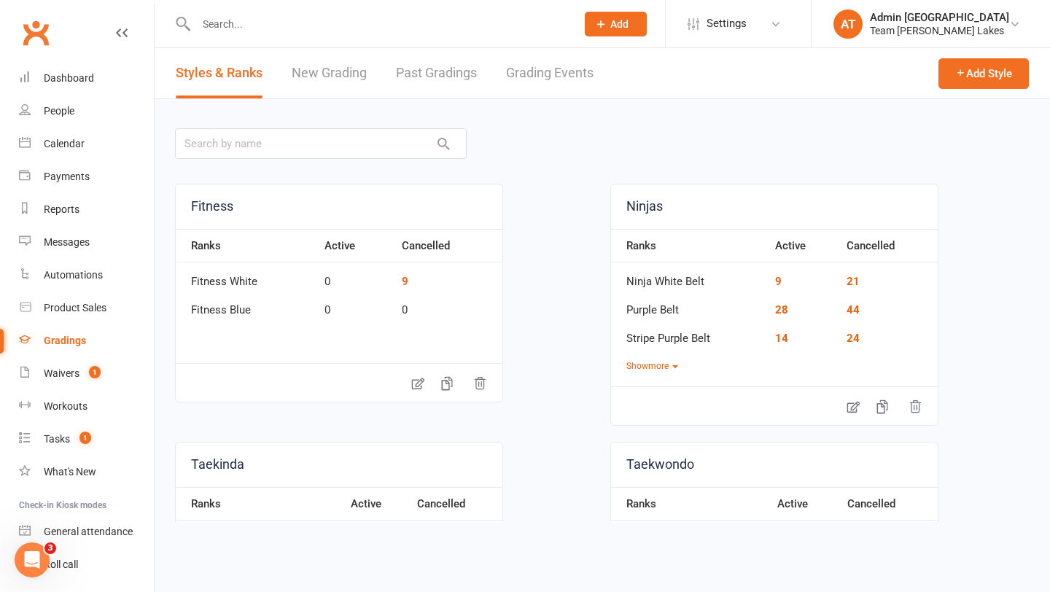
click at [329, 77] on link "New Grading" at bounding box center [329, 73] width 75 height 50
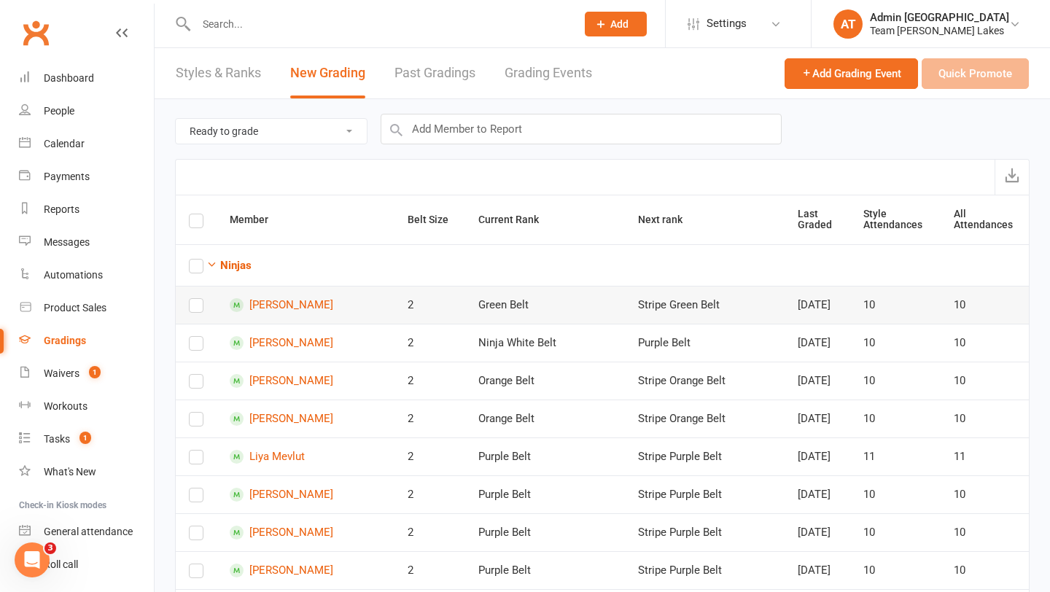
click at [190, 308] on label at bounding box center [196, 308] width 15 height 0
click at [190, 299] on input "checkbox" at bounding box center [196, 299] width 15 height 0
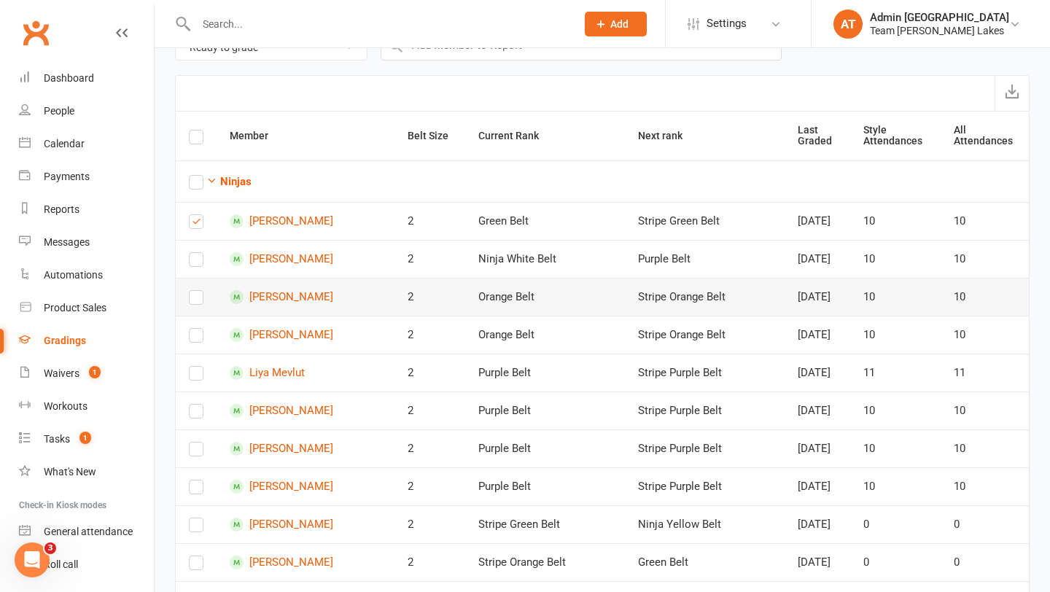
scroll to position [89, 0]
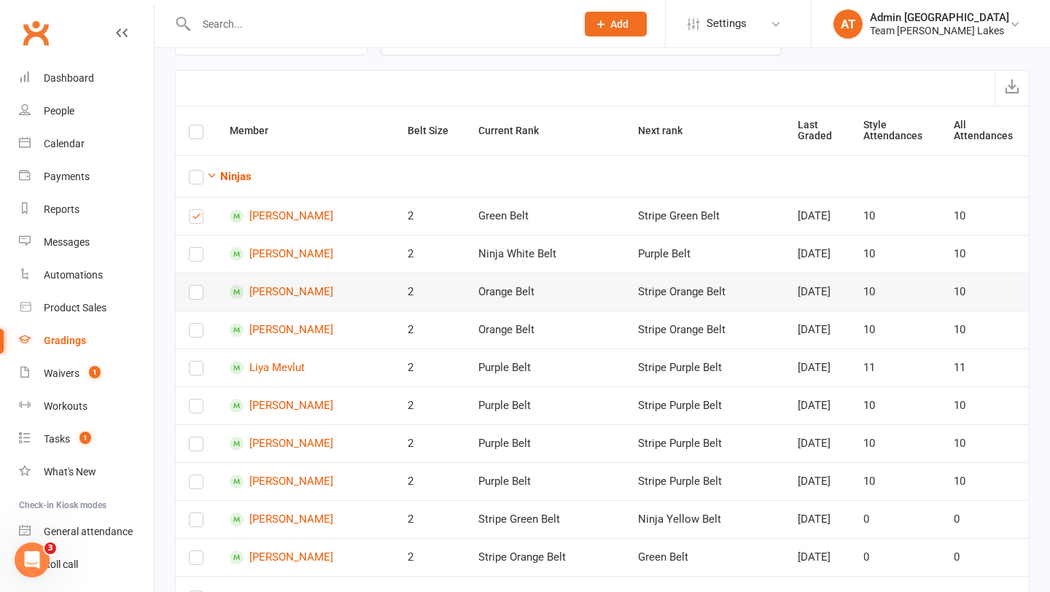
click at [196, 295] on label at bounding box center [196, 295] width 15 height 0
click at [196, 286] on input "checkbox" at bounding box center [196, 286] width 15 height 0
click at [196, 333] on label at bounding box center [196, 333] width 15 height 0
click at [196, 324] on input "checkbox" at bounding box center [196, 324] width 15 height 0
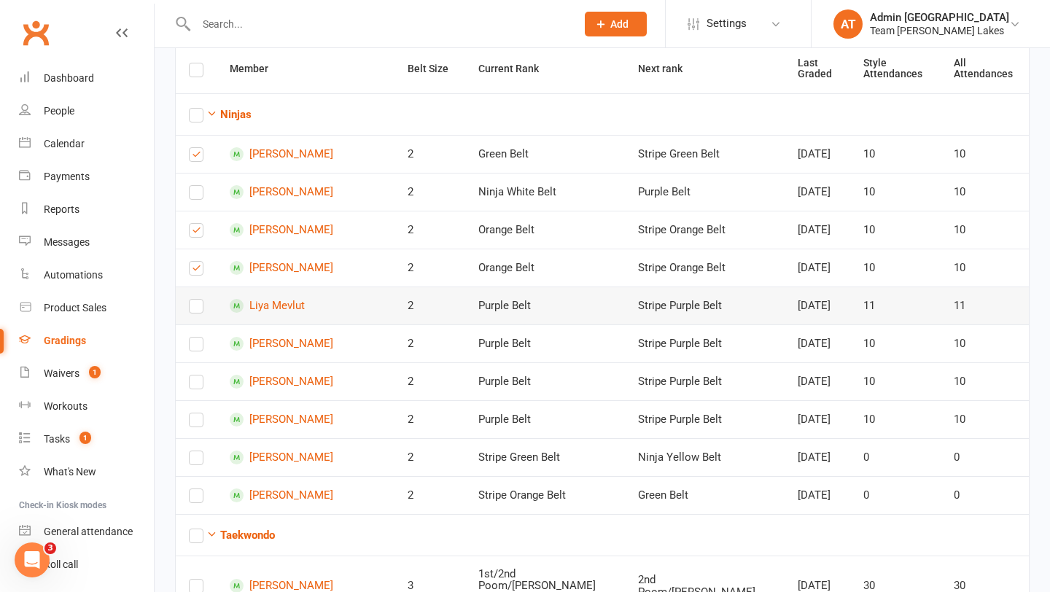
scroll to position [167, 0]
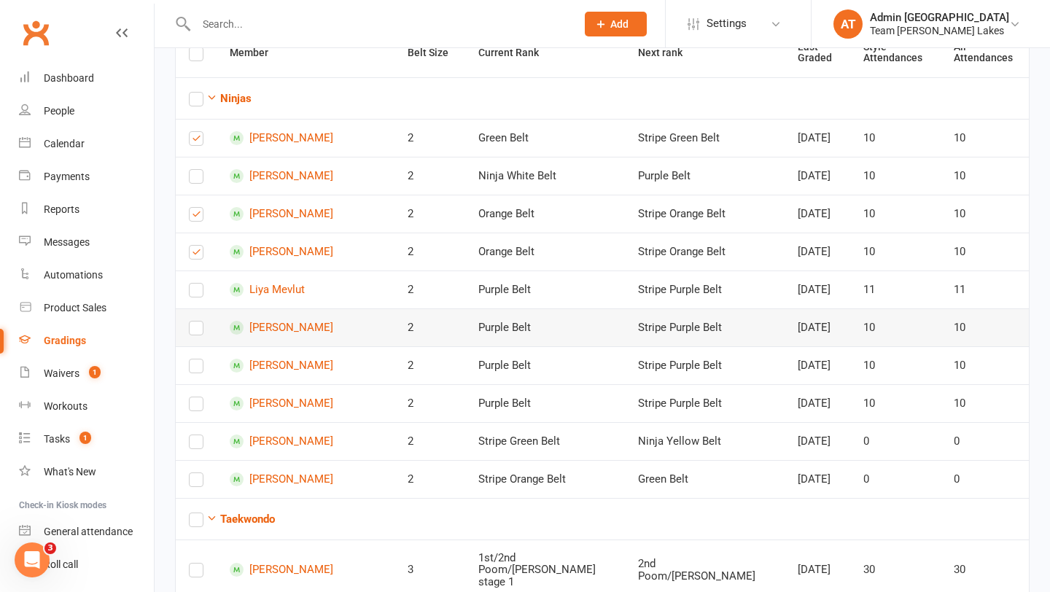
click at [193, 331] on label at bounding box center [196, 331] width 15 height 0
click at [193, 321] on input "checkbox" at bounding box center [196, 321] width 15 height 0
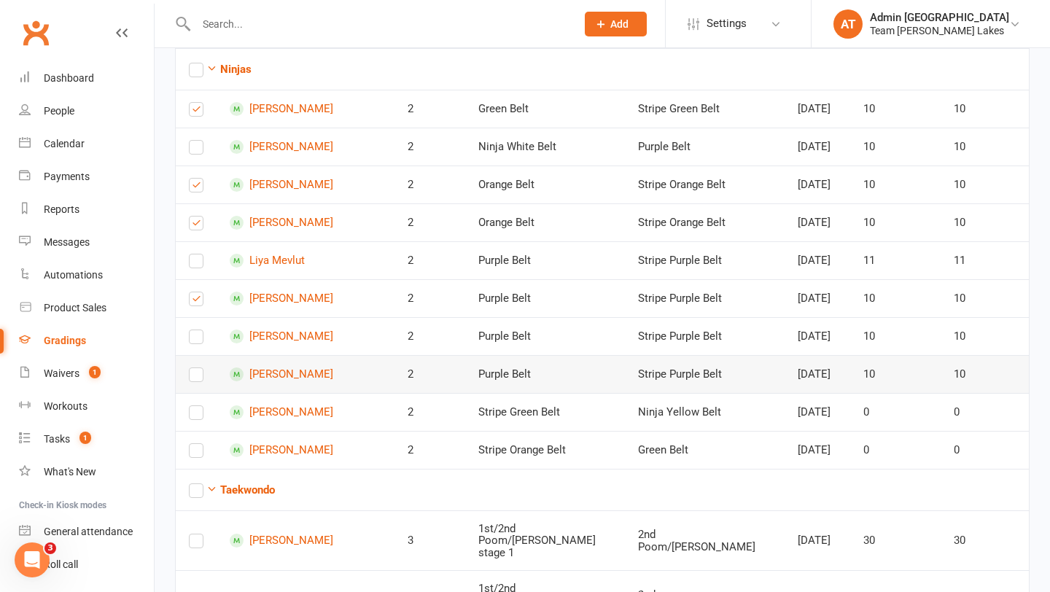
scroll to position [197, 0]
click at [197, 339] on label at bounding box center [196, 339] width 15 height 0
click at [197, 329] on input "checkbox" at bounding box center [196, 329] width 15 height 0
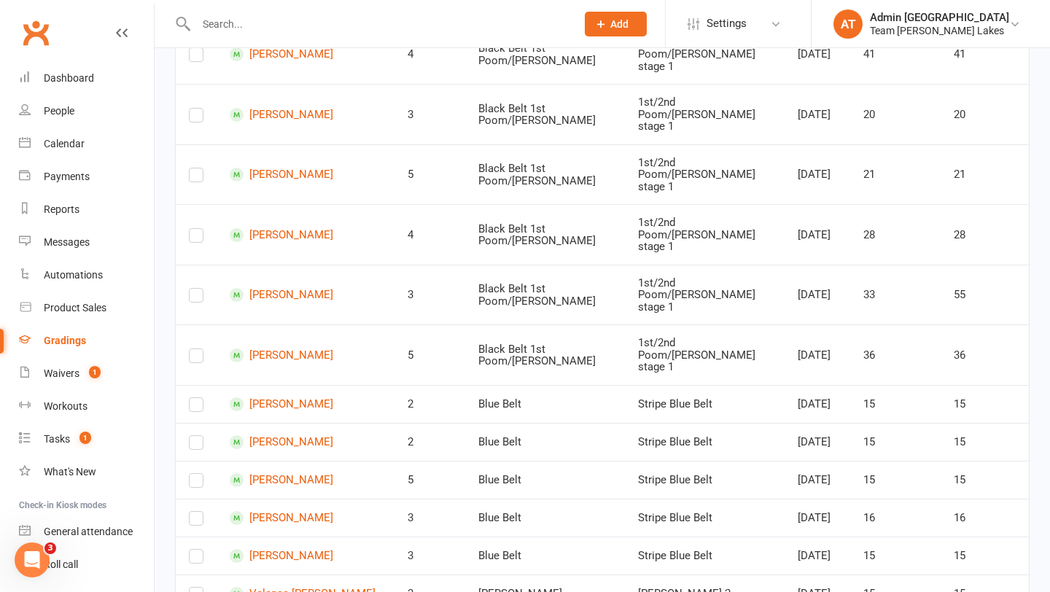
scroll to position [1405, 0]
click at [191, 406] on label at bounding box center [196, 406] width 15 height 0
click at [191, 397] on input "checkbox" at bounding box center [196, 397] width 15 height 0
click at [197, 444] on label at bounding box center [196, 444] width 15 height 0
click at [197, 434] on input "checkbox" at bounding box center [196, 434] width 15 height 0
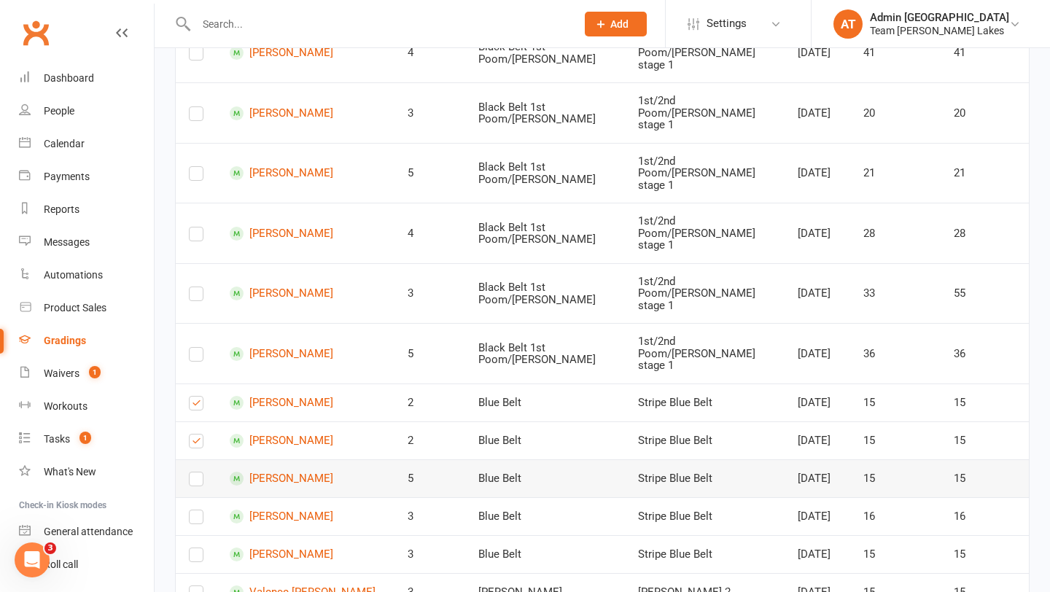
click at [198, 482] on label at bounding box center [196, 482] width 15 height 0
click at [198, 472] on input "checkbox" at bounding box center [196, 472] width 15 height 0
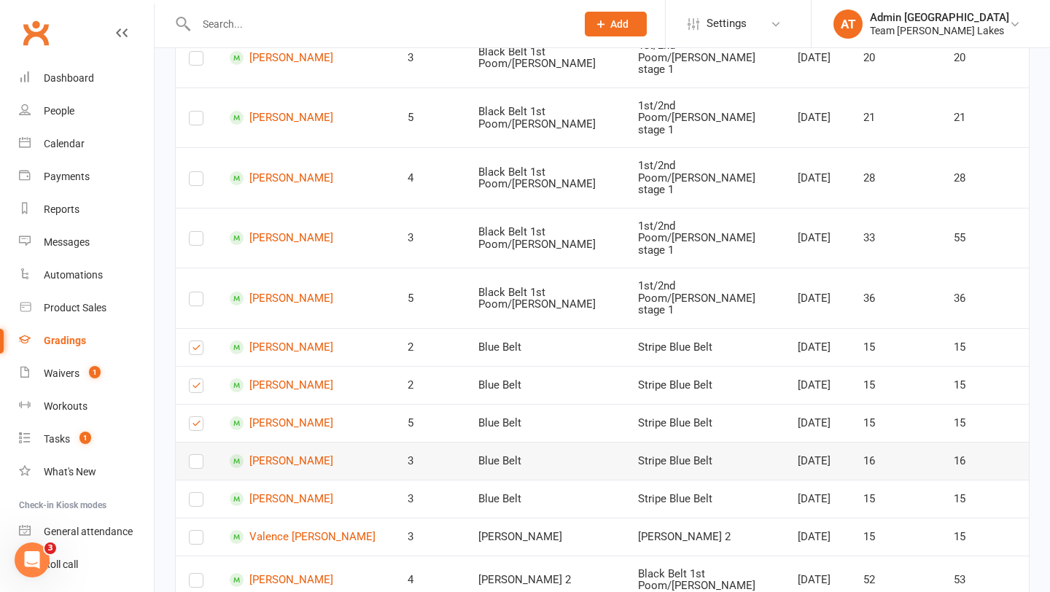
scroll to position [1466, 0]
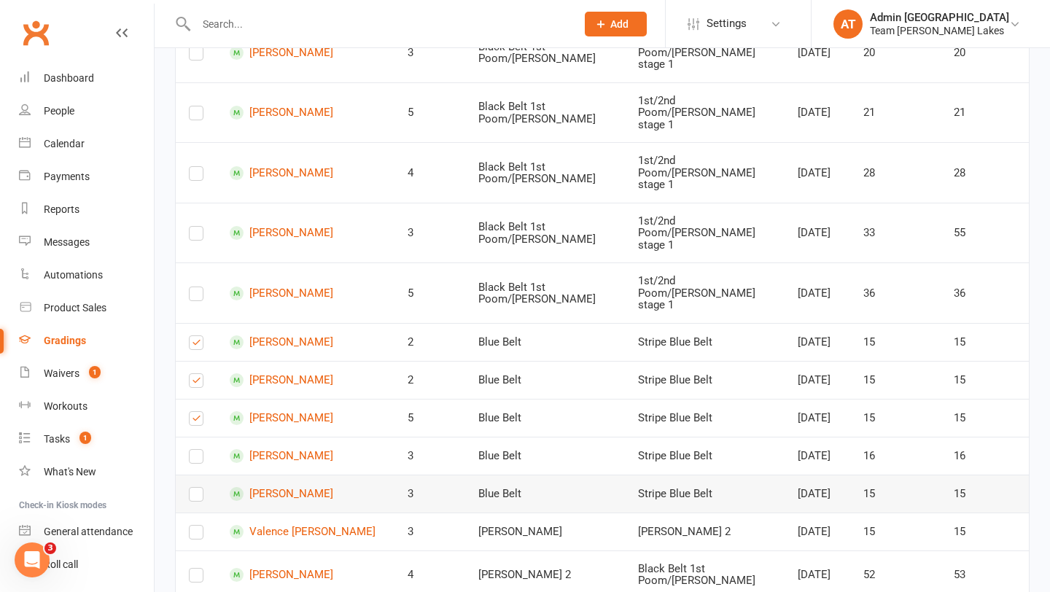
click at [192, 497] on label at bounding box center [196, 497] width 15 height 0
click at [192, 488] on input "checkbox" at bounding box center [196, 488] width 15 height 0
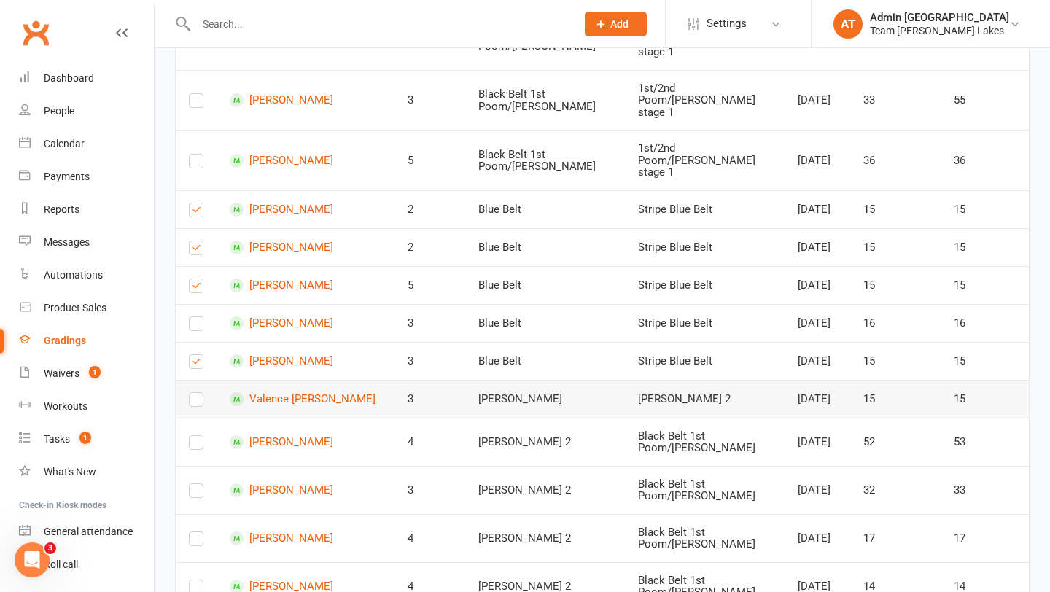
scroll to position [1601, 0]
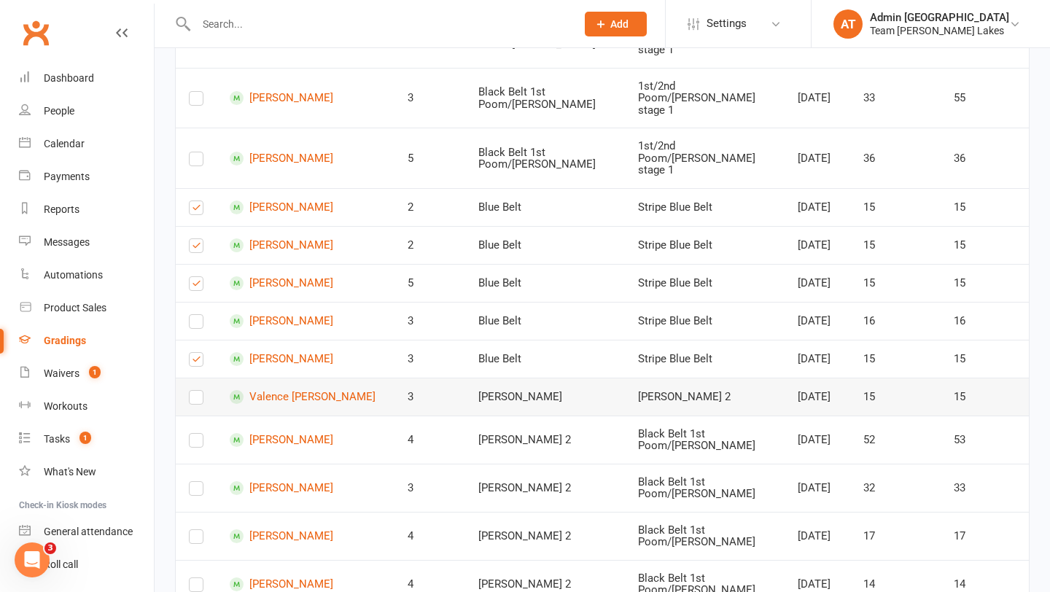
click at [194, 400] on label at bounding box center [196, 400] width 15 height 0
click at [194, 391] on input "checkbox" at bounding box center [196, 391] width 15 height 0
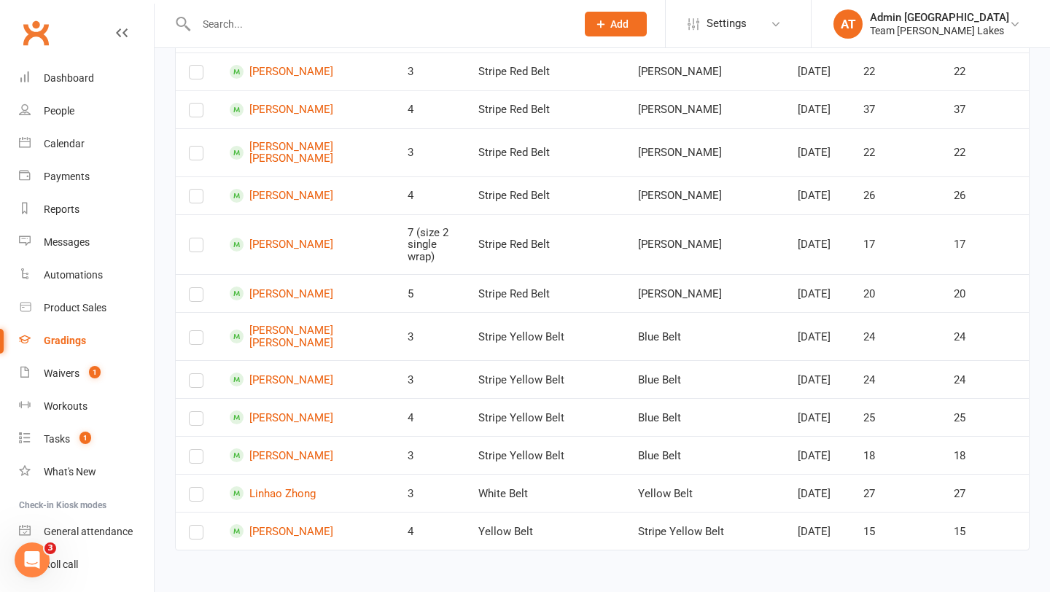
scroll to position [4059, 0]
click at [195, 535] on label at bounding box center [196, 535] width 15 height 0
click at [195, 526] on input "checkbox" at bounding box center [196, 526] width 15 height 0
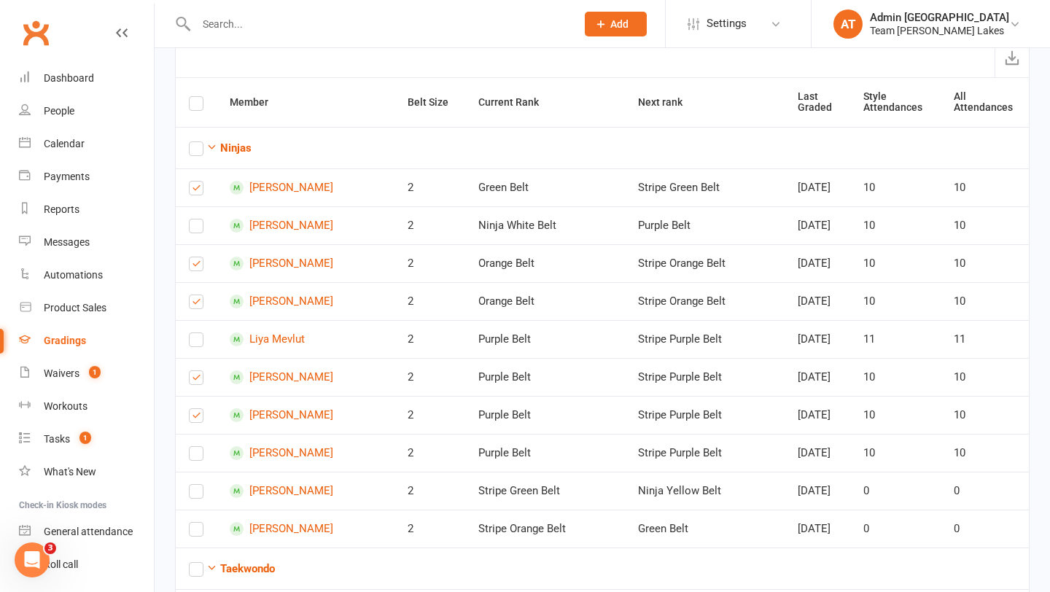
scroll to position [0, 0]
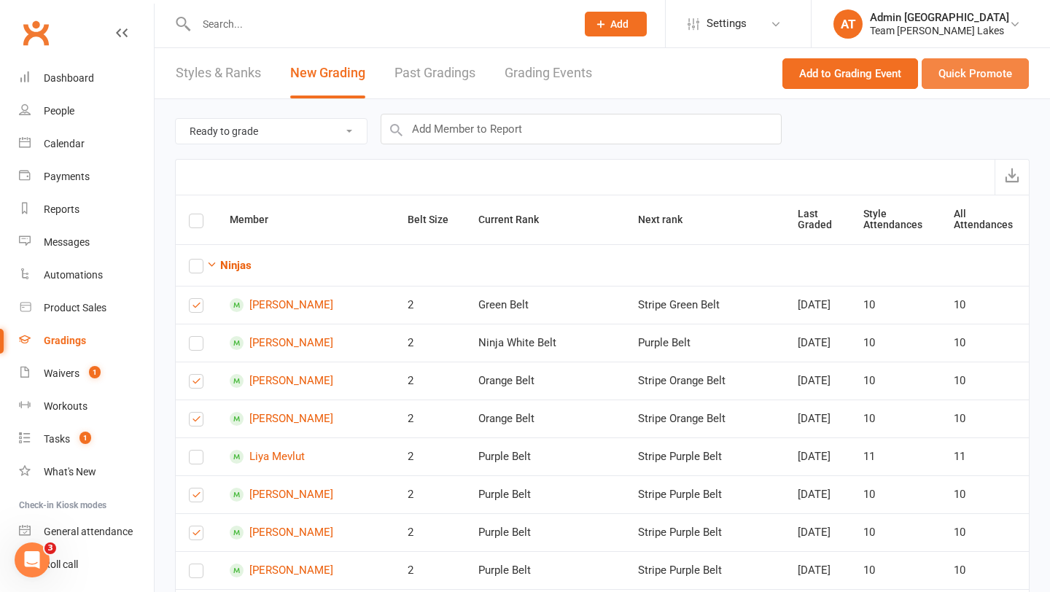
click at [989, 75] on button "Quick Promote" at bounding box center [974, 73] width 107 height 31
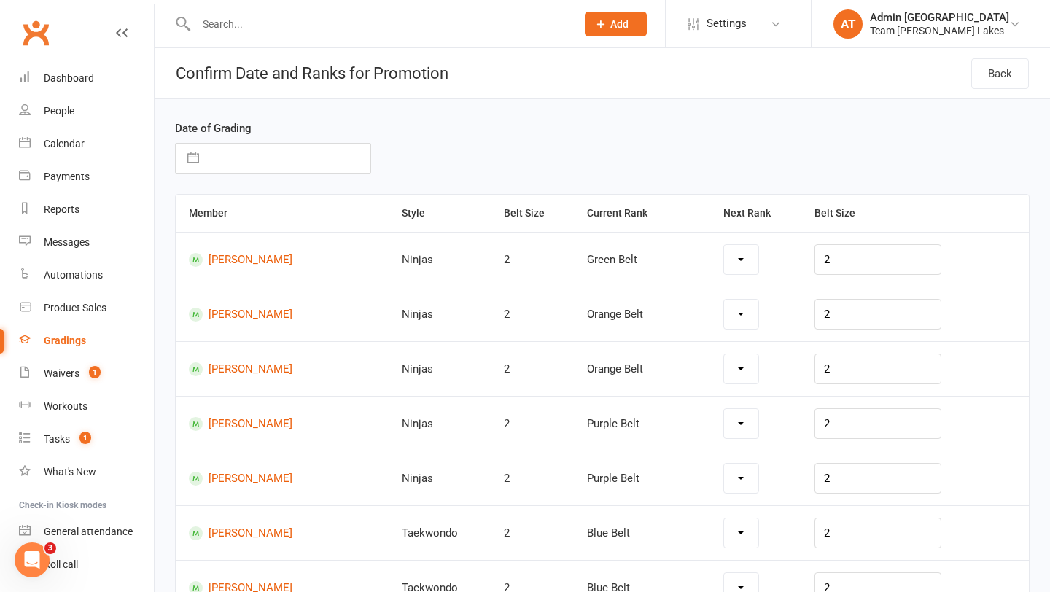
select select "1121"
select select "1119"
select select "1117"
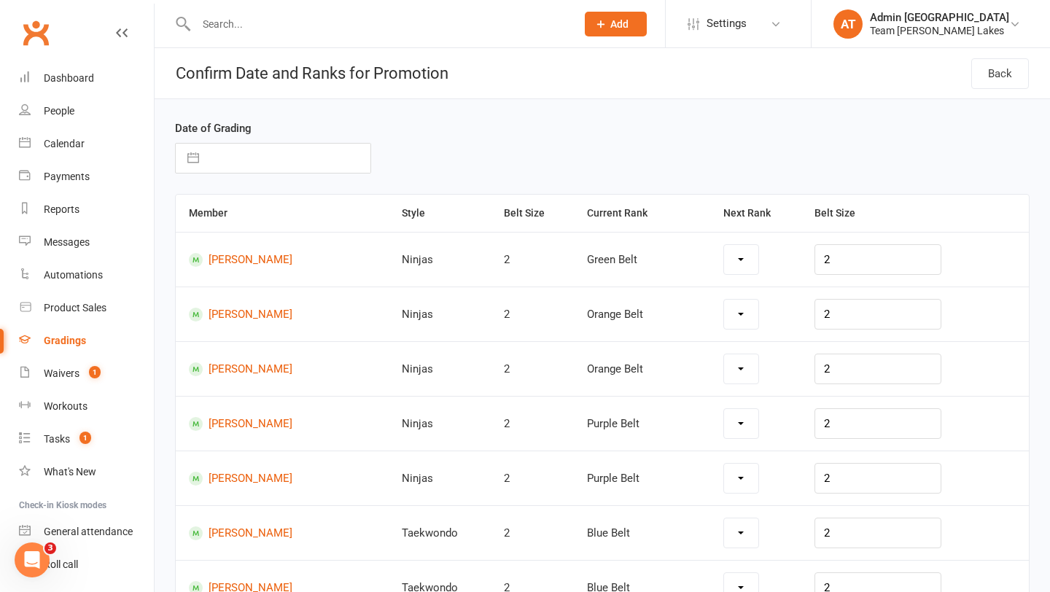
select select "1112"
select select "5259"
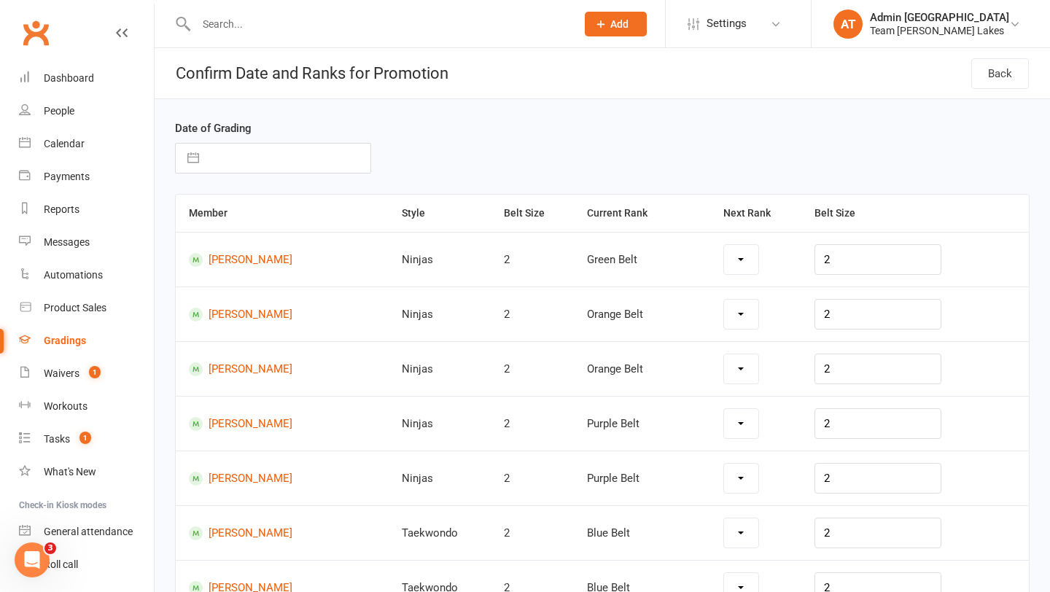
select select "1110"
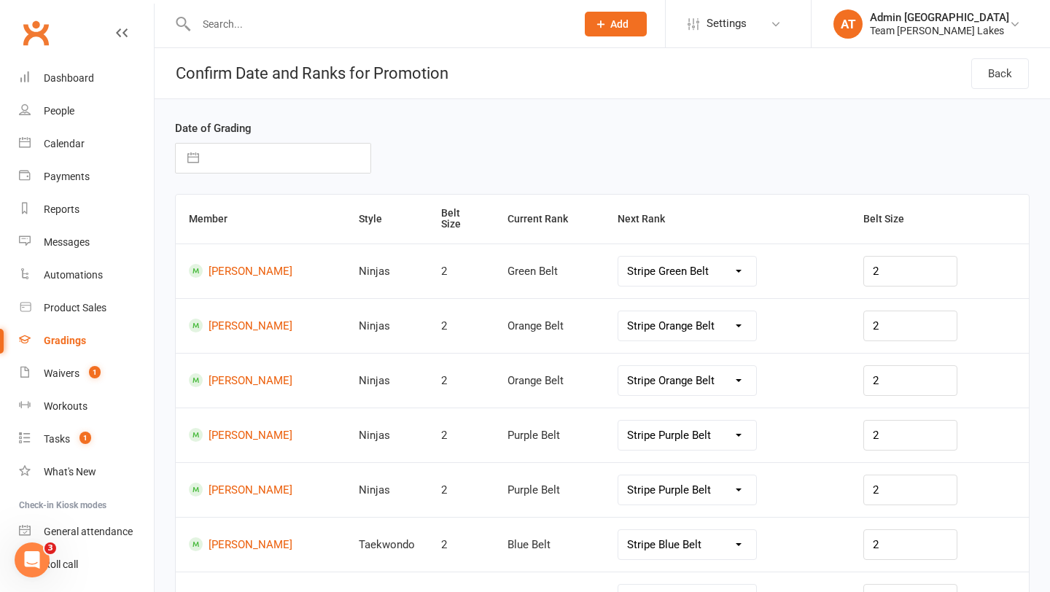
click at [307, 158] on input "text" at bounding box center [288, 158] width 164 height 29
select select "8"
select select "2025"
select select "9"
select select "2025"
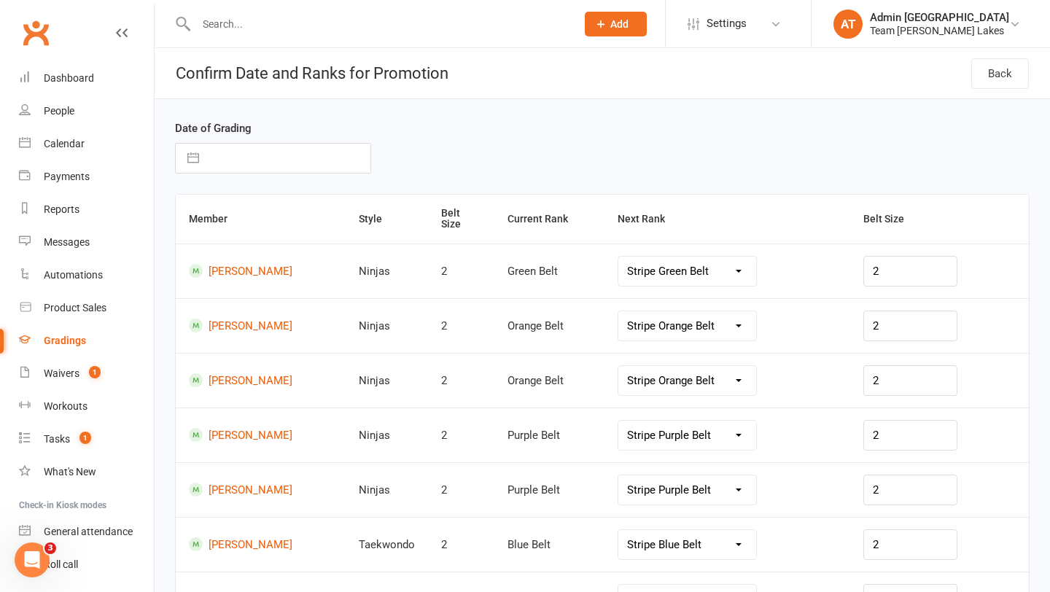
select select "10"
select select "2025"
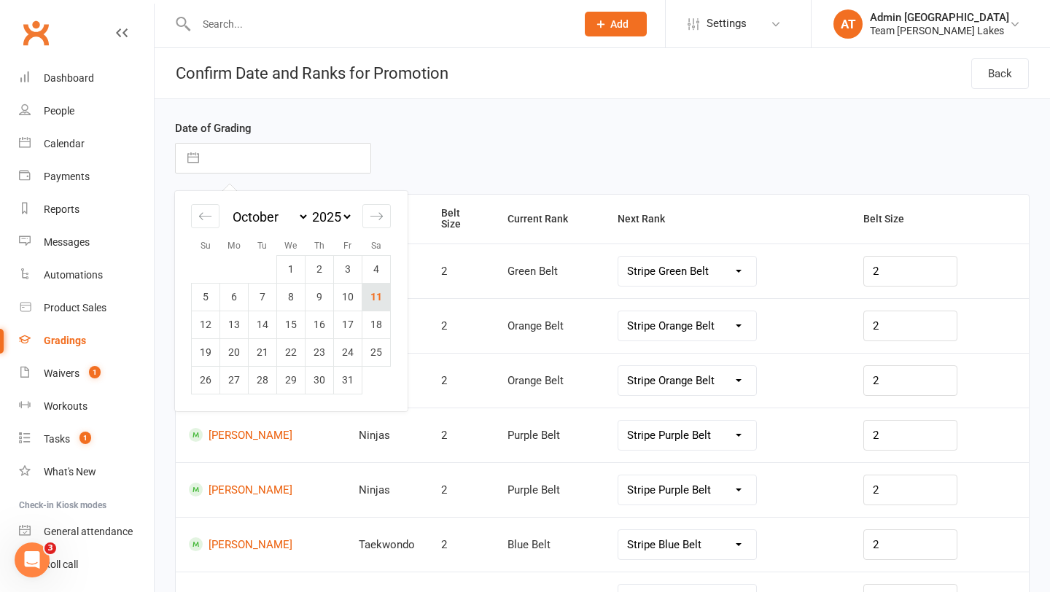
click at [379, 294] on td "11" at bounding box center [376, 297] width 28 height 28
type input "11 Oct 2025"
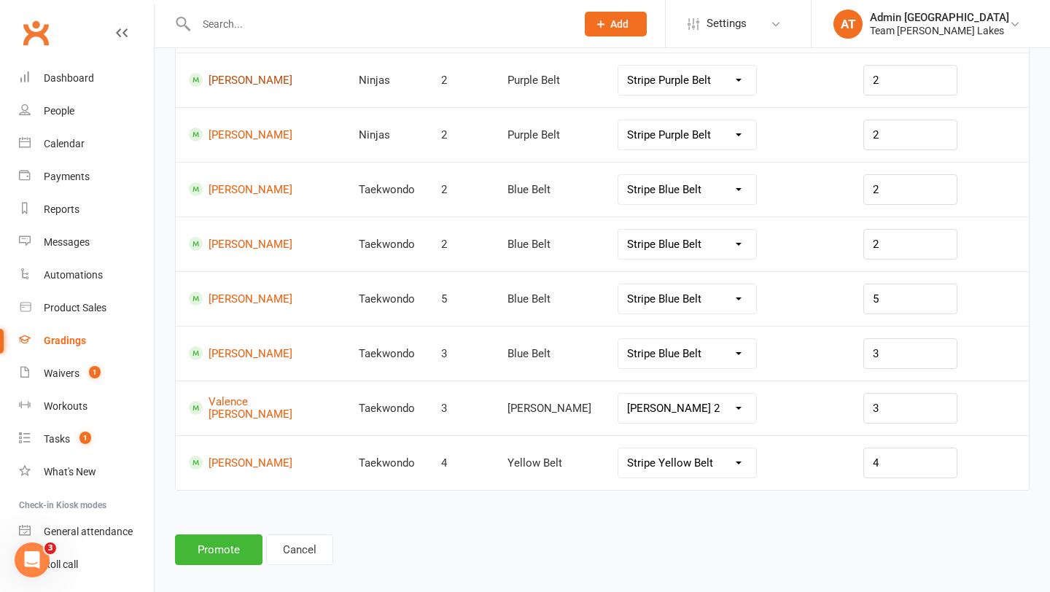
scroll to position [358, 0]
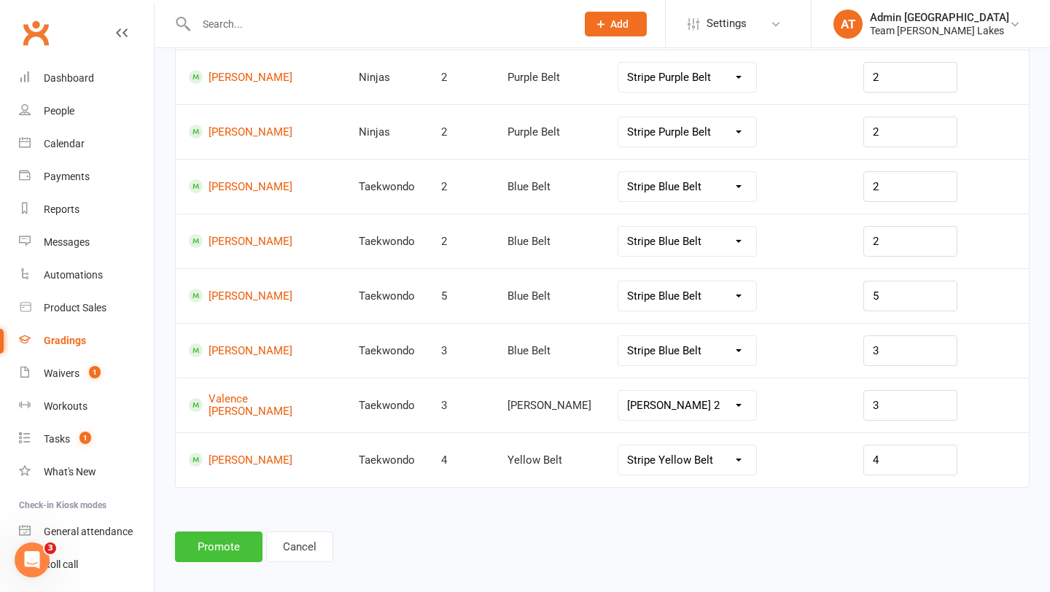
click at [214, 536] on button "Promote" at bounding box center [218, 546] width 87 height 31
